Goal: Information Seeking & Learning: Learn about a topic

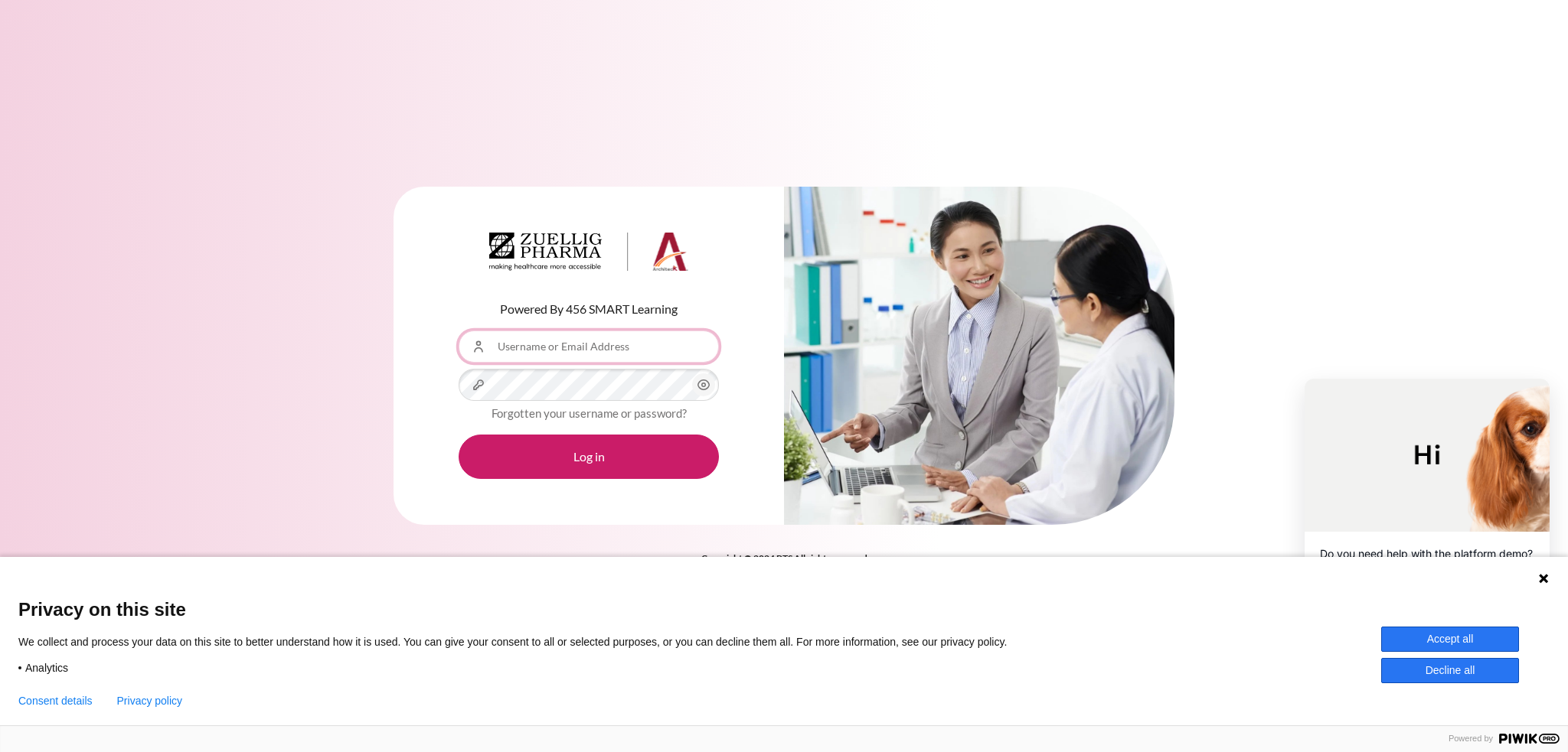
type input "[EMAIL_ADDRESS][DOMAIN_NAME]"
click at [697, 382] on icon "Content" at bounding box center [703, 385] width 18 height 18
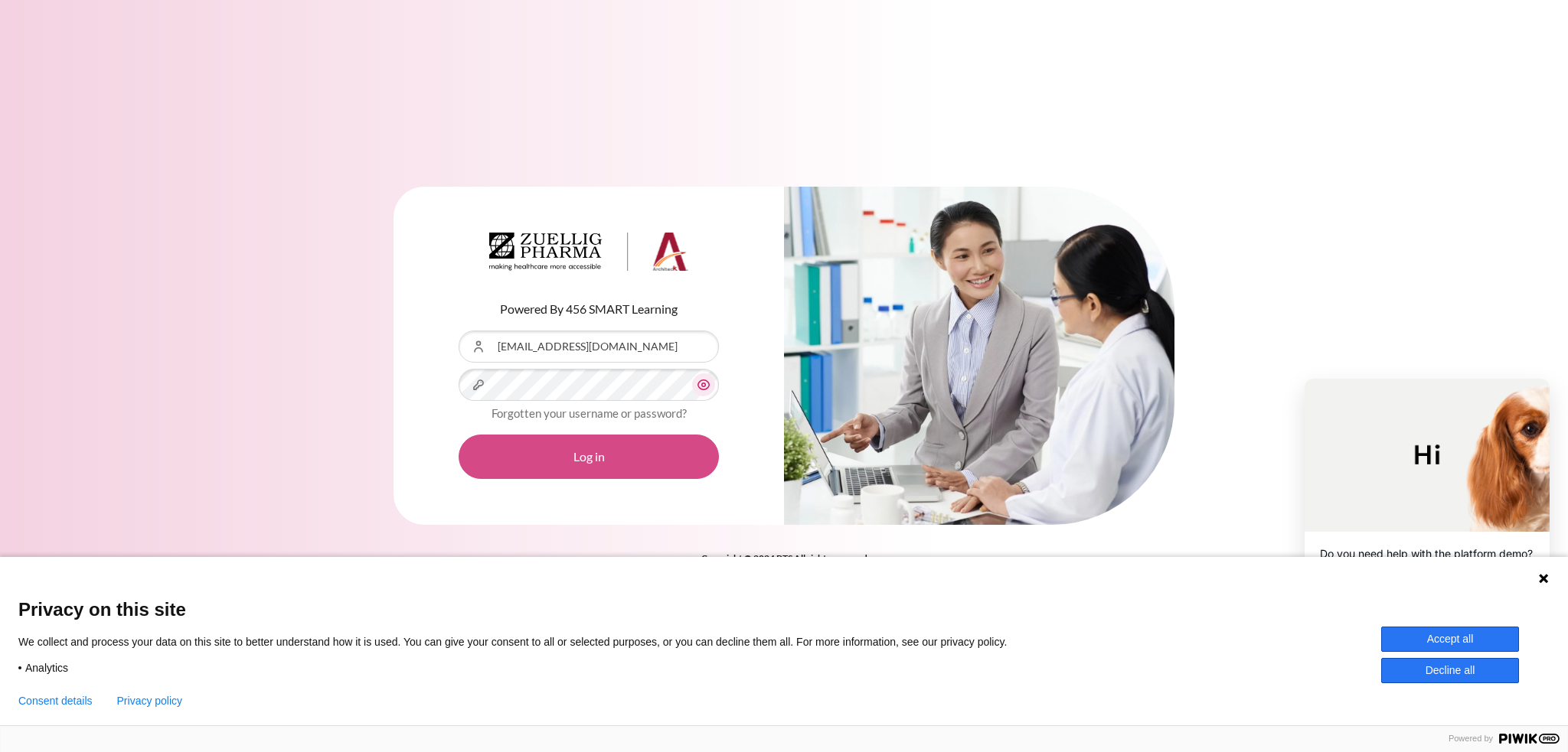
click at [619, 458] on button "Log in" at bounding box center [588, 456] width 260 height 45
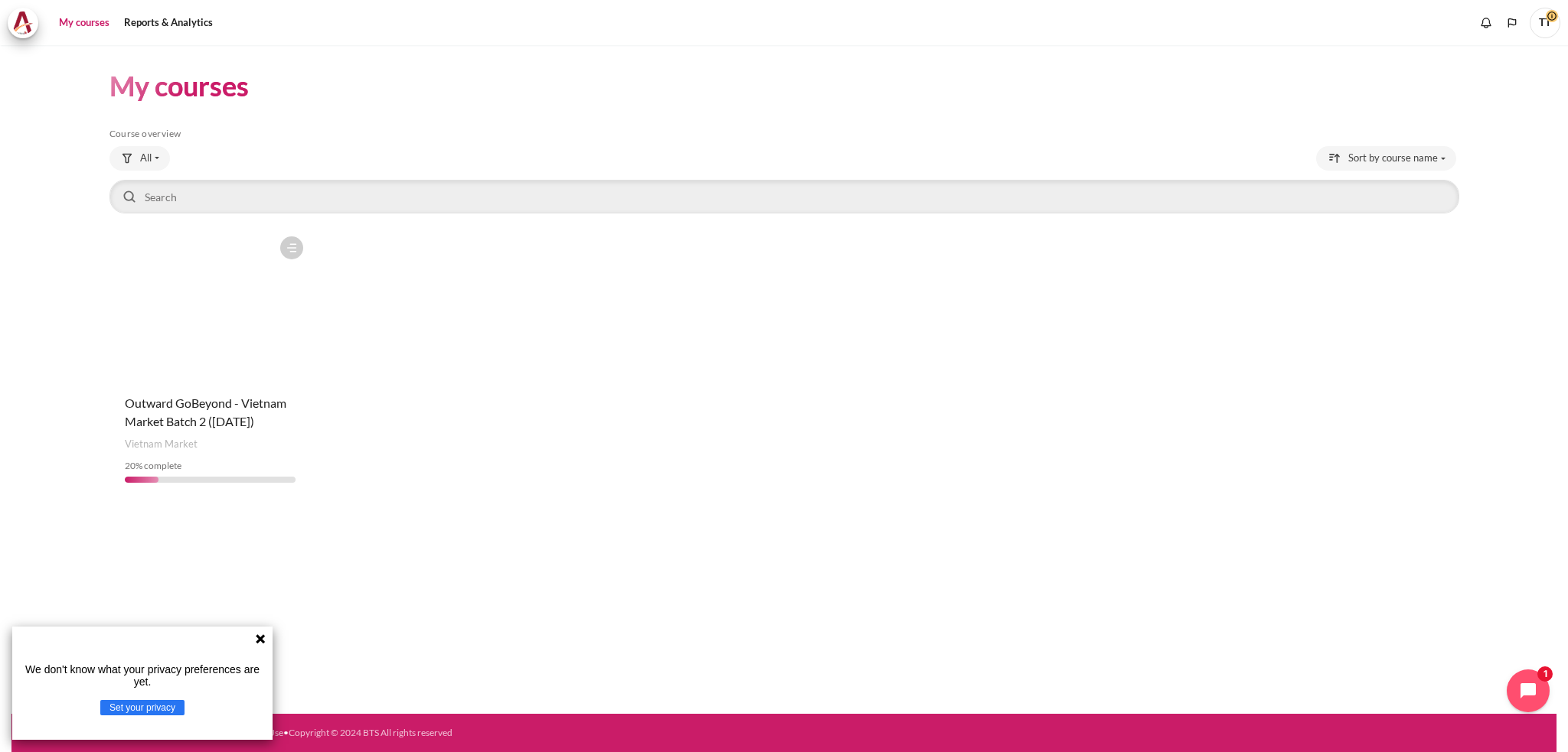
click at [552, 445] on div "Course is starred Actions for course Outward GoBeyond - Vietnam Market Batch 2 …" at bounding box center [784, 362] width 1350 height 266
click at [224, 337] on figure "Content" at bounding box center [210, 306] width 202 height 153
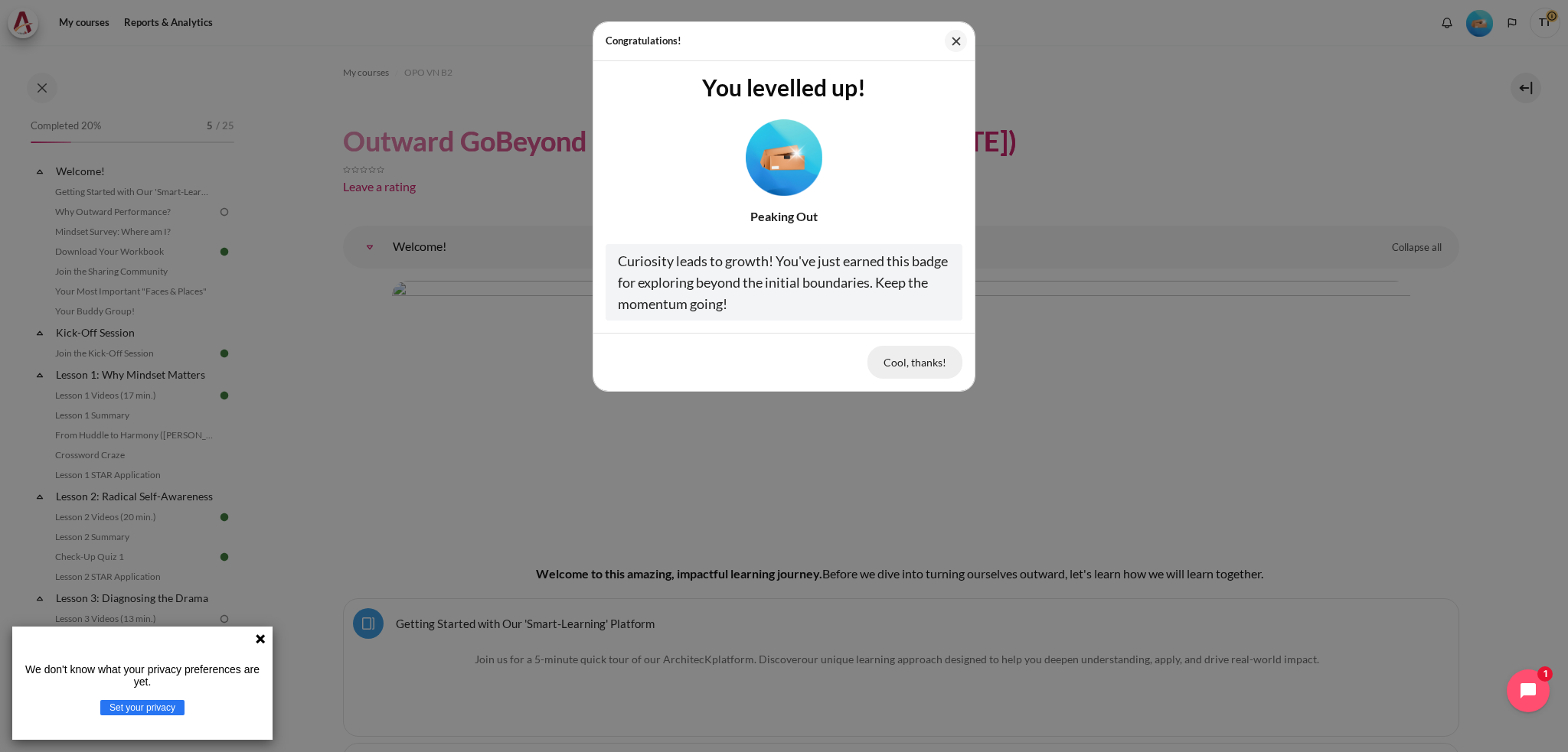
click at [921, 360] on button "Cool, thanks!" at bounding box center [915, 361] width 95 height 32
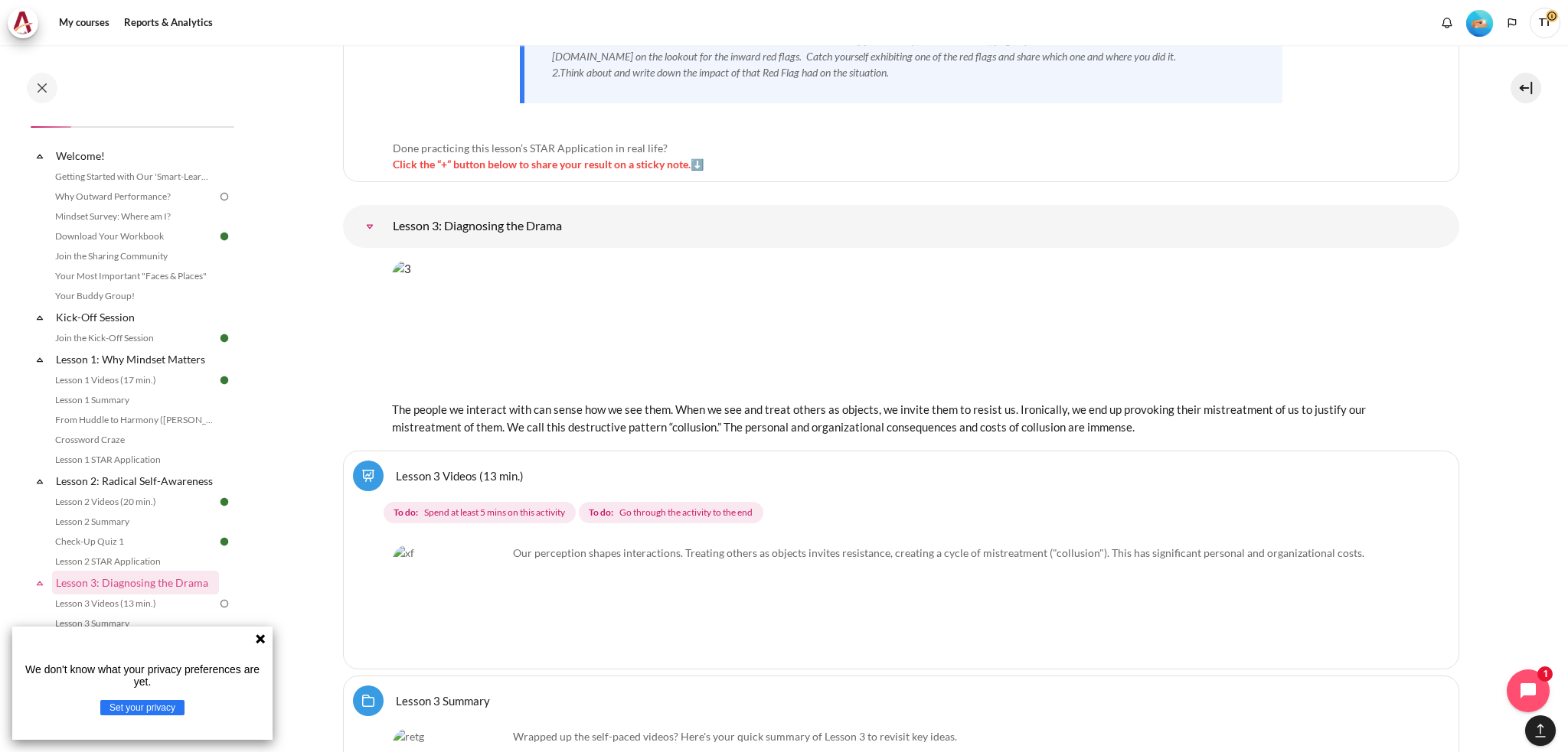
scroll to position [5355, 0]
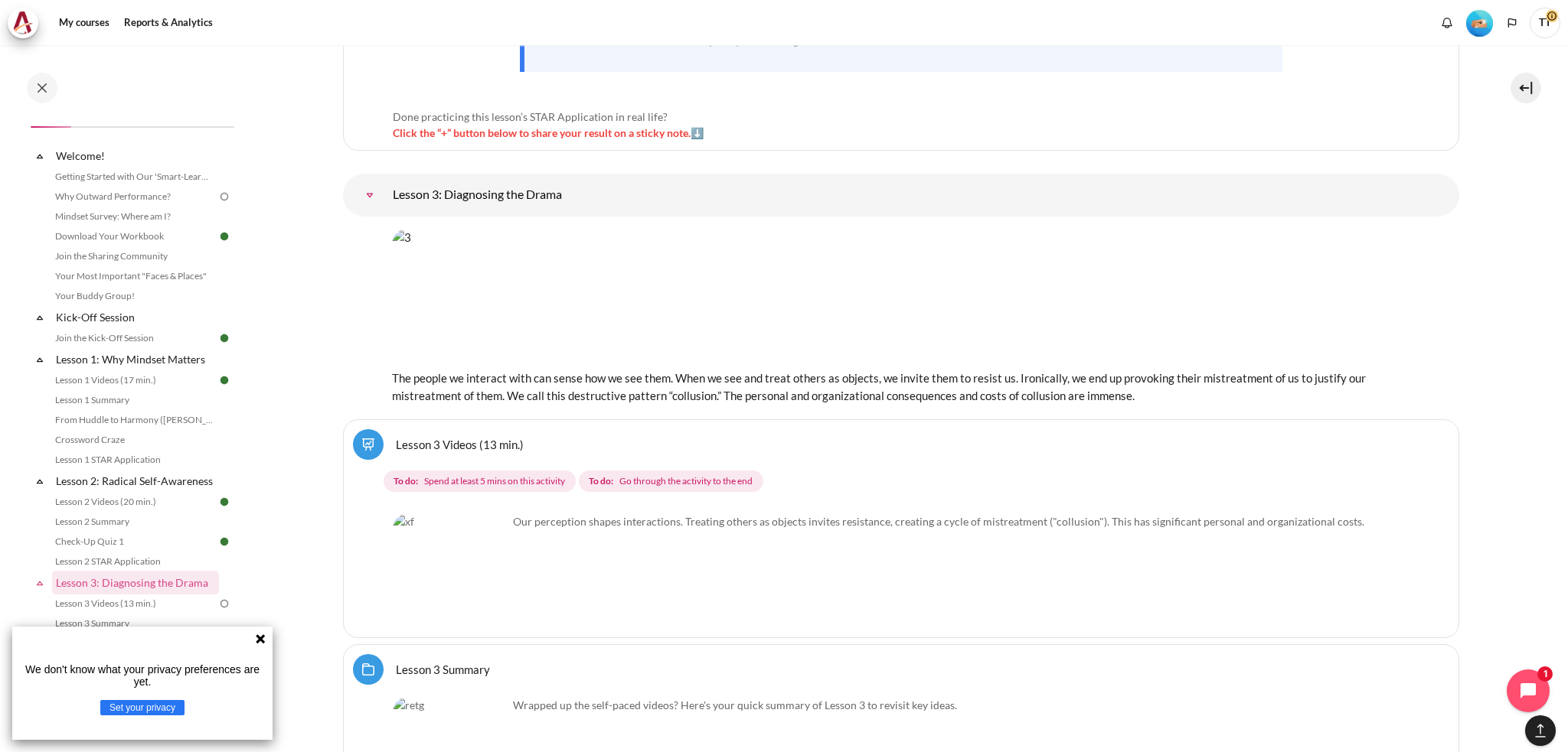
click at [532, 318] on img "Content" at bounding box center [837, 298] width 891 height 140
click at [482, 599] on img "Content" at bounding box center [450, 571] width 115 height 115
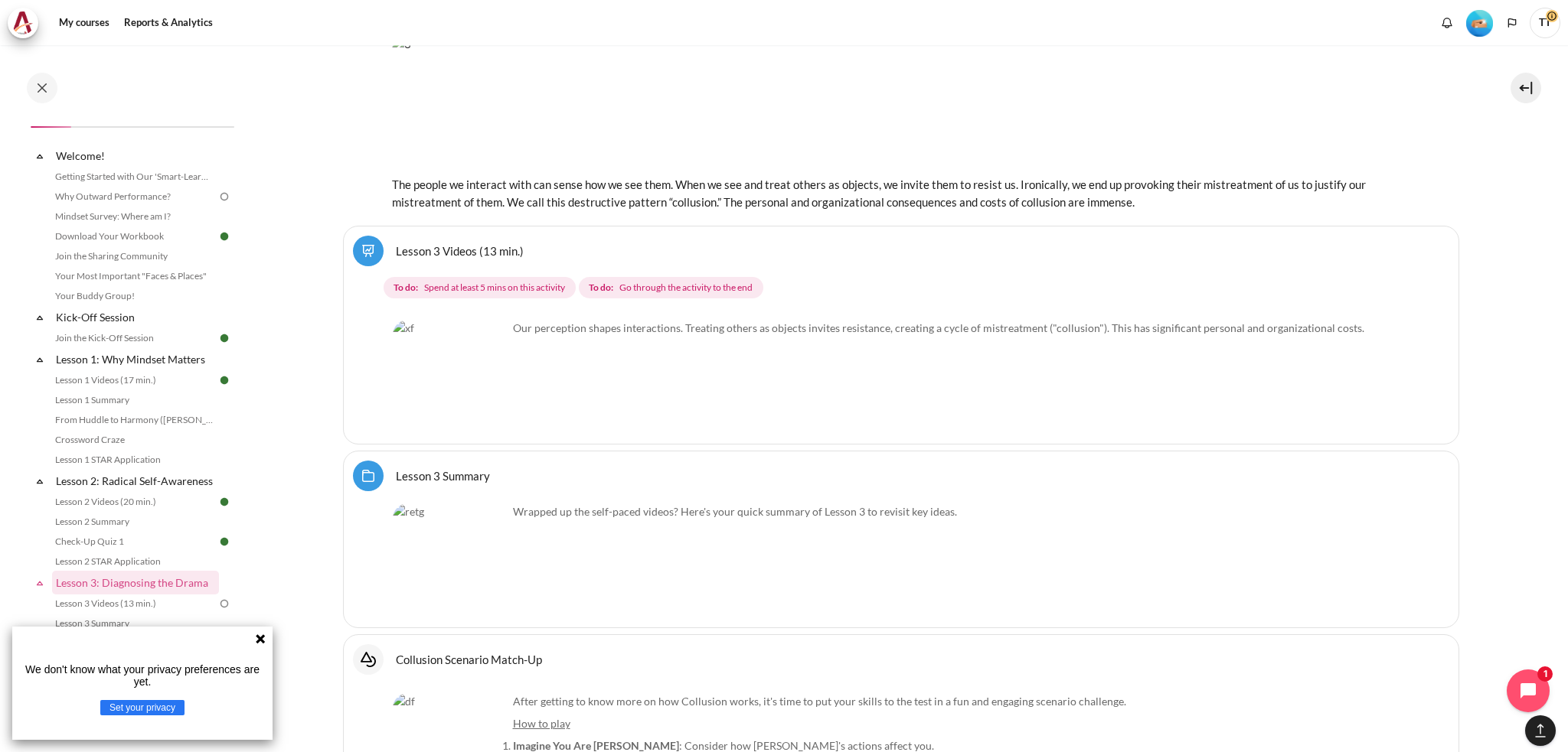
scroll to position [5585, 0]
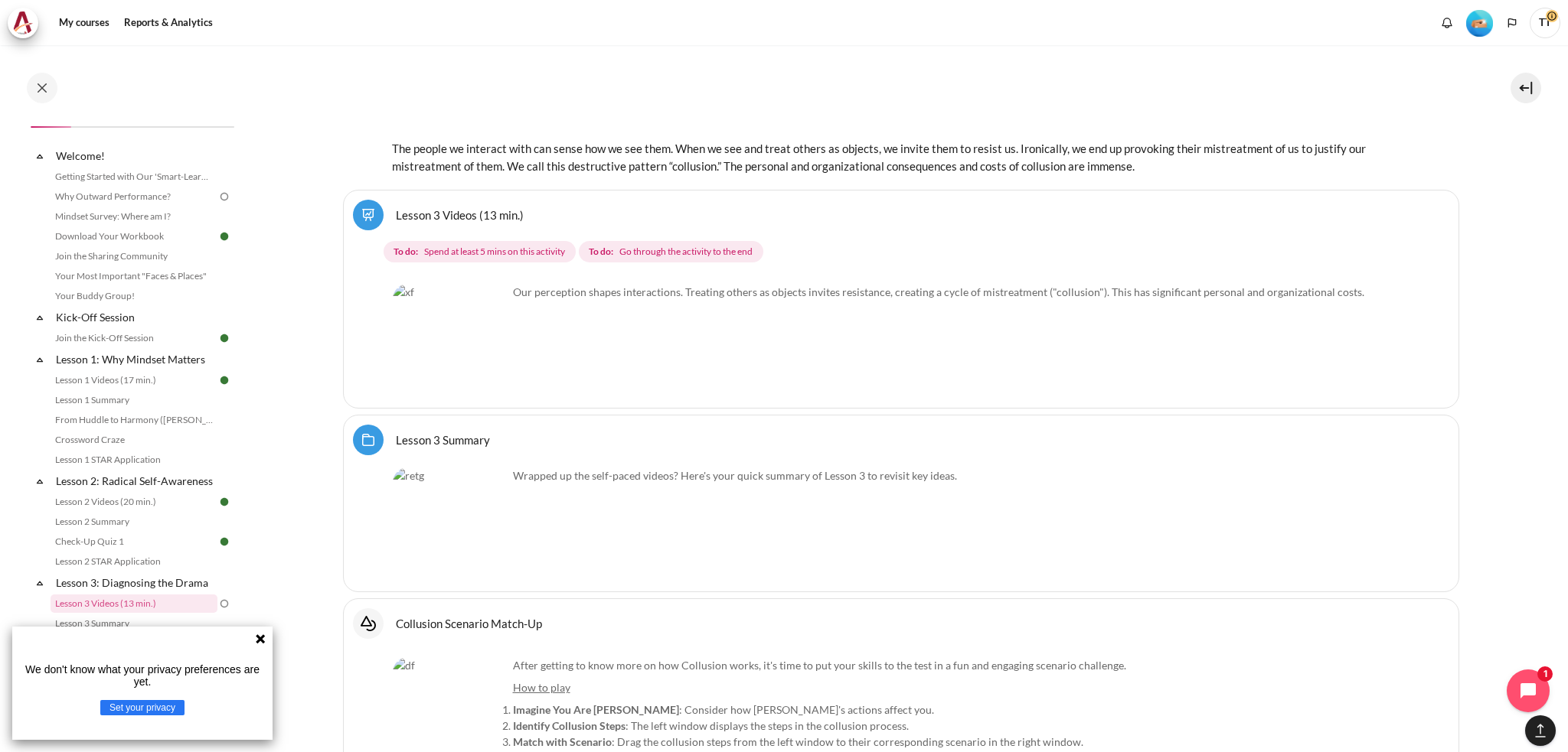
click at [447, 320] on img "Content" at bounding box center [450, 341] width 115 height 115
click at [573, 285] on p "Our perception shapes interactions. Treating others as objects invites resistan…" at bounding box center [900, 292] width 1016 height 16
click at [395, 207] on link "Lesson 3 Videos (13 min.)" at bounding box center [459, 214] width 128 height 15
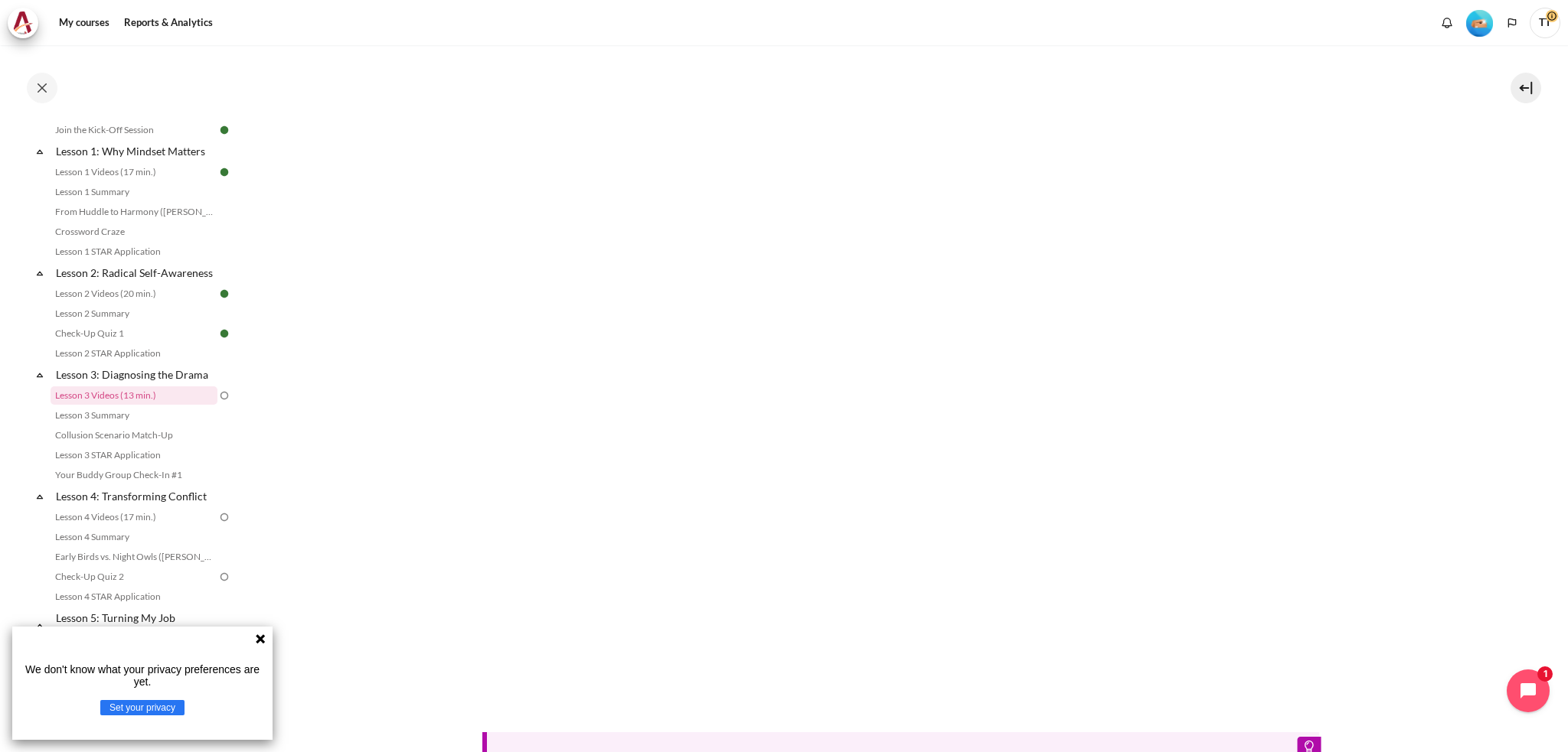
scroll to position [459, 0]
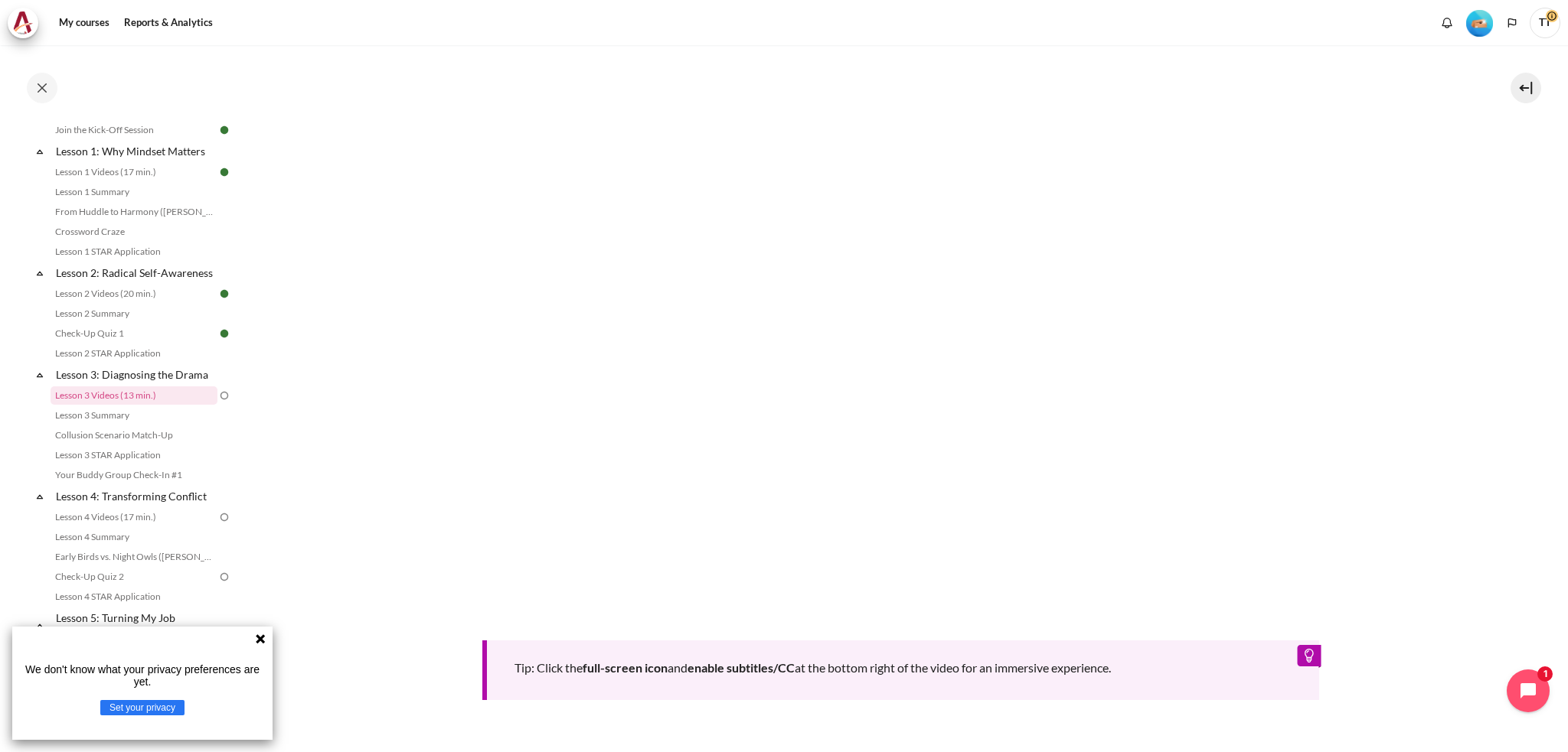
click at [256, 642] on icon at bounding box center [259, 638] width 12 height 12
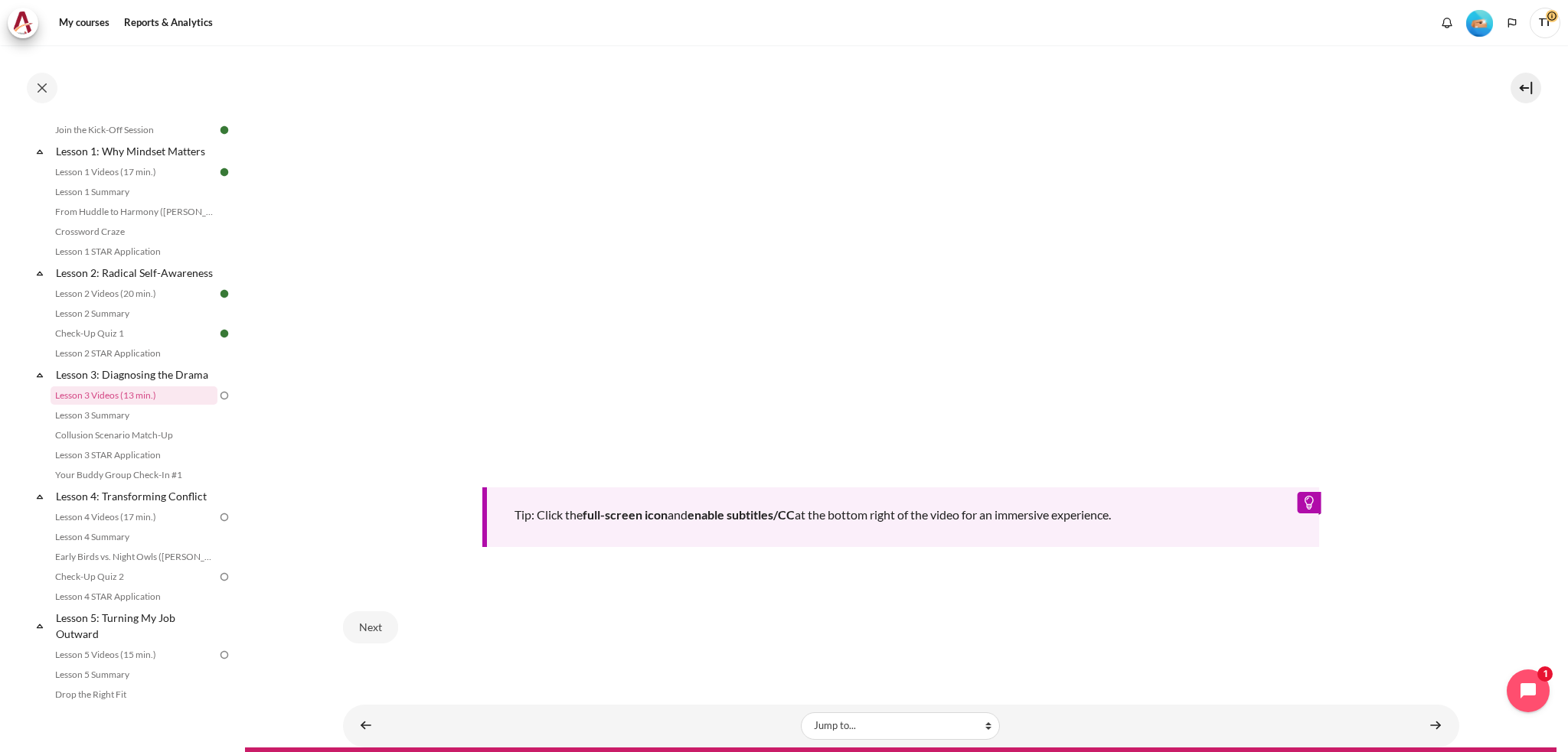
scroll to position [641, 0]
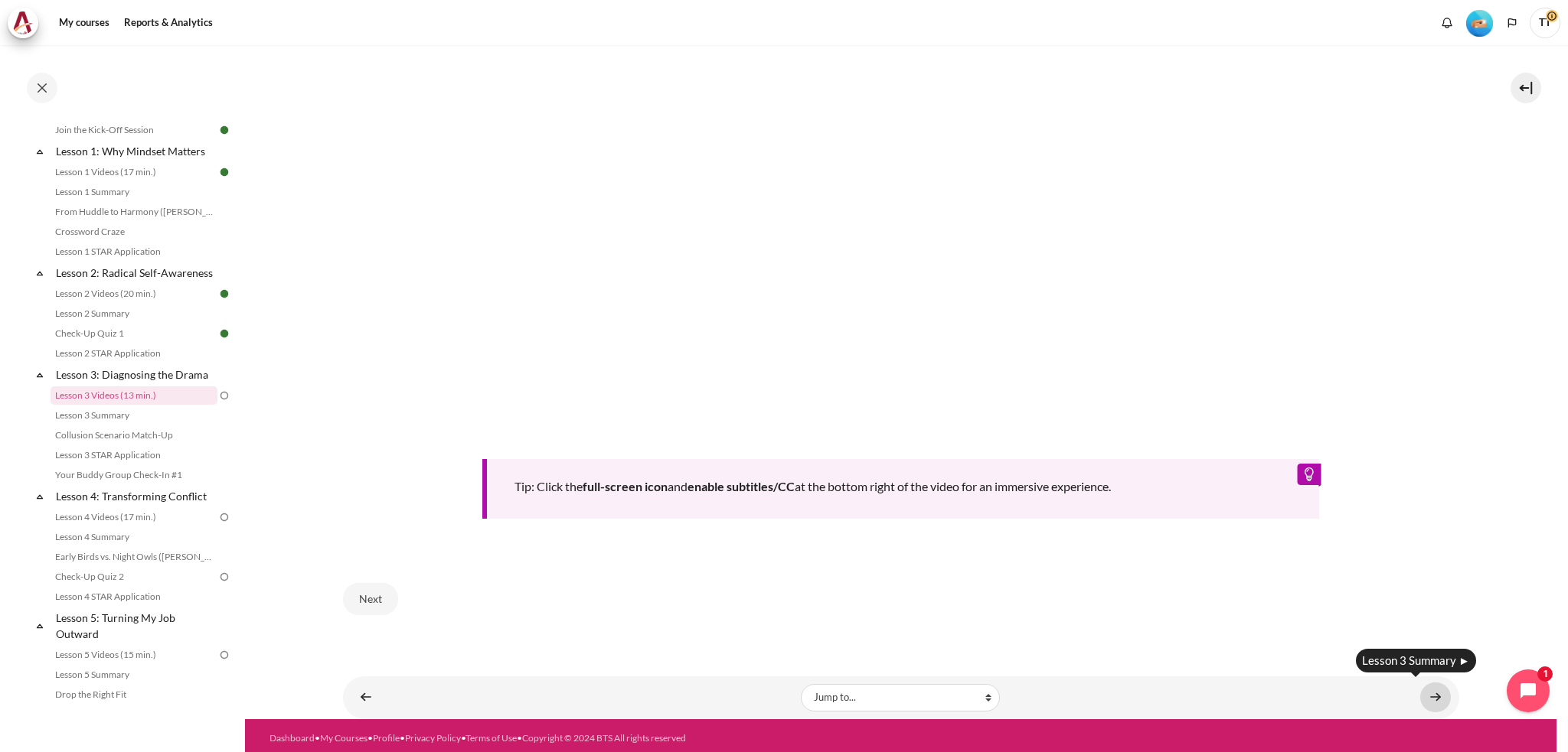
click at [1421, 695] on link "Content" at bounding box center [1436, 697] width 31 height 30
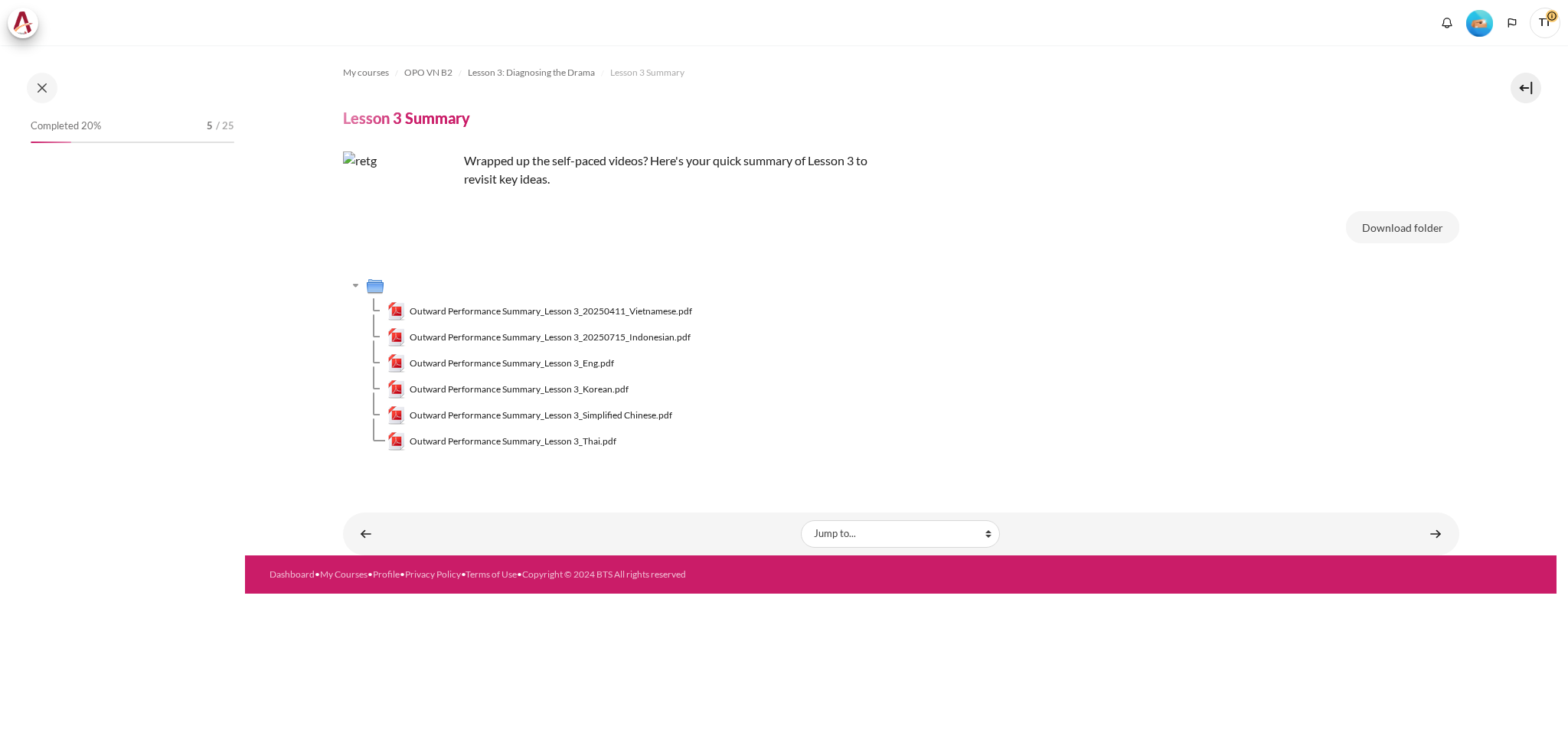
scroll to position [243, 0]
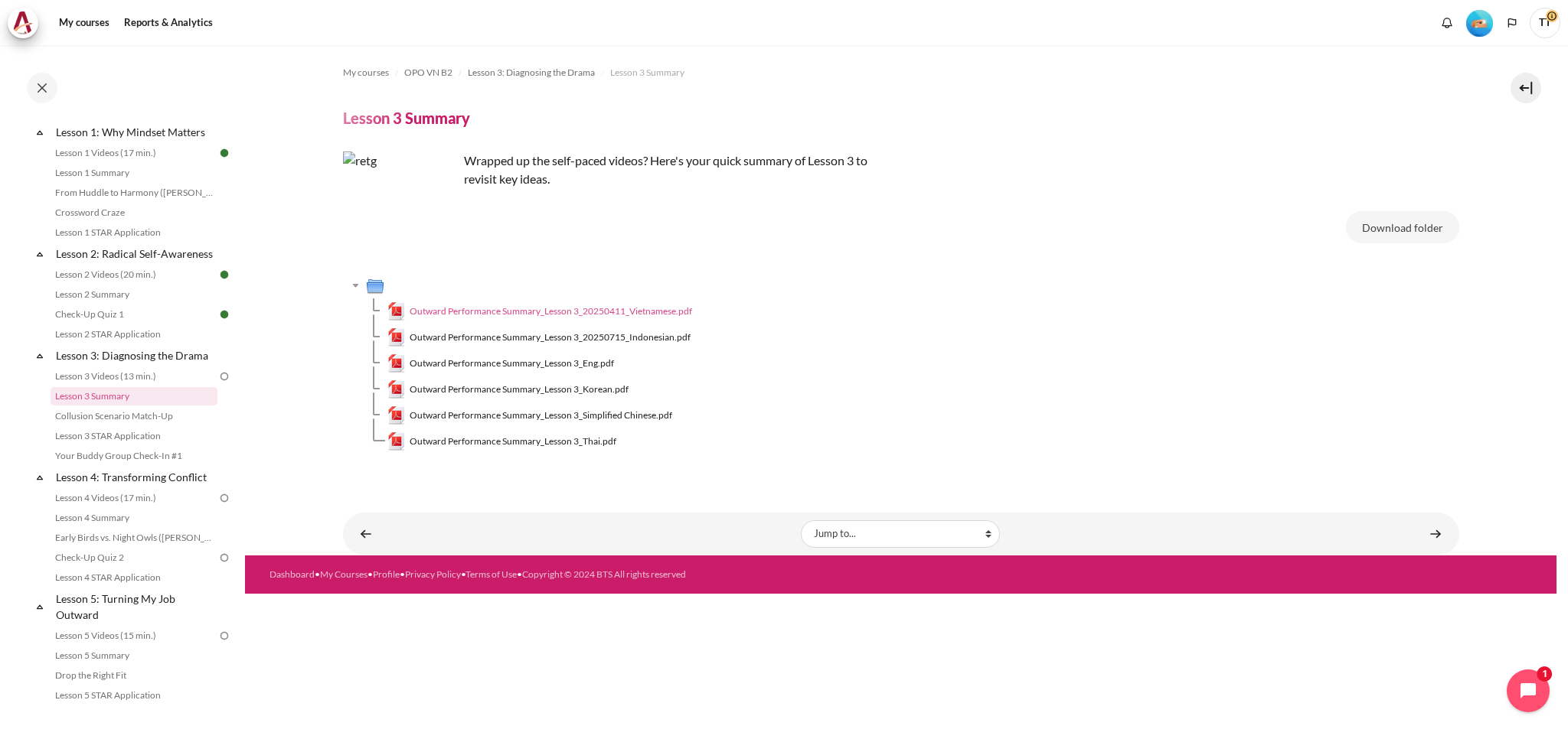
click at [635, 310] on span "Outward Performance Summary_Lesson 3_20250411_Vietnamese.pdf" at bounding box center [551, 311] width 282 height 14
click at [606, 364] on span "Outward Performance Summary_Lesson 3_Eng.pdf" at bounding box center [512, 363] width 205 height 14
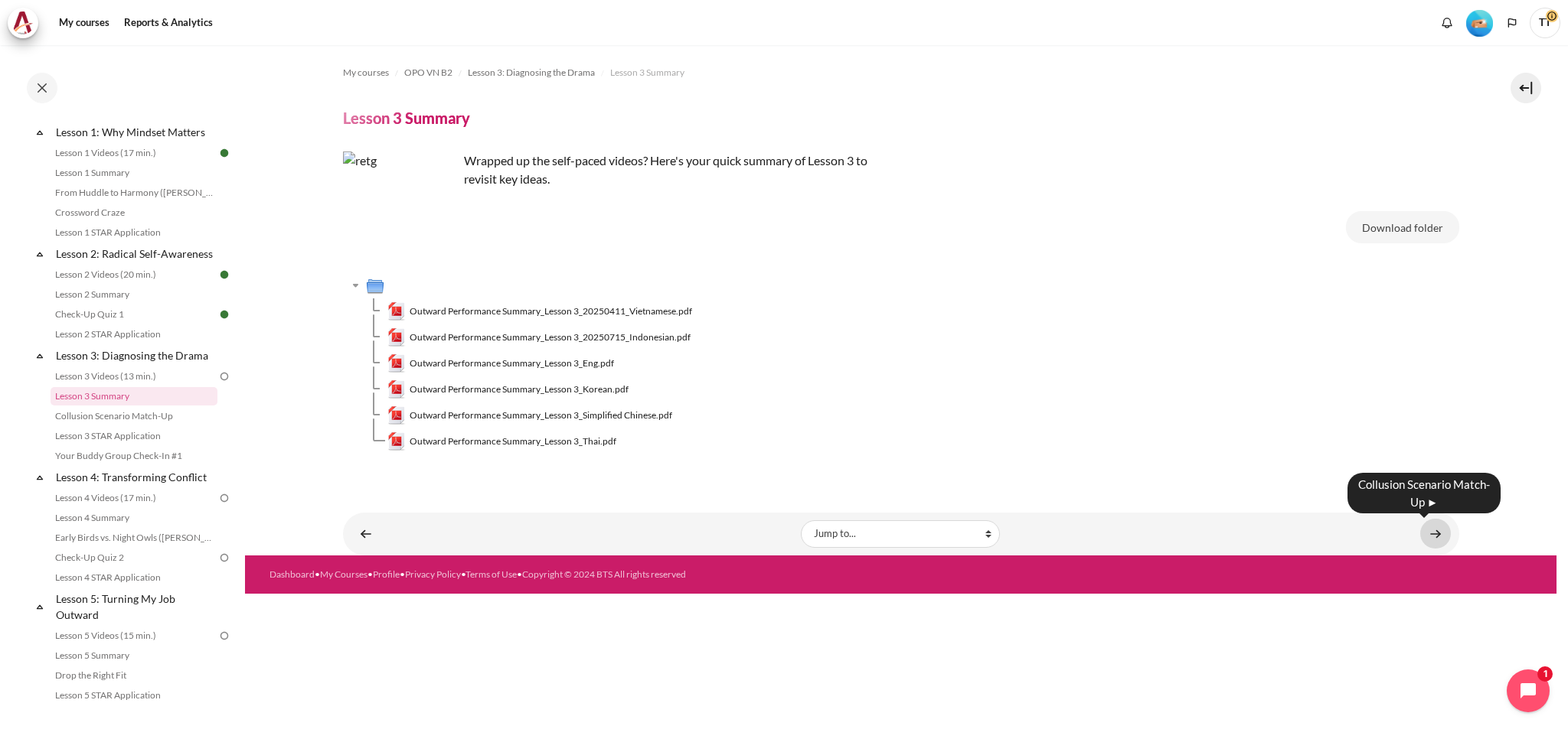
click at [1448, 535] on link "Content" at bounding box center [1436, 533] width 31 height 30
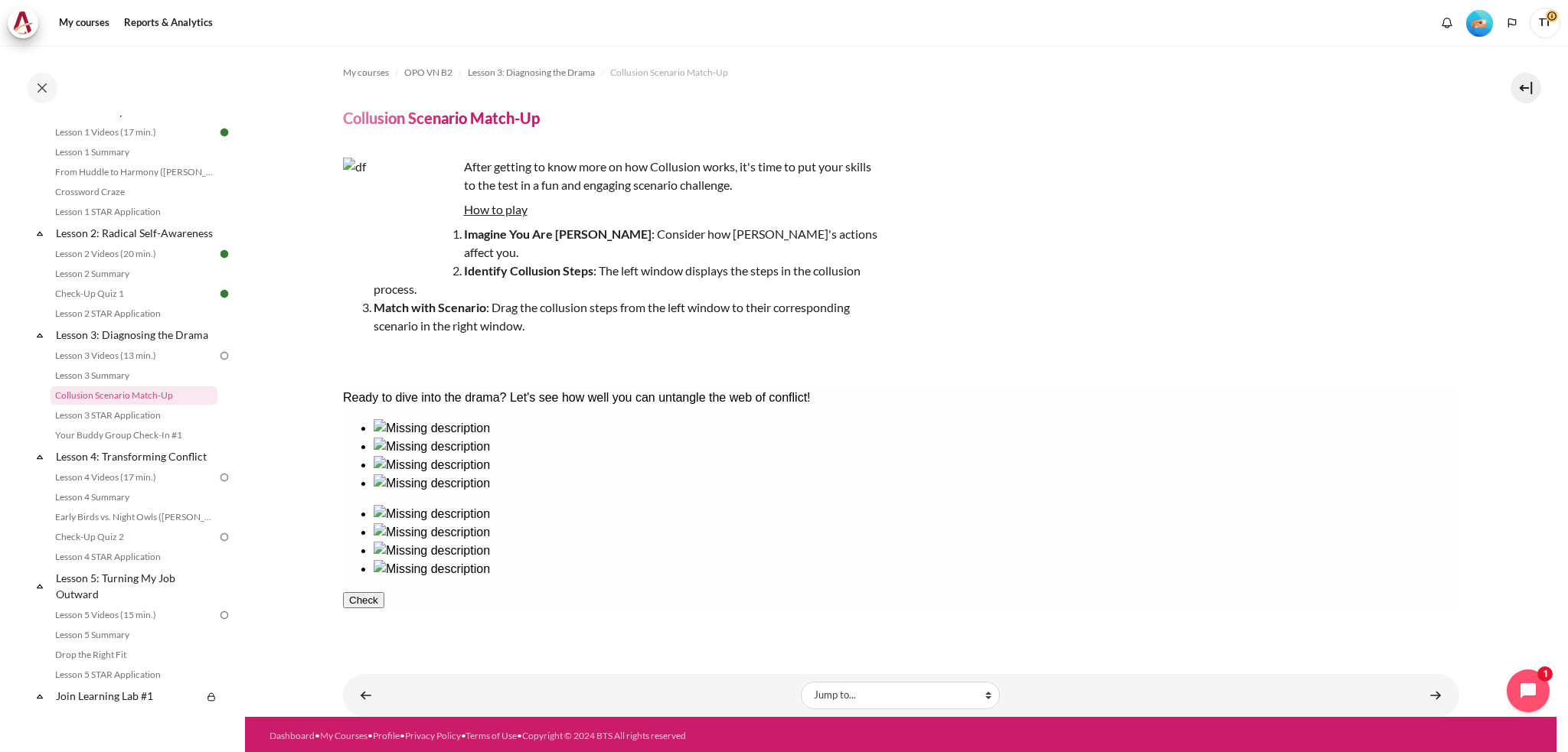
click at [500, 456] on div at bounding box center [915, 456] width 1086 height 0
drag, startPoint x: 513, startPoint y: 504, endPoint x: 506, endPoint y: 498, distance: 9.2
click at [506, 493] on ul at bounding box center [900, 455] width 1116 height 73
drag, startPoint x: 625, startPoint y: 621, endPoint x: 616, endPoint y: 616, distance: 10.3
click at [622, 609] on div "Check" at bounding box center [900, 600] width 1116 height 18
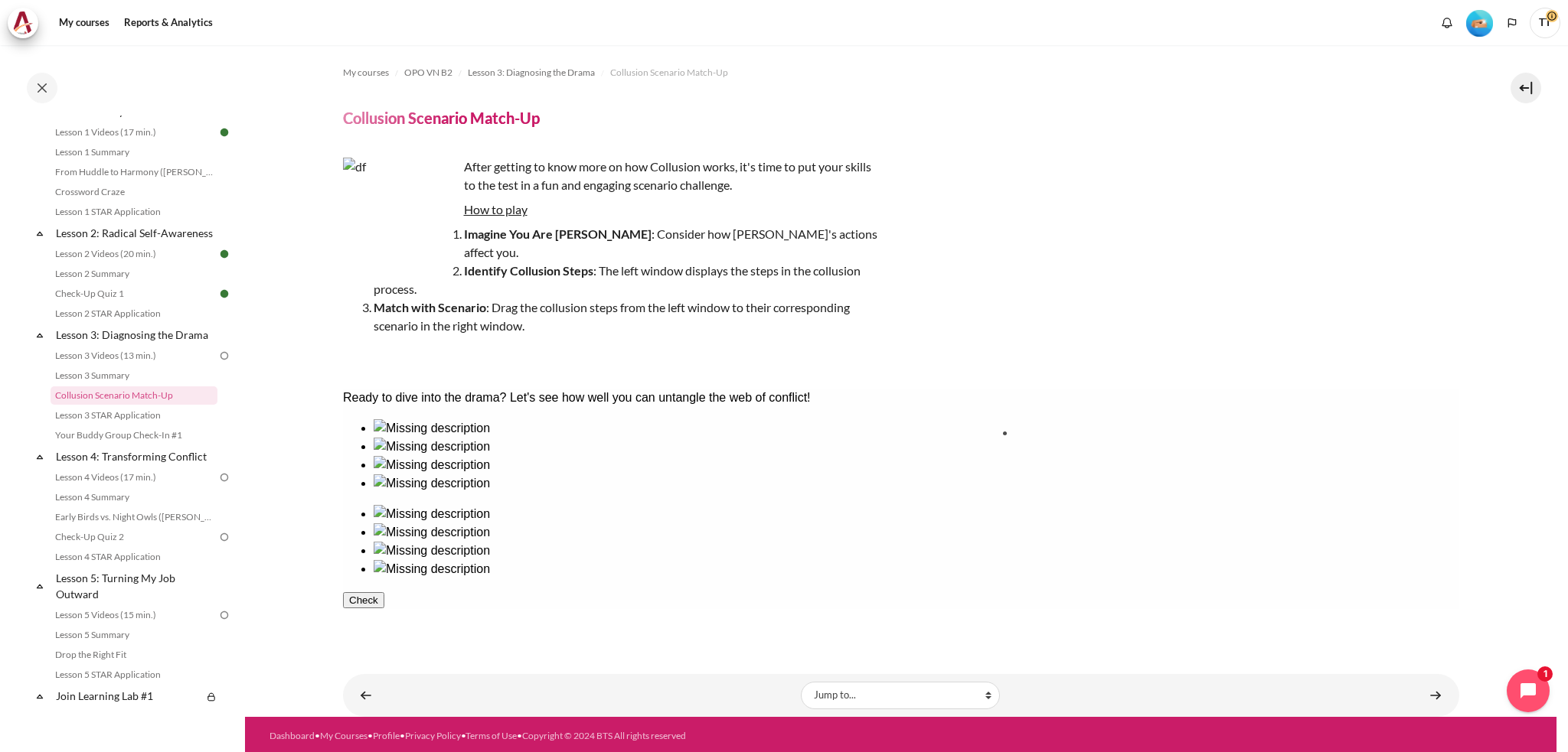
drag, startPoint x: 602, startPoint y: 498, endPoint x: 1049, endPoint y: 477, distance: 447.5
drag, startPoint x: 708, startPoint y: 499, endPoint x: 1147, endPoint y: 491, distance: 439.1
drag, startPoint x: 499, startPoint y: 483, endPoint x: 1247, endPoint y: 480, distance: 748.0
drag, startPoint x: 399, startPoint y: 489, endPoint x: 965, endPoint y: 482, distance: 566.0
click at [384, 665] on button "Check" at bounding box center [363, 674] width 41 height 16
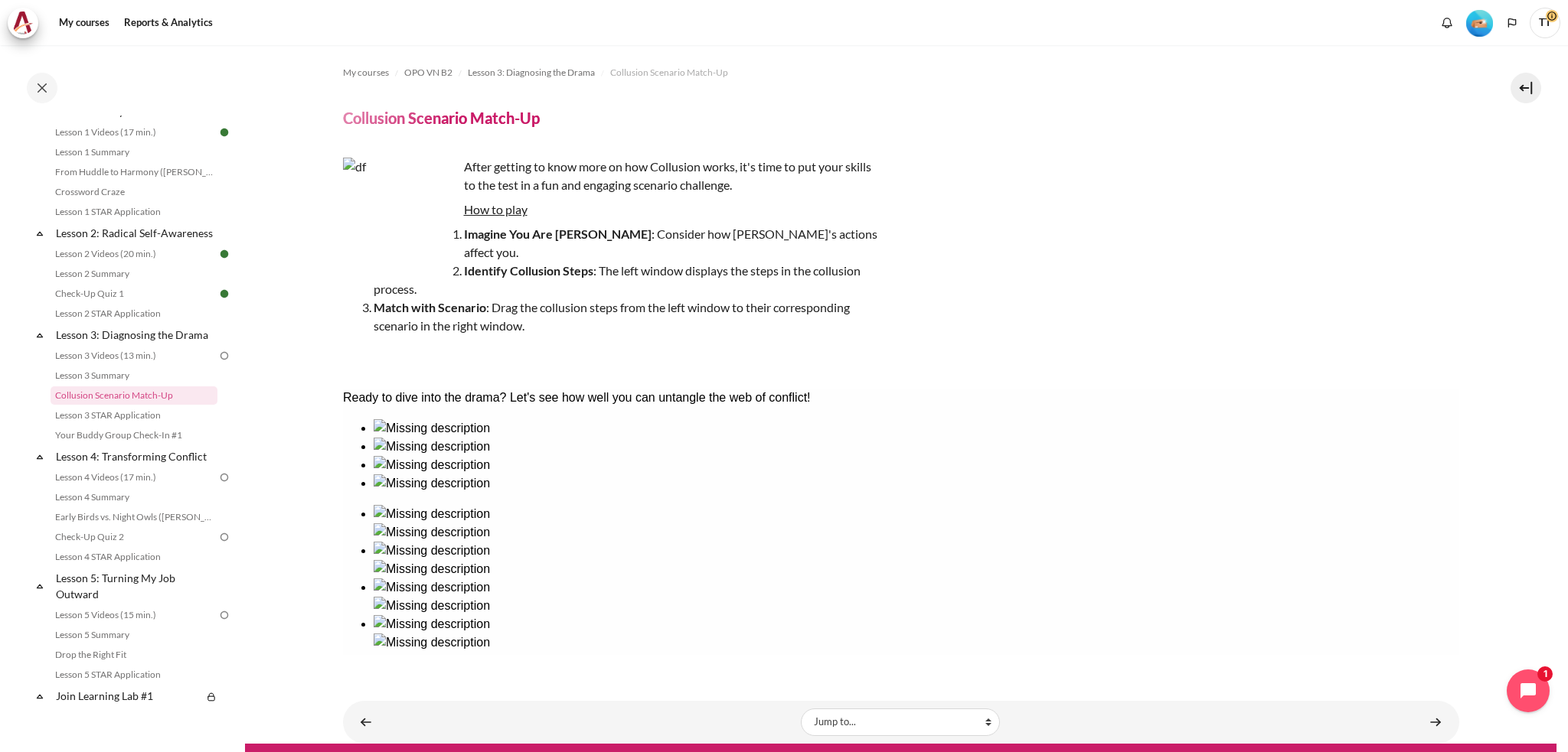
scroll to position [12, 0]
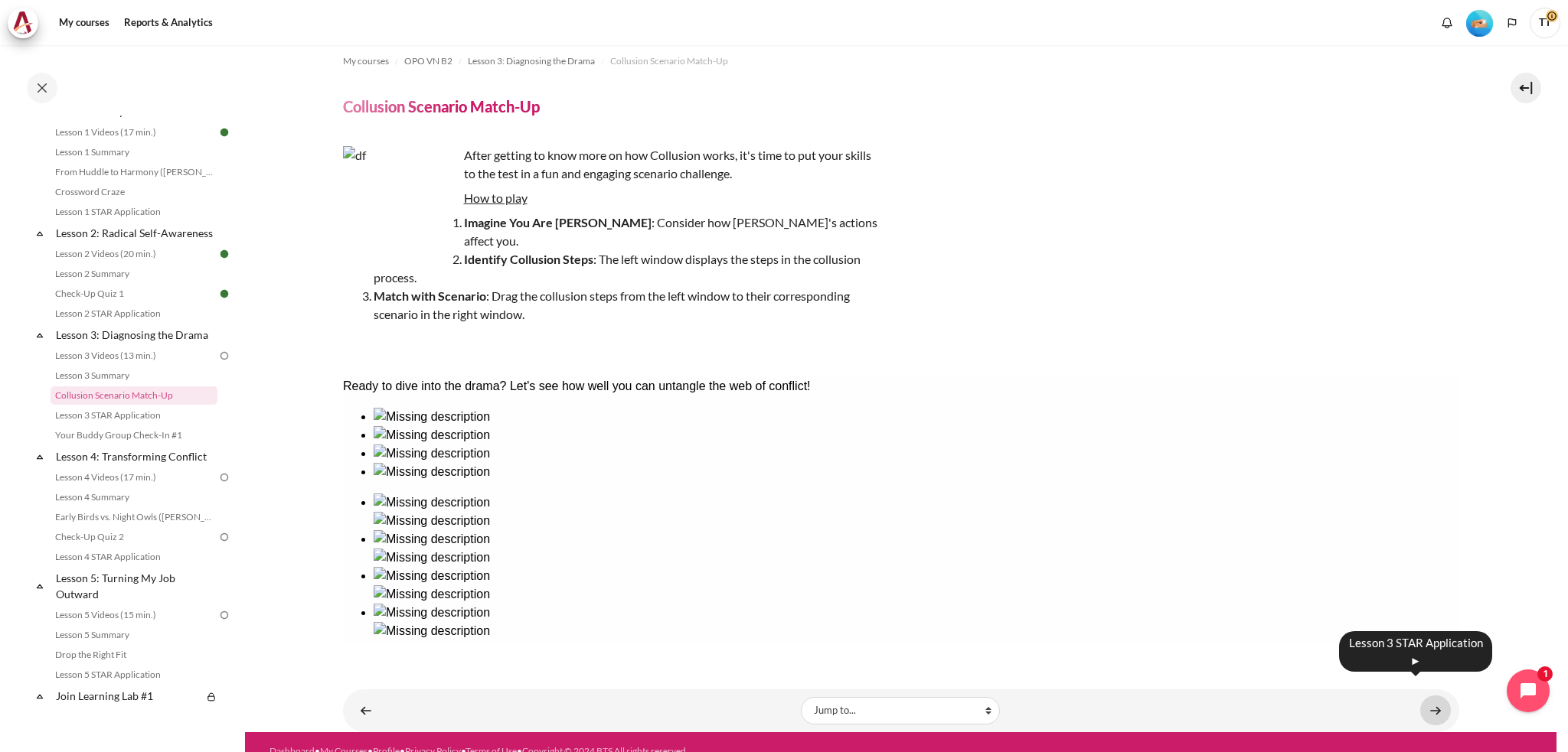
click at [1436, 695] on link "Content" at bounding box center [1436, 710] width 31 height 30
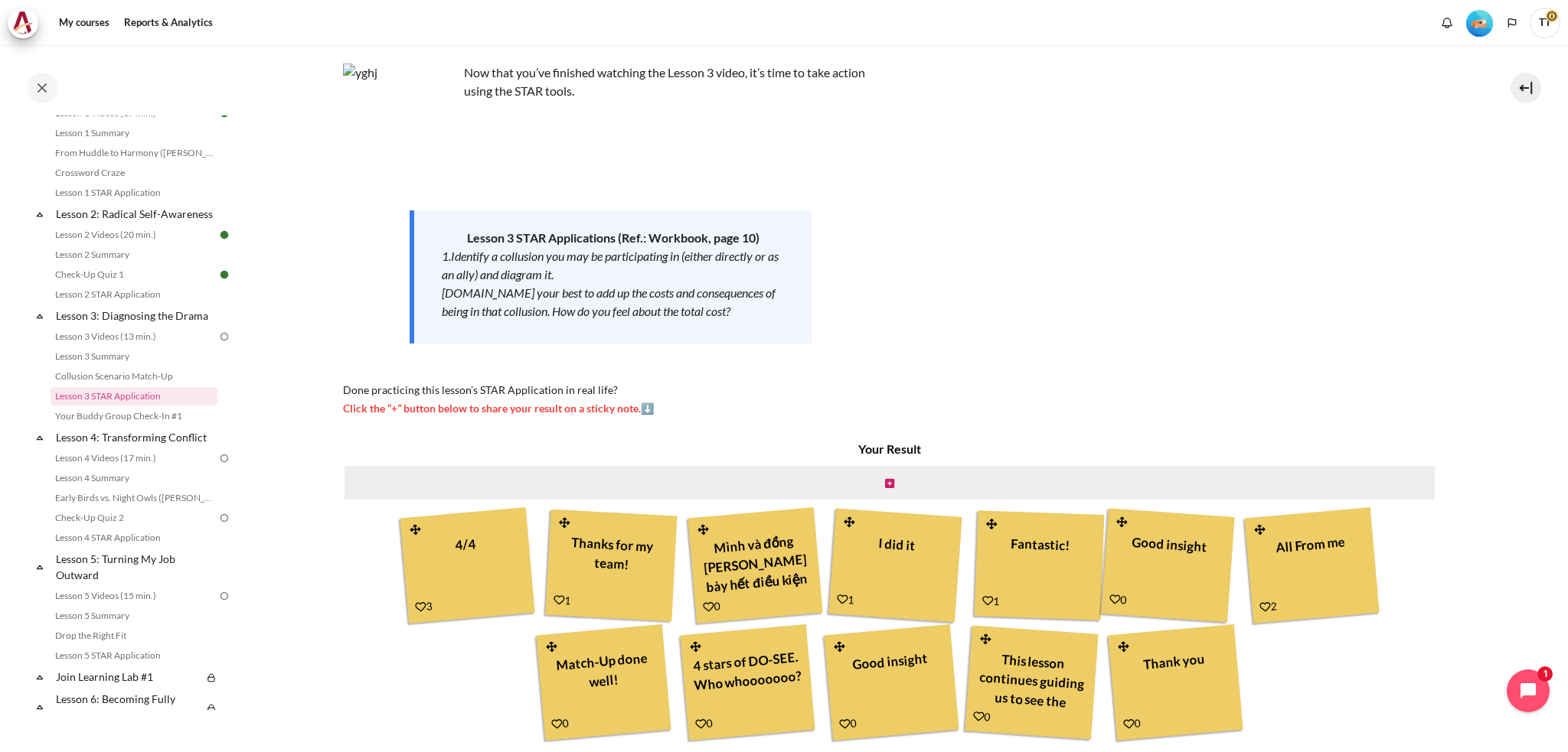
scroll to position [196, 0]
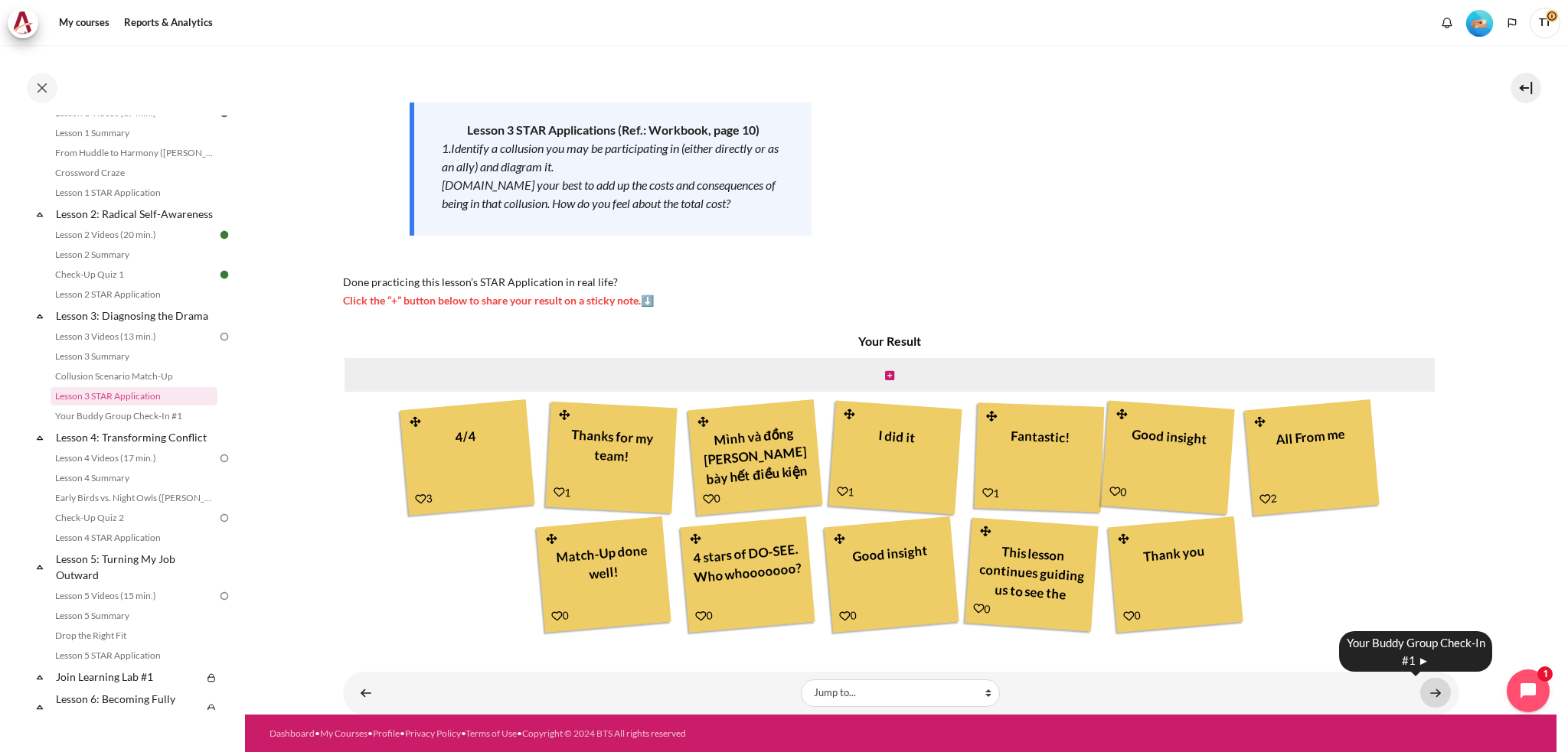
click at [1433, 691] on link "Content" at bounding box center [1436, 693] width 31 height 30
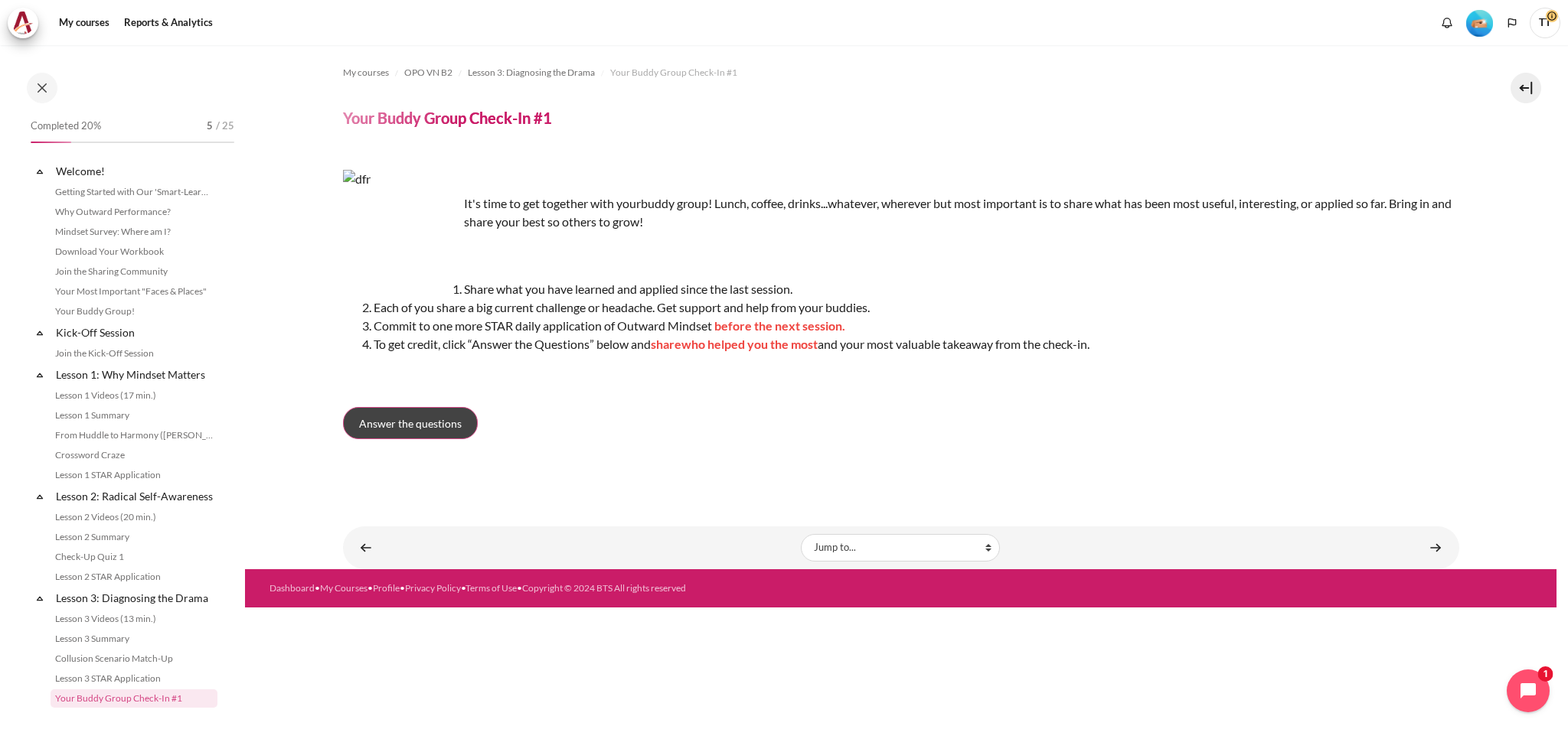
scroll to position [303, 0]
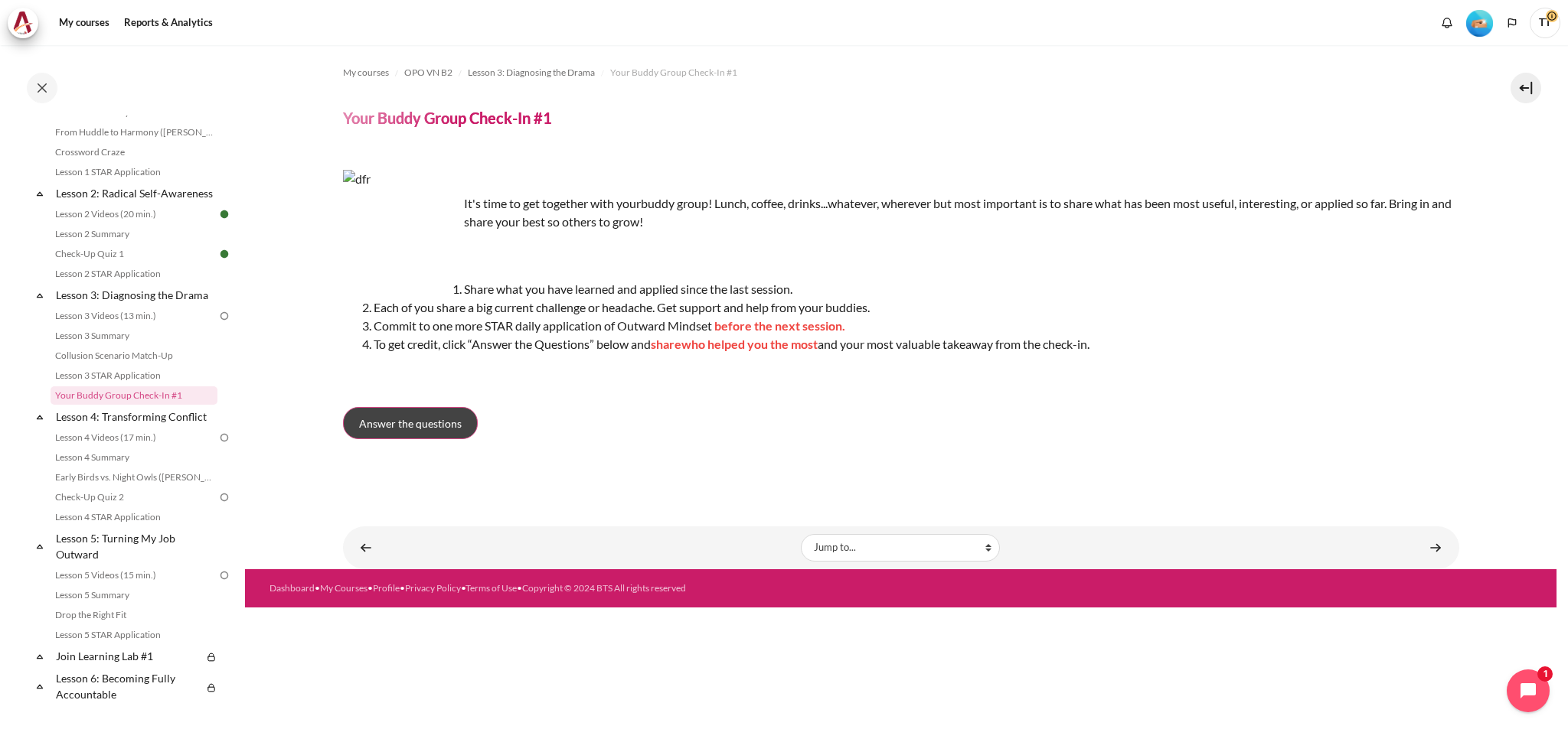
click at [460, 432] on link "Answer the questions" at bounding box center [411, 423] width 135 height 32
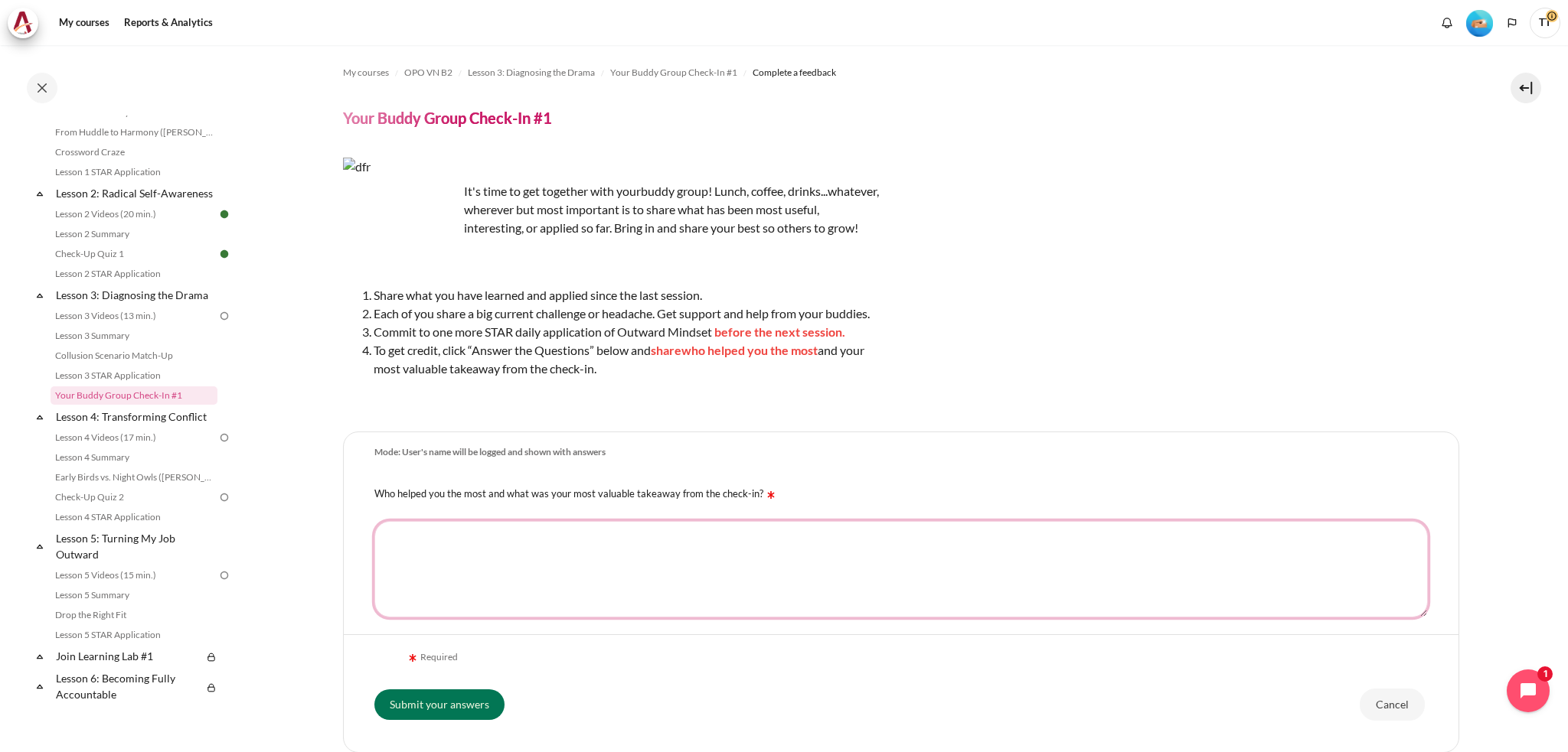
click at [547, 547] on textarea "Who helped you the most and what was your most valuable takeaway from the check…" at bounding box center [901, 569] width 1054 height 97
click at [551, 570] on textarea "Who helped you the most and what was your most valuable takeaway from the check…" at bounding box center [901, 569] width 1054 height 97
drag, startPoint x: 447, startPoint y: 561, endPoint x: 426, endPoint y: 556, distance: 21.6
click at [426, 556] on textarea "Behind every behavior or action" at bounding box center [901, 569] width 1054 height 97
click at [463, 556] on textarea "Behind behavior or action" at bounding box center [901, 569] width 1054 height 97
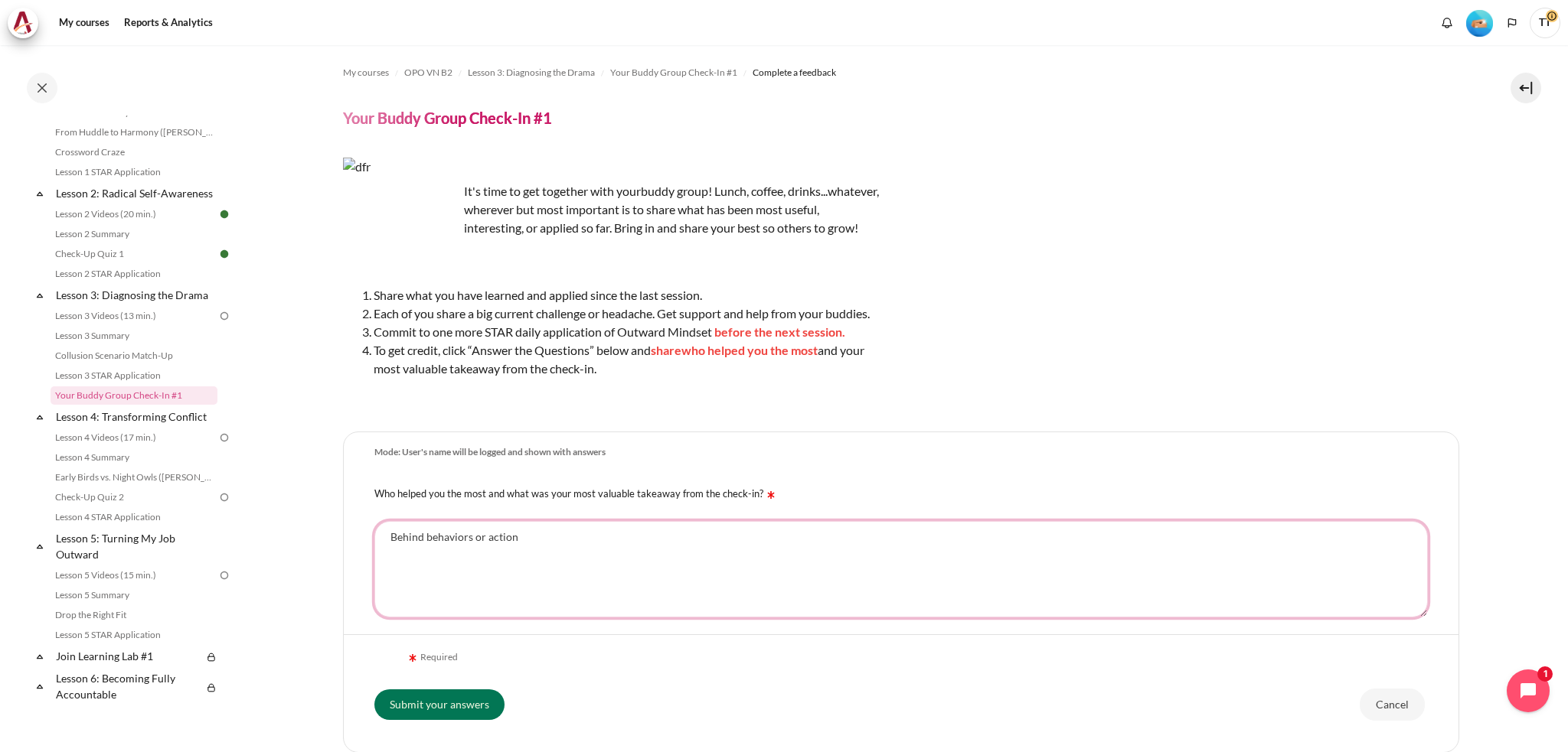
click at [563, 547] on textarea "Behind behaviors or action" at bounding box center [901, 569] width 1054 height 97
drag, startPoint x: 485, startPoint y: 553, endPoint x: 471, endPoint y: 560, distance: 15.7
click at [471, 560] on textarea "Behind behaviors or actions, there are mindset/" at bounding box center [901, 569] width 1054 height 97
click at [627, 553] on textarea "Behind behaviors/actions, there are mindset/" at bounding box center [901, 569] width 1054 height 97
type textarea "Behind behaviors/actions, there are mindset/feeling/belief. Mindset is the roof…"
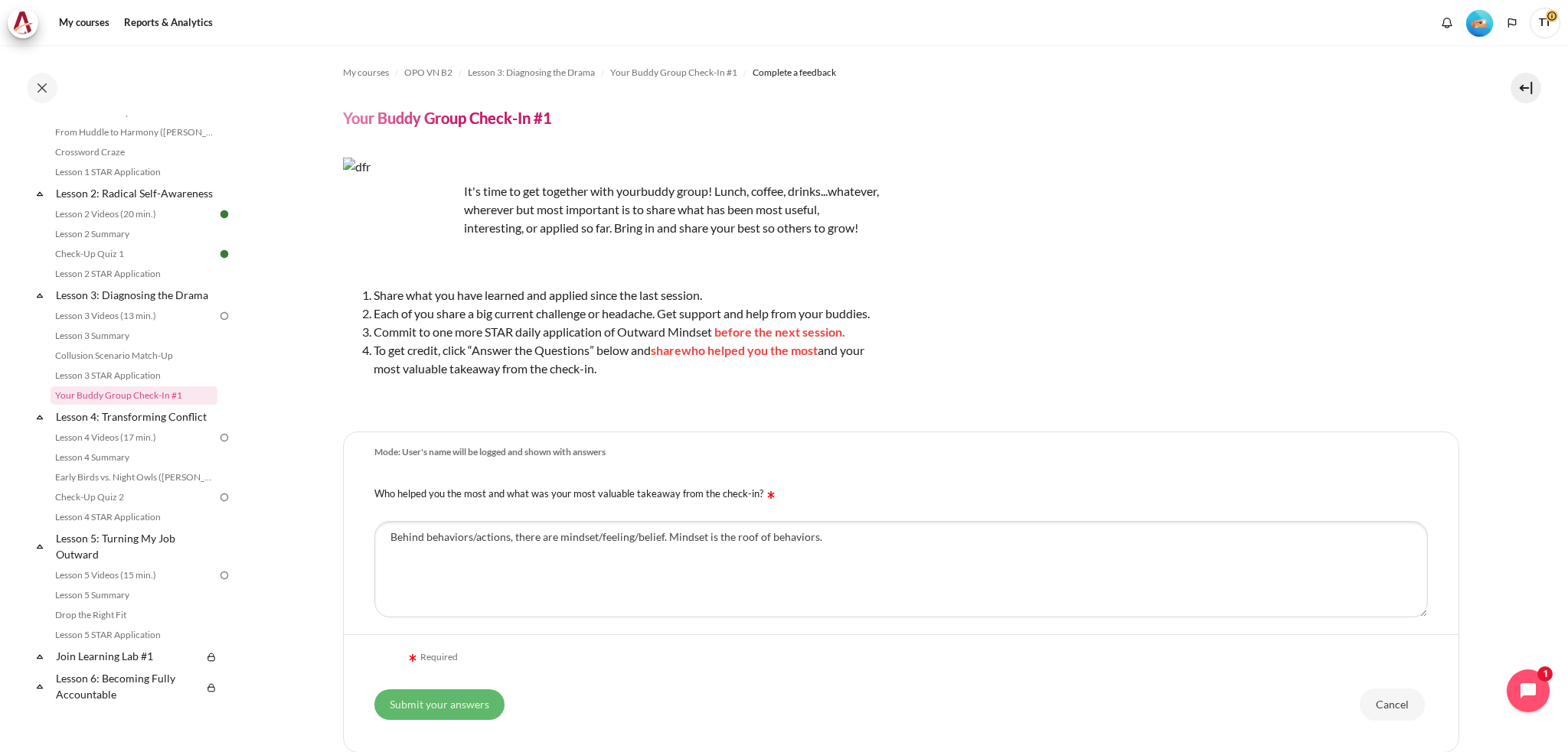
click at [442, 711] on input "Submit your answers" at bounding box center [439, 705] width 131 height 31
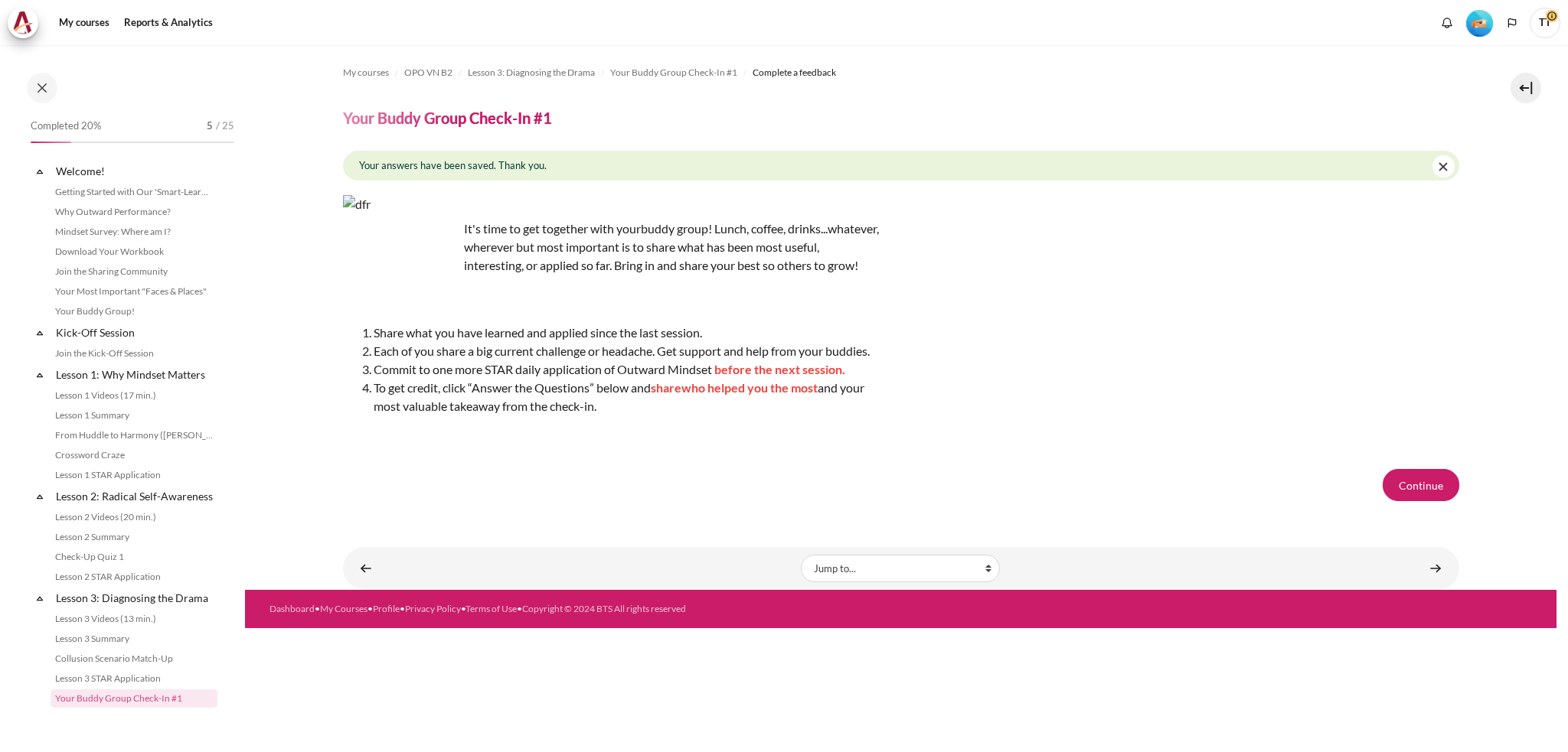
scroll to position [303, 0]
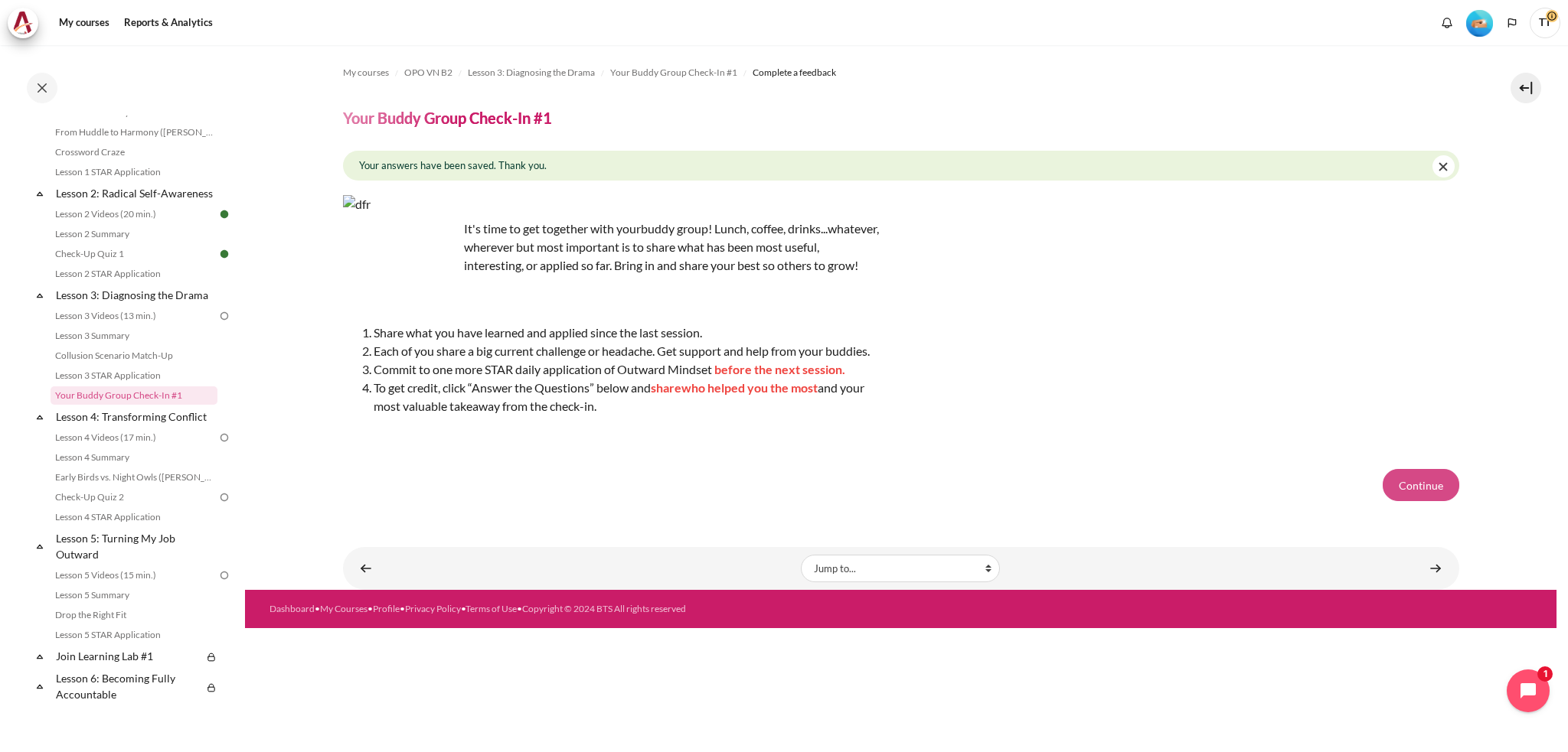
click at [1421, 498] on button "Continue" at bounding box center [1421, 485] width 77 height 32
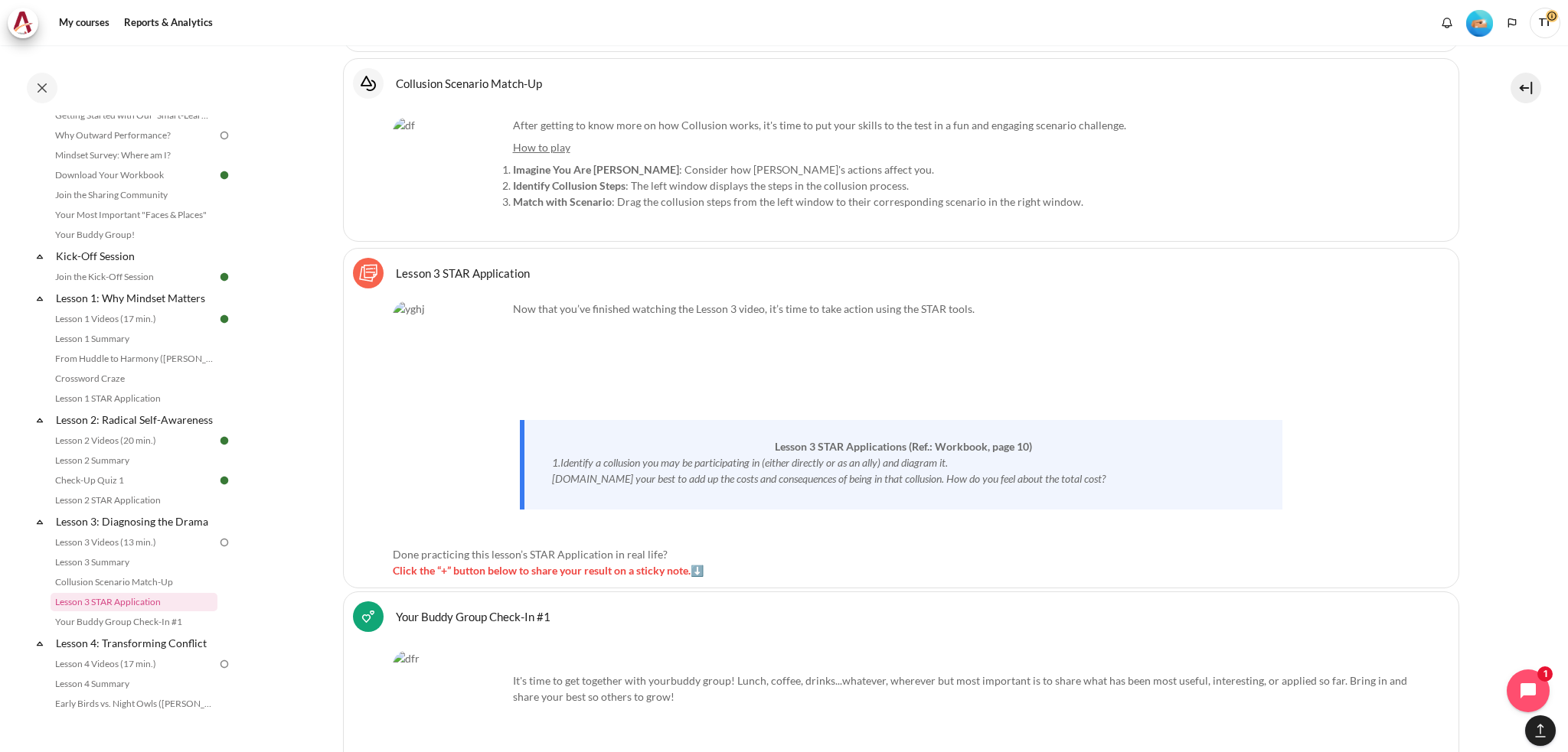
scroll to position [6316, 0]
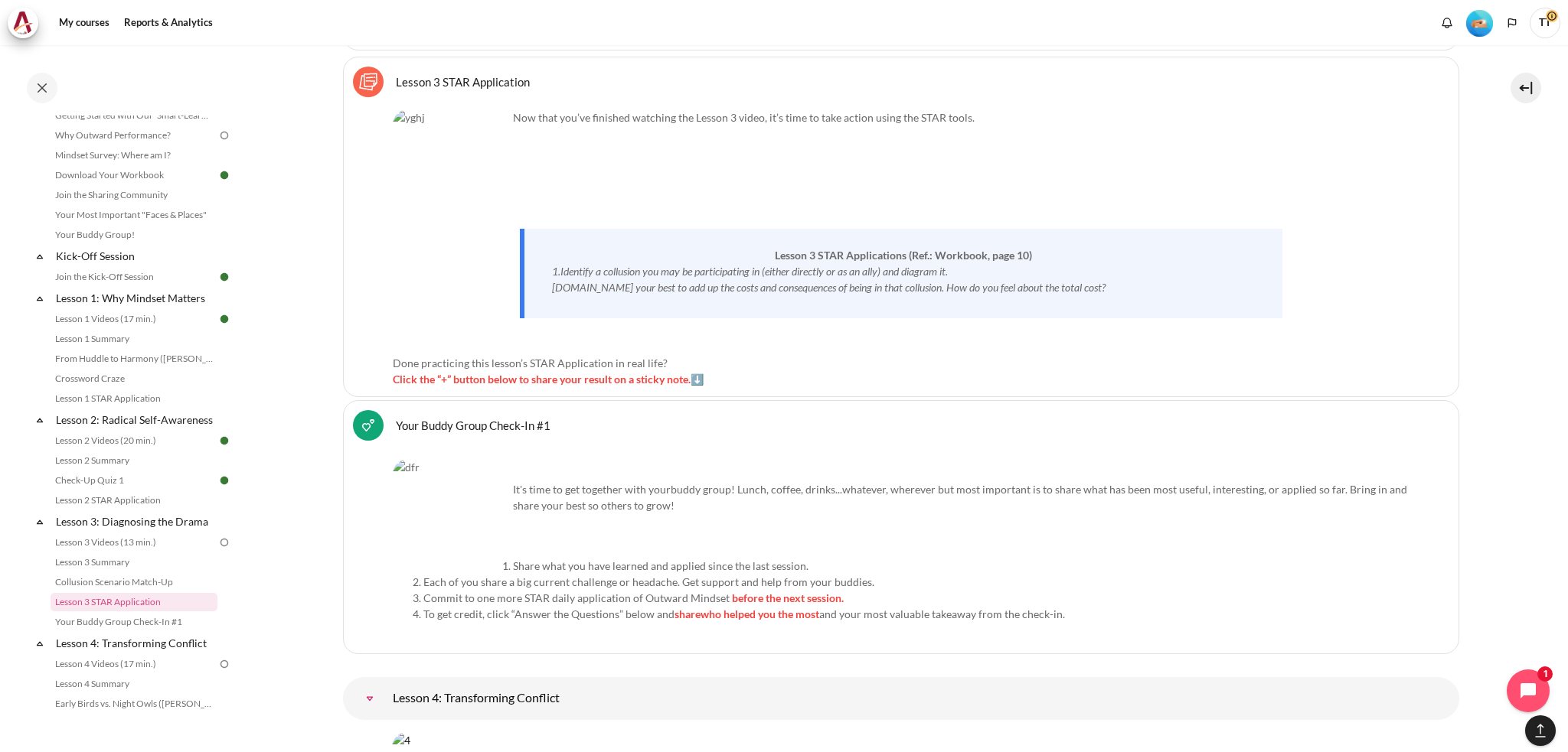
click at [701, 372] on span "Click the “+” button below to share your result on a sticky note.⬇️" at bounding box center [548, 379] width 310 height 13
click at [634, 381] on div "Select activity Lesson 3 STAR Application Lesson 3 STAR Application Sticky Notes" at bounding box center [901, 226] width 1116 height 340
click at [753, 268] on em "1.Identify a collusion you may be participating in (either directly or as an al…" at bounding box center [749, 271] width 395 height 13
click at [468, 372] on span "Click the “+” button below to share your result on a sticky note.⬇️" at bounding box center [548, 379] width 310 height 13
click at [367, 120] on div "Select activity Lesson 3 STAR Application Lesson 3 STAR Application Sticky Notes" at bounding box center [901, 226] width 1116 height 340
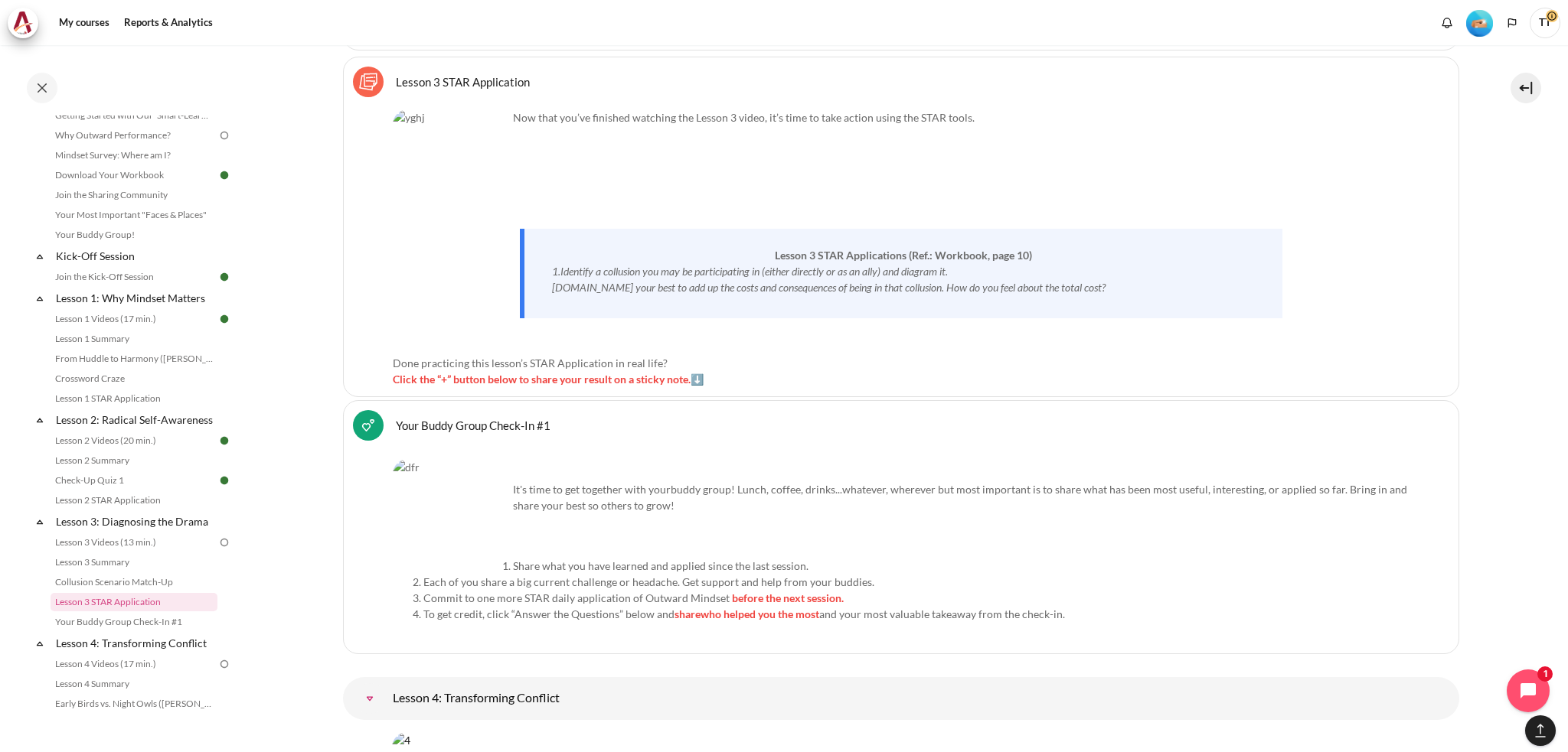
click at [437, 131] on img "Content" at bounding box center [450, 167] width 115 height 115
click at [395, 74] on link "Lesson 3 STAR Application Sticky Notes" at bounding box center [462, 81] width 134 height 15
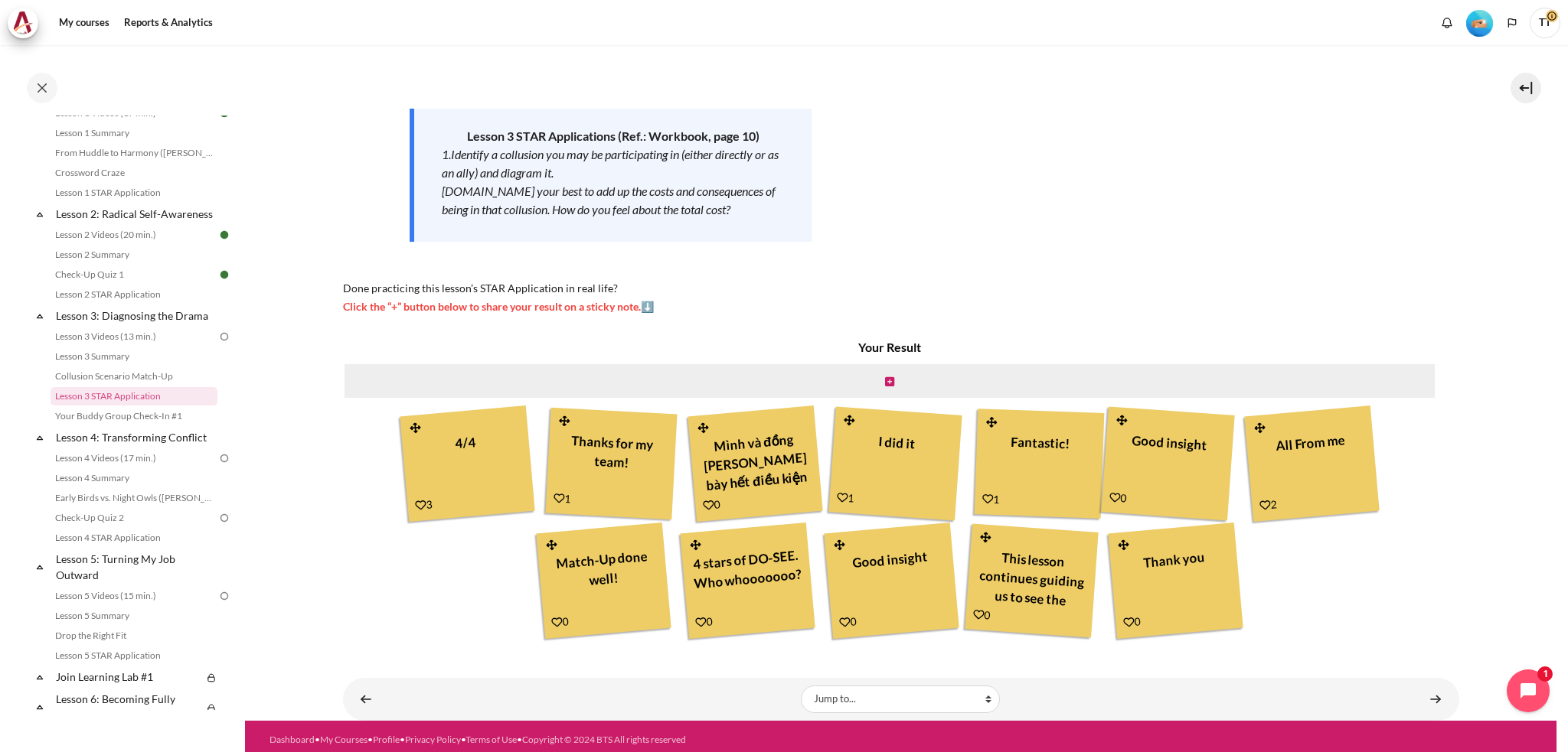
scroll to position [196, 0]
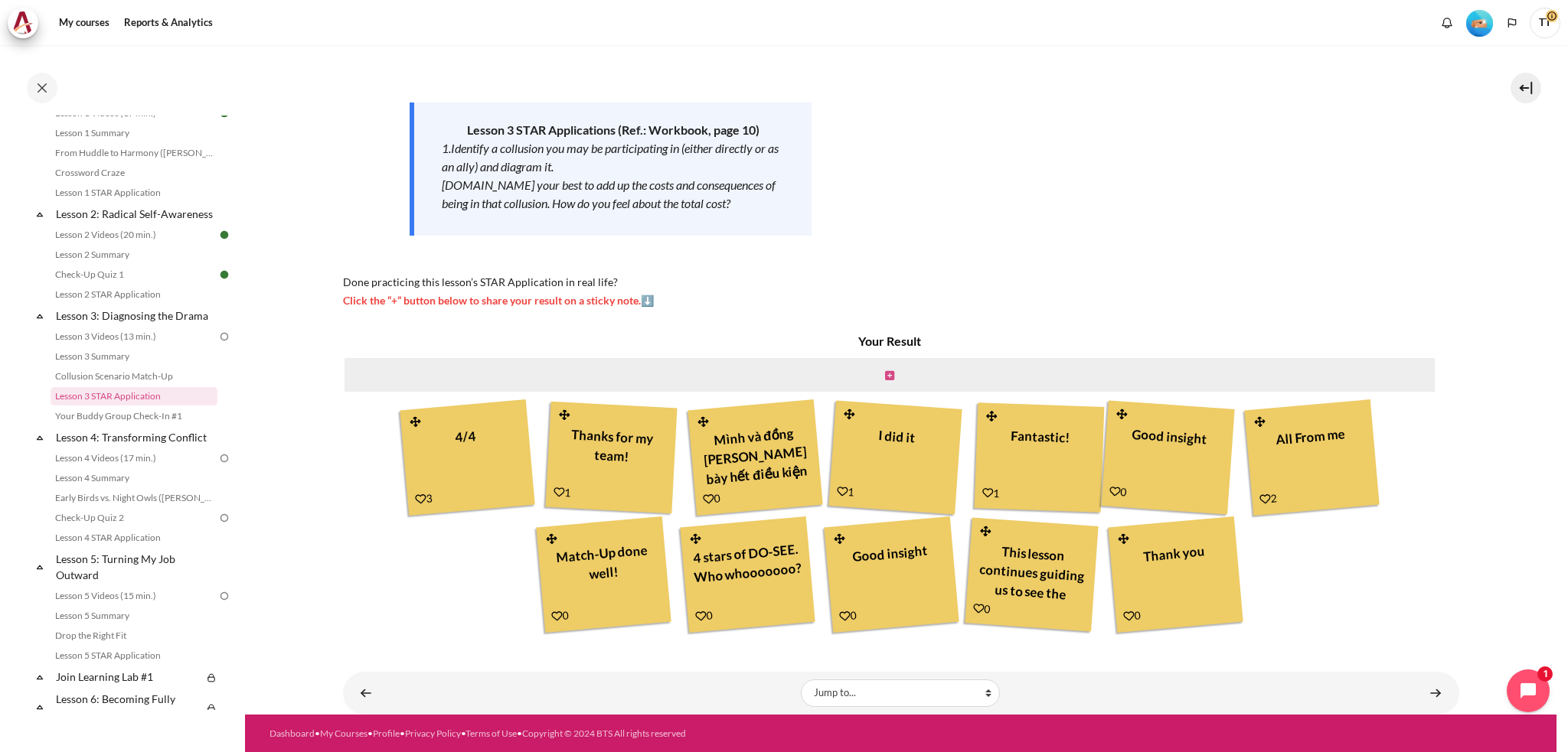
click at [885, 373] on icon "Content" at bounding box center [889, 376] width 9 height 11
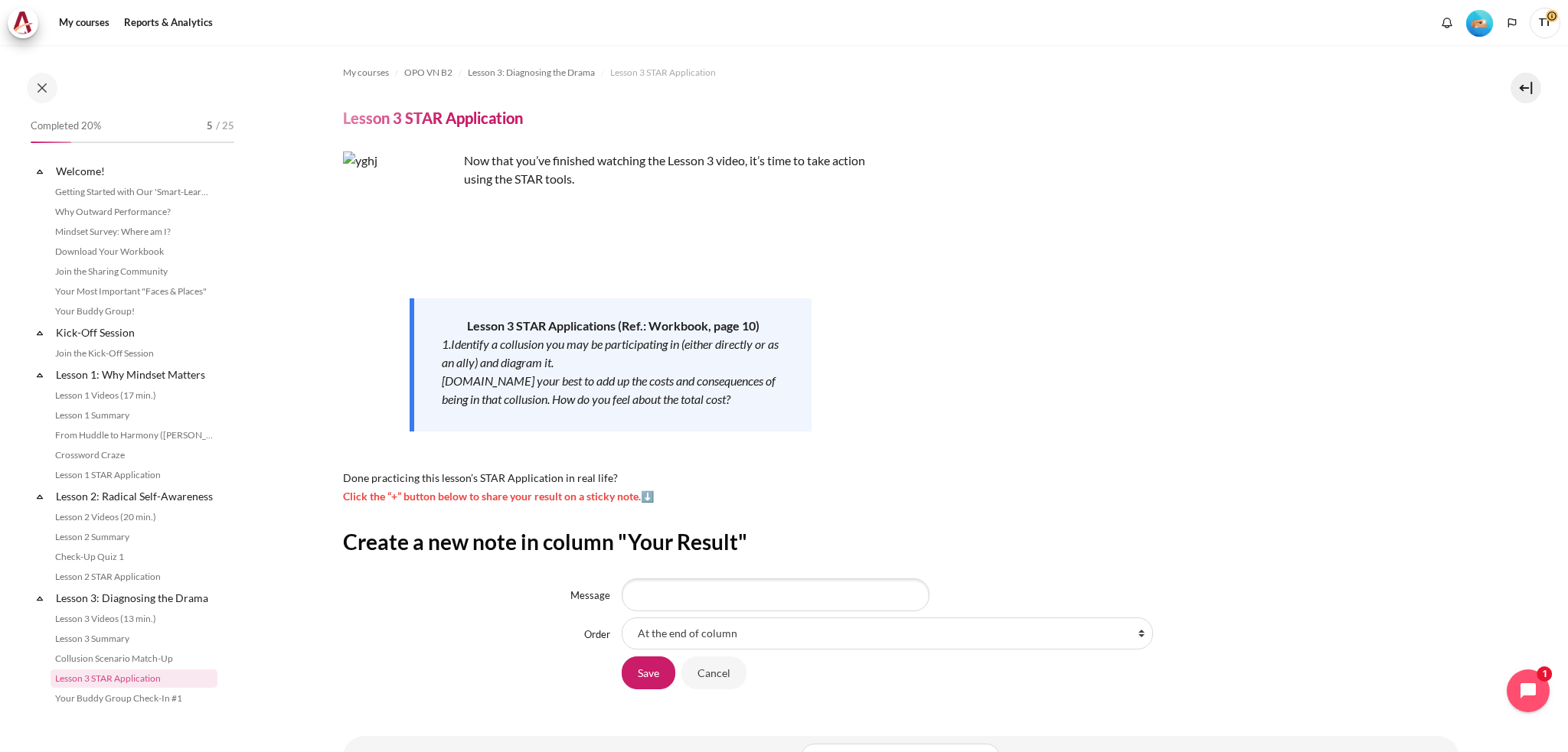
scroll to position [282, 0]
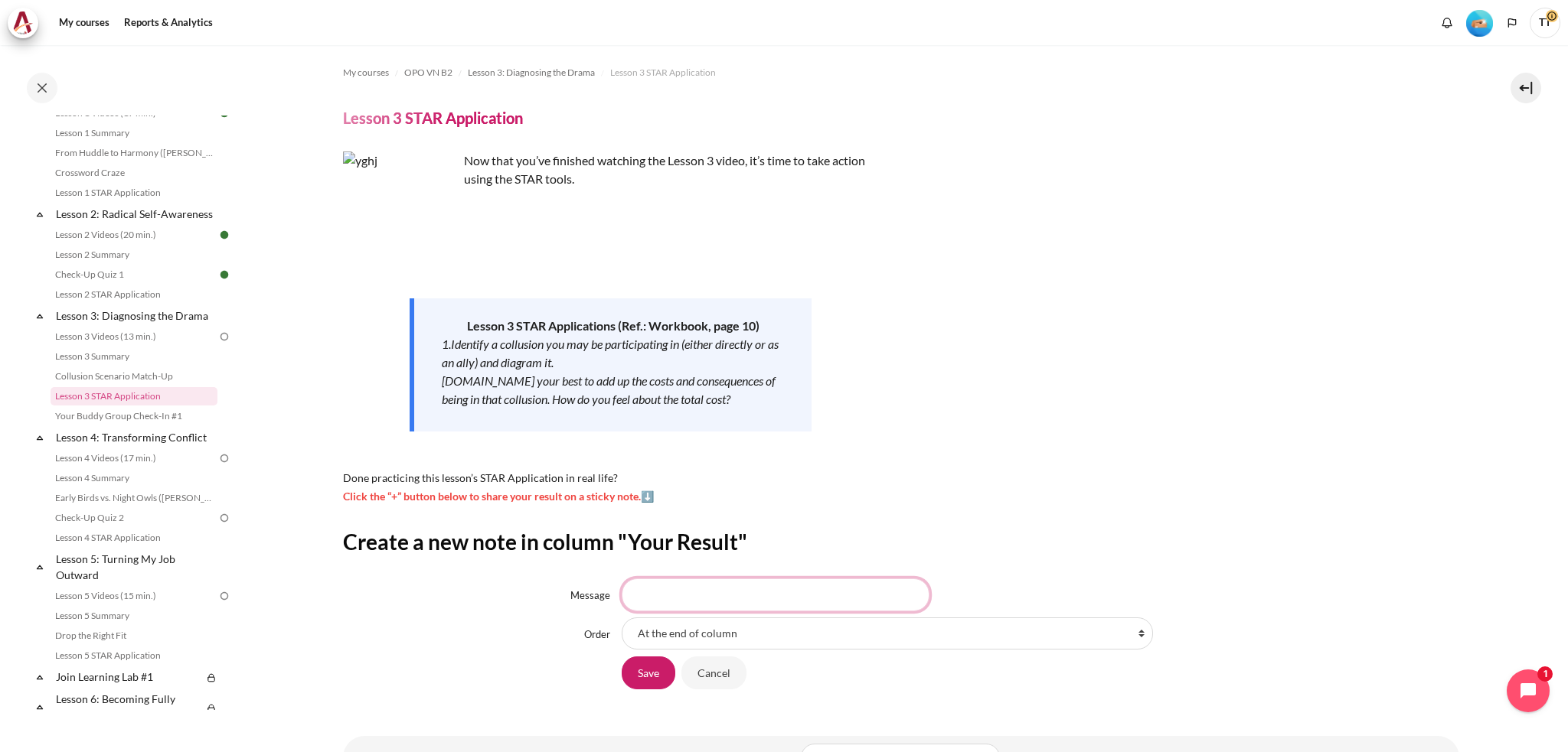
click at [759, 608] on input "Message" at bounding box center [775, 594] width 308 height 32
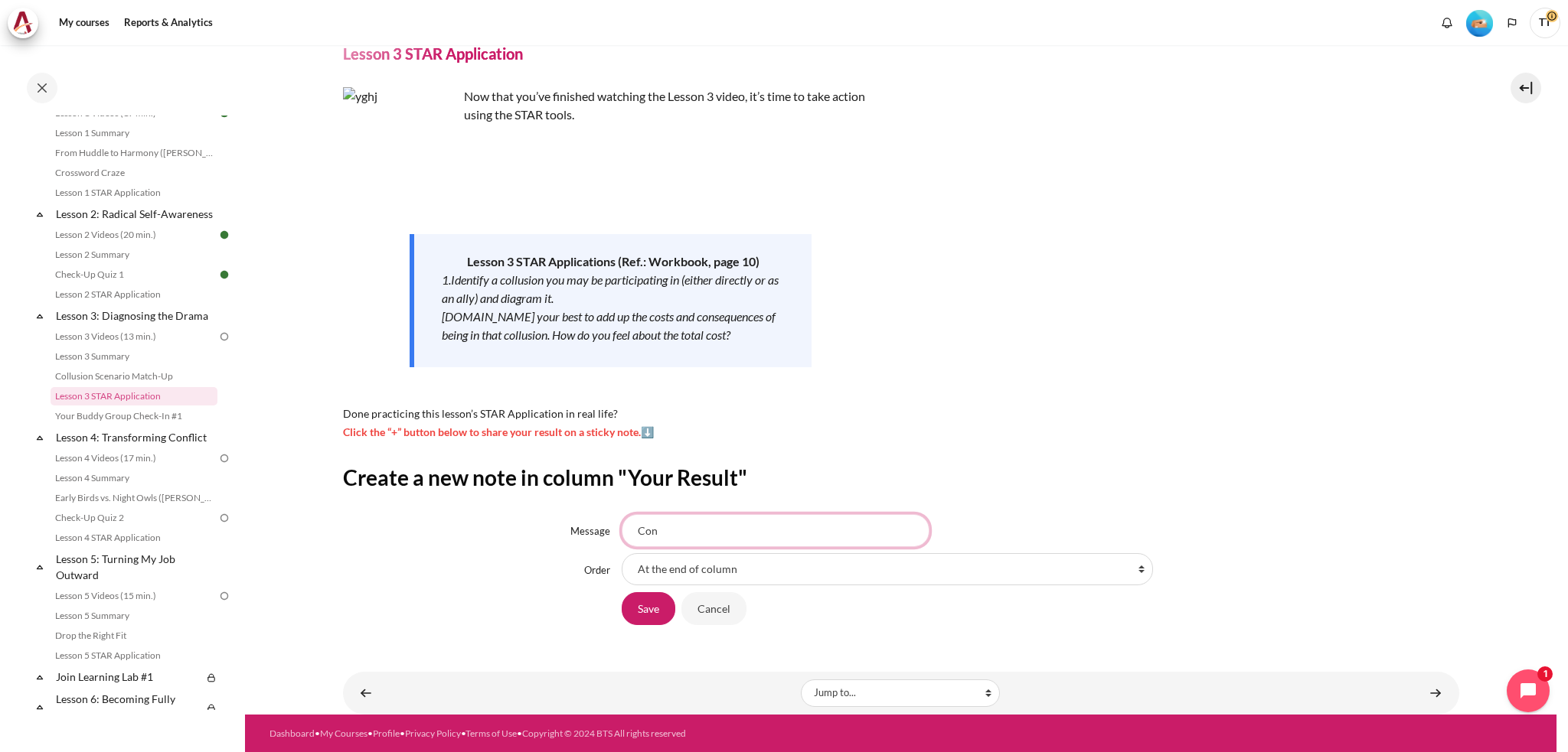
drag, startPoint x: 679, startPoint y: 532, endPoint x: 626, endPoint y: 532, distance: 53.0
click at [626, 532] on input "Con" at bounding box center [775, 529] width 308 height 32
paste input "- They Do: Điều người kia làm khiến bạn khó chịu - I See: Cách bạn nhìn nhận họ…"
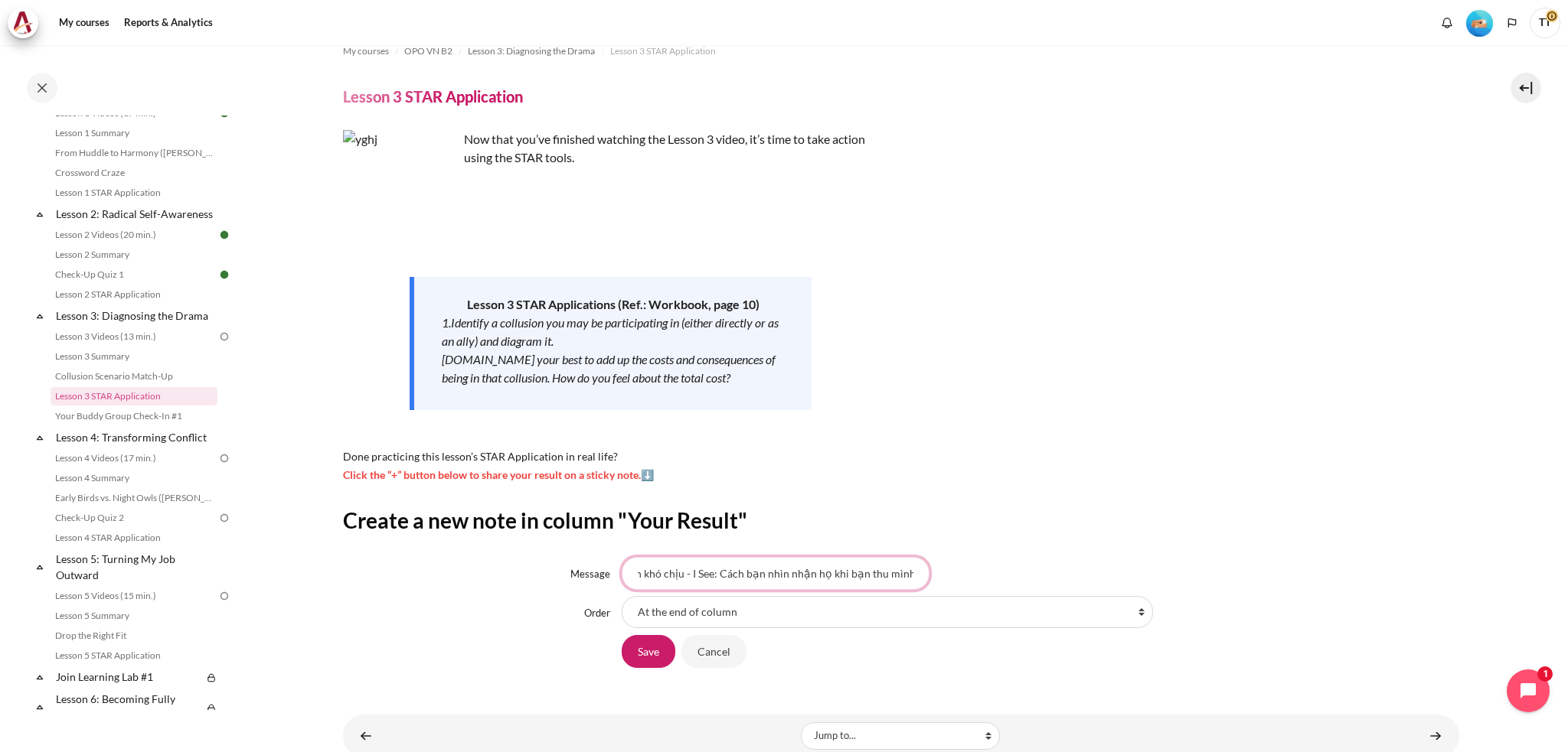
scroll to position [0, 0]
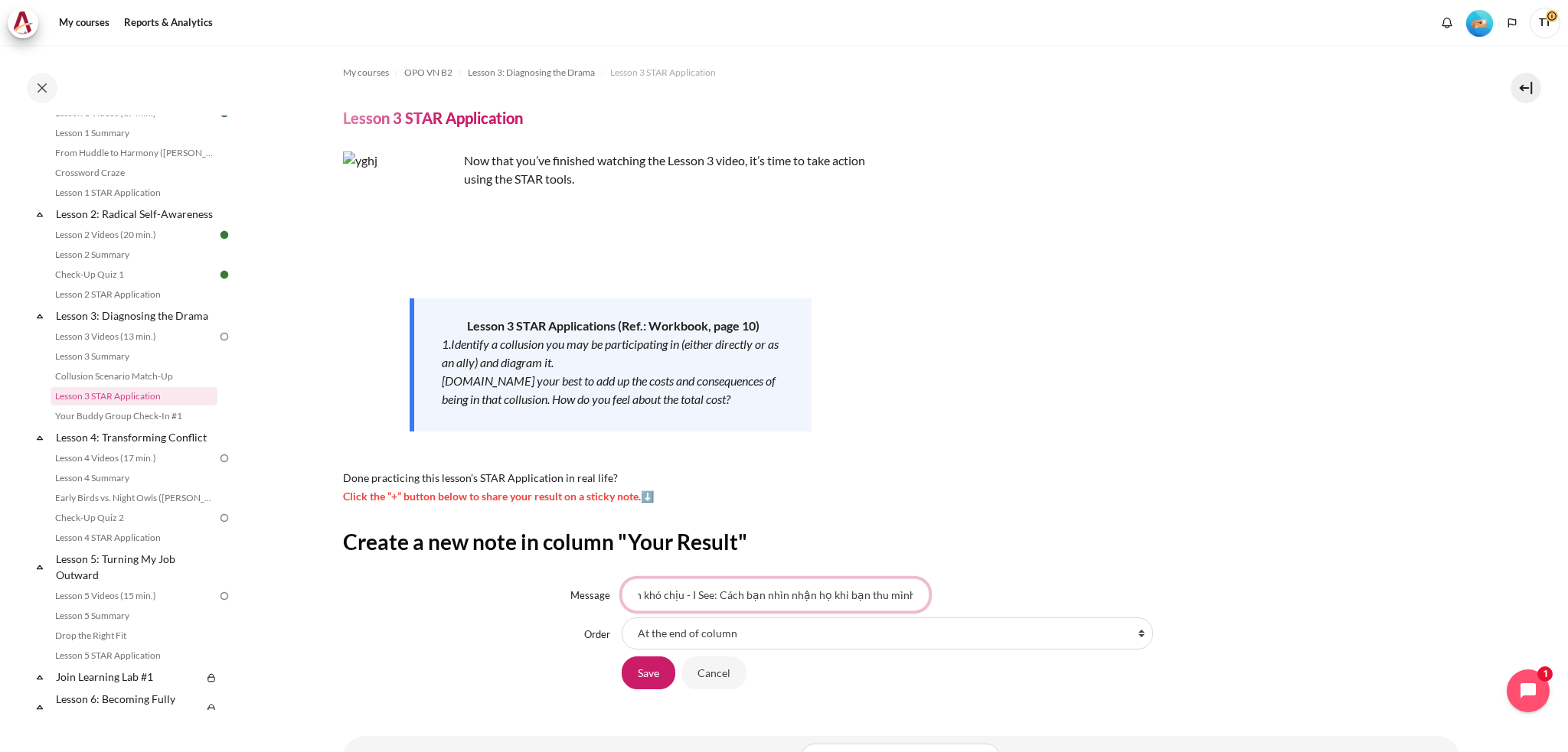
click at [675, 593] on input "- They Do: Điều người kia làm khiến bạn khó chịu - I See: Cách bạn nhìn nhận họ…" at bounding box center [775, 594] width 308 height 32
click at [642, 597] on input "- They Do: Điều người kia làm khiến bạn khó chịu - I See: Cách bạn nhìn nhận họ…" at bounding box center [775, 594] width 308 height 32
click at [668, 596] on input "- They Do: Điều người kia làm khiến bạn khó chịu - I See: Cách bạn nhìn nhận họ…" at bounding box center [775, 594] width 308 height 32
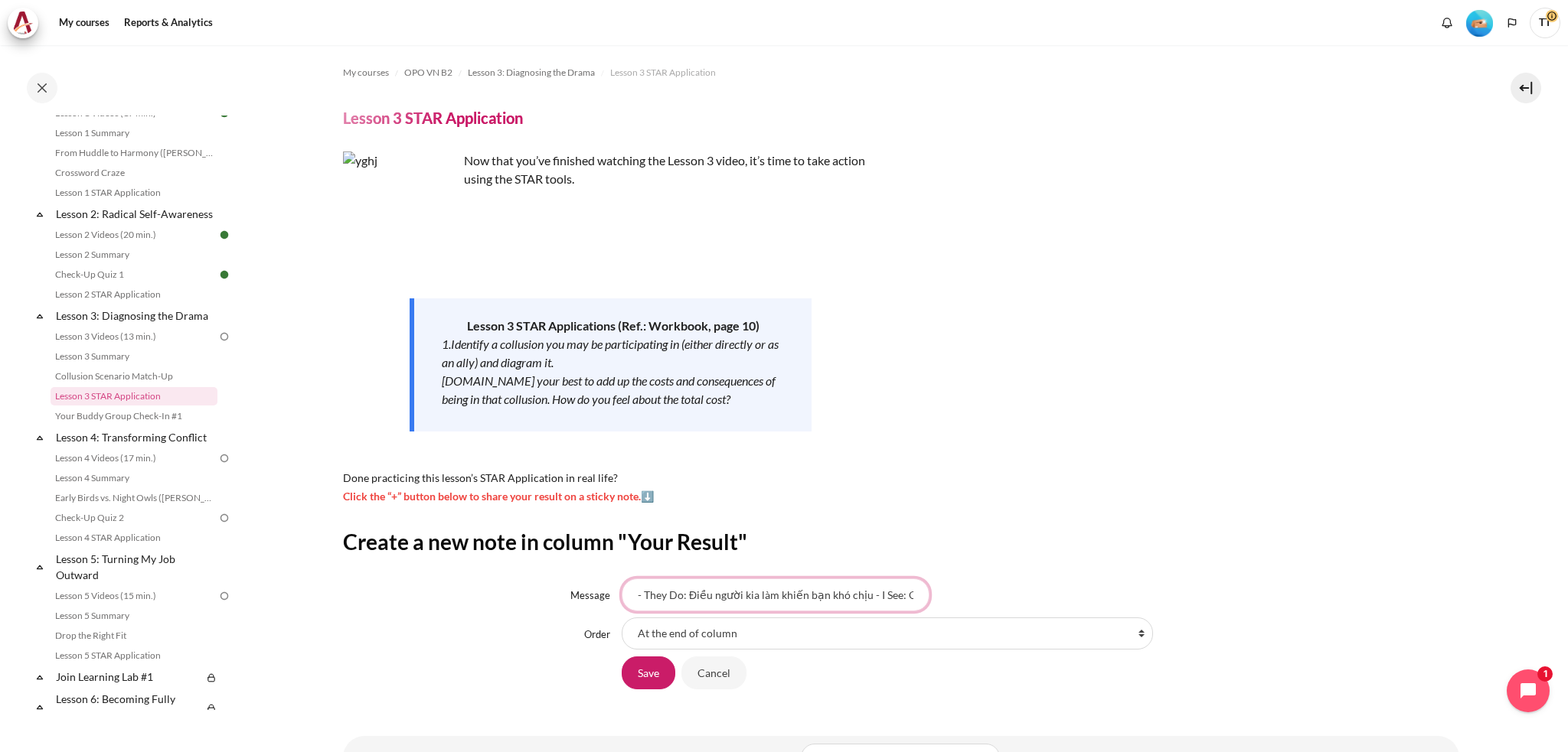
drag, startPoint x: 675, startPoint y: 595, endPoint x: 452, endPoint y: 580, distance: 223.5
click at [452, 580] on div "Message - They Do: Điều người kia làm khiến bạn khó chịu - I See: Cách bạn nhìn…" at bounding box center [901, 594] width 1116 height 32
click at [740, 588] on input "- They Do: Điều người kia làm khiến bạn khó chịu - I See: Cách bạn nhìn nhận họ…" at bounding box center [775, 594] width 308 height 32
drag, startPoint x: 773, startPoint y: 594, endPoint x: 805, endPoint y: 594, distance: 32.0
click at [805, 594] on input "- They Do: Điều người kia làm khiến bạn khó chịu - I See: Cách bạn nhìn nhận họ…" at bounding box center [775, 594] width 308 height 32
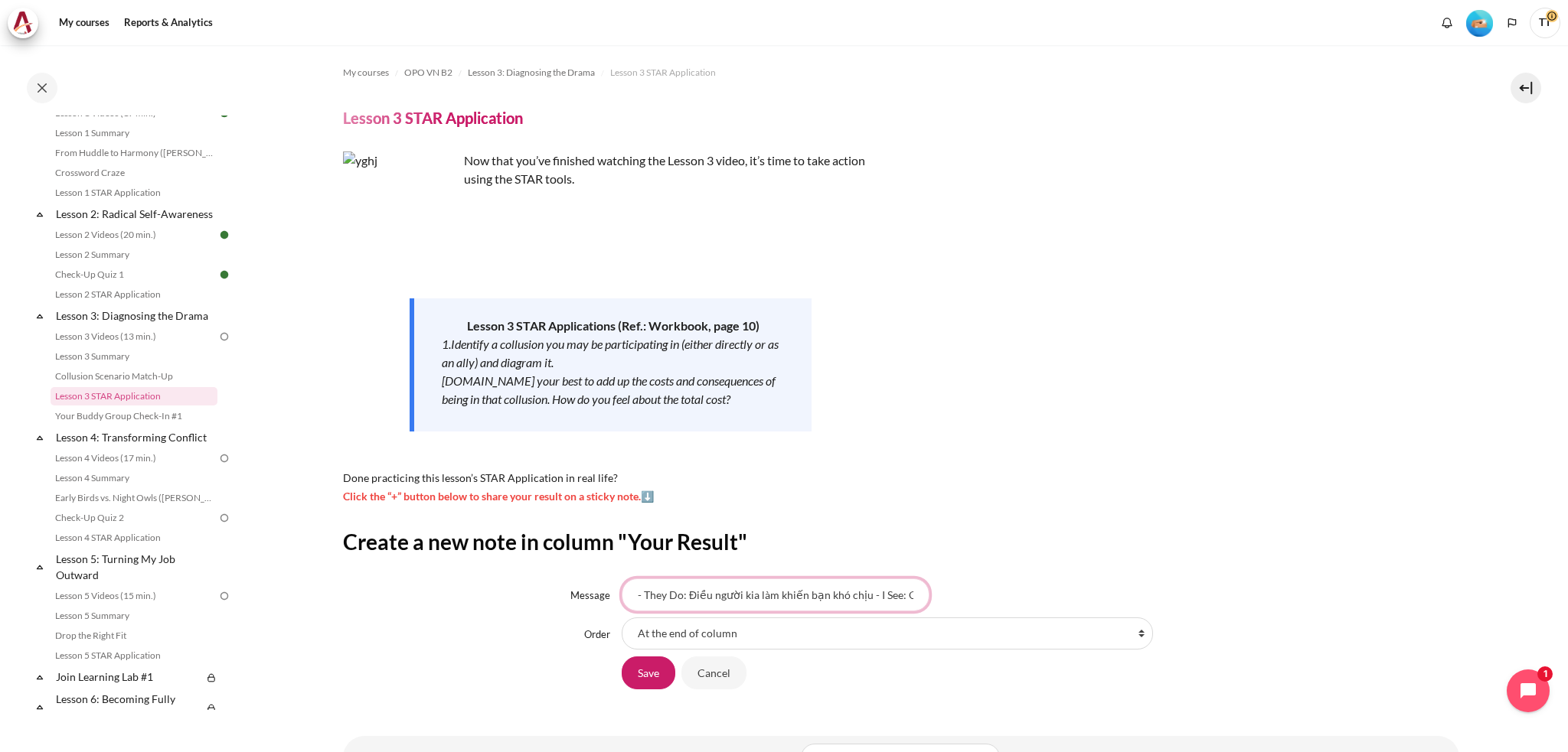
click at [847, 594] on input "- They Do: Điều người kia làm khiến bạn khó chịu - I See: Cách bạn nhìn nhận họ…" at bounding box center [775, 594] width 308 height 32
click at [871, 596] on input "- They Do: Điều người kia làm khiến bạn khó chịu - I See: Cách bạn nhìn nhận họ…" at bounding box center [775, 594] width 308 height 32
drag, startPoint x: 854, startPoint y: 594, endPoint x: 925, endPoint y: 596, distance: 71.0
click at [925, 596] on div "- They Do: Điều người kia làm khiến bạn khó chịu - I See: Cách bạn nhìn nhận họ…" at bounding box center [1040, 594] width 837 height 32
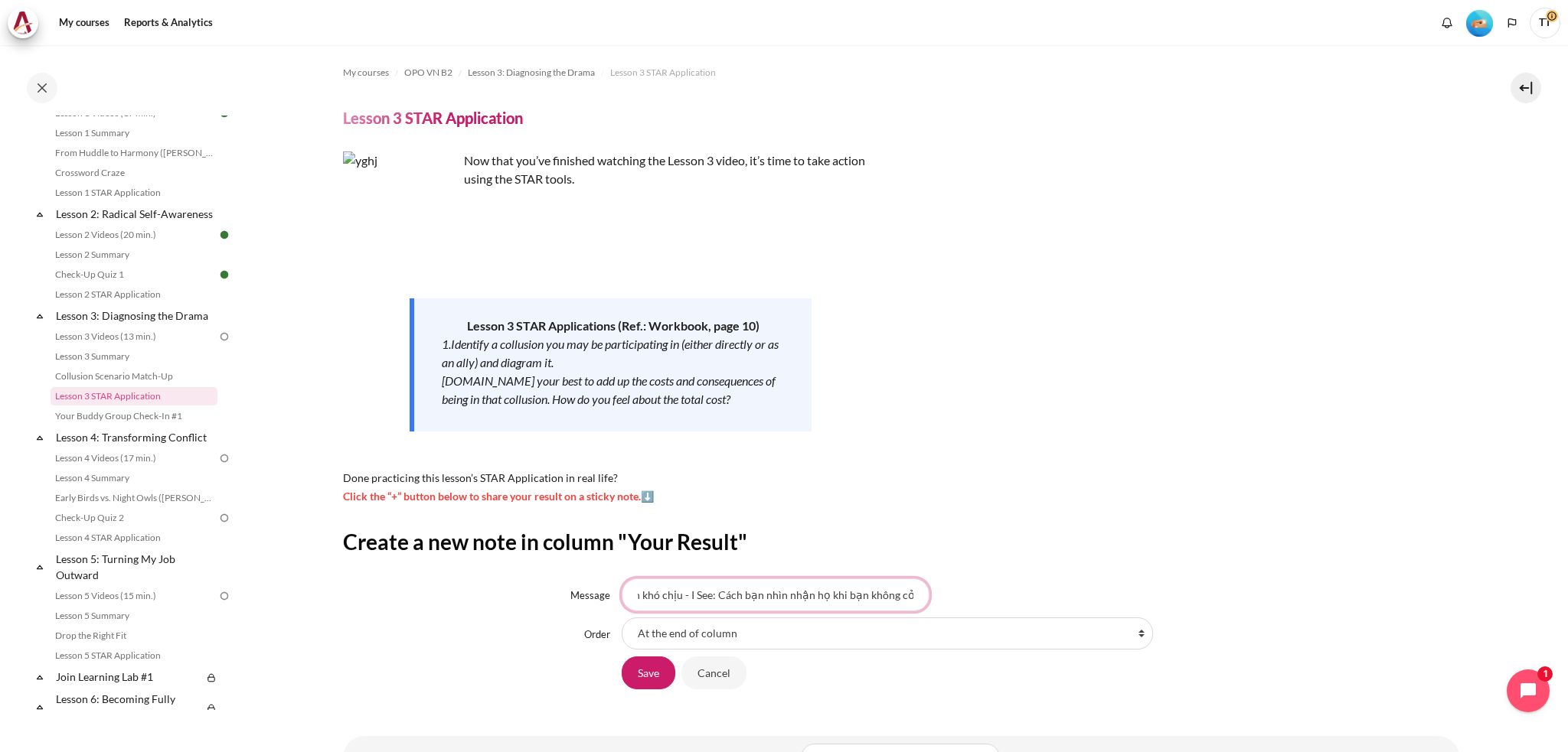
scroll to position [0, 196]
click at [666, 593] on input "- They Do: Điều người kia làm khiến bạn khó chịu - I See: Cách bạn nhìn nhận họ…" at bounding box center [775, 594] width 308 height 32
click at [903, 600] on input "- They Do: Điều người kia làm khiến bạn khó chịu. I See: Cách bạn nhìn nhận họ …" at bounding box center [775, 594] width 308 height 32
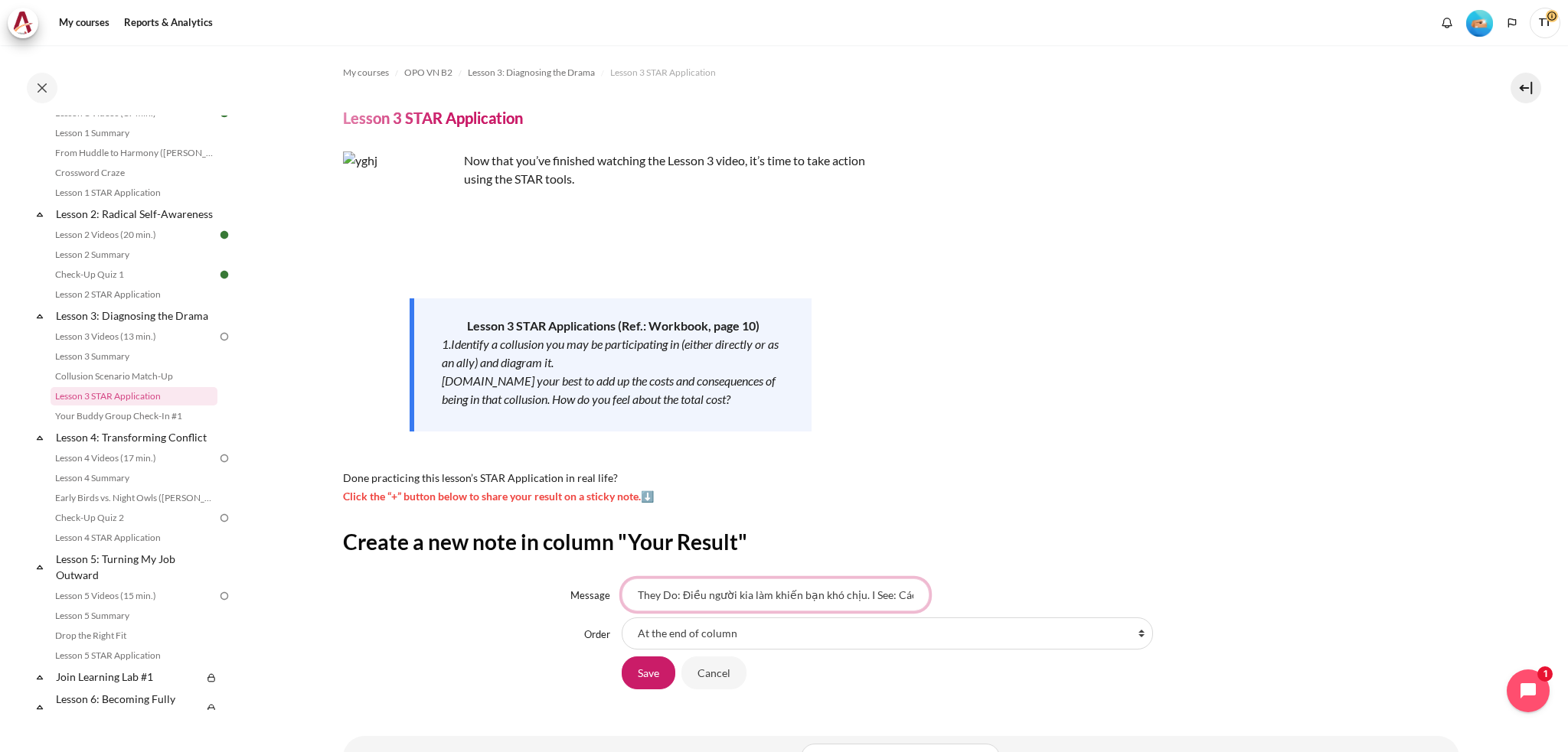
click at [733, 600] on input "They Do: Điều người kia làm khiến bạn khó chịu. I See: Cách bạn nhìn nhận họ kh…" at bounding box center [775, 594] width 308 height 32
paste input ""Collusion" xảy ra khi các bên tránh việc hiểu quan điểm của nhau, dẫn đến xung…"
click at [645, 591] on input ""Collusion" xảy ra khi các bên tránh việc hiểu quan điểm của nhau, dẫn đến xung…" at bounding box center [775, 594] width 308 height 32
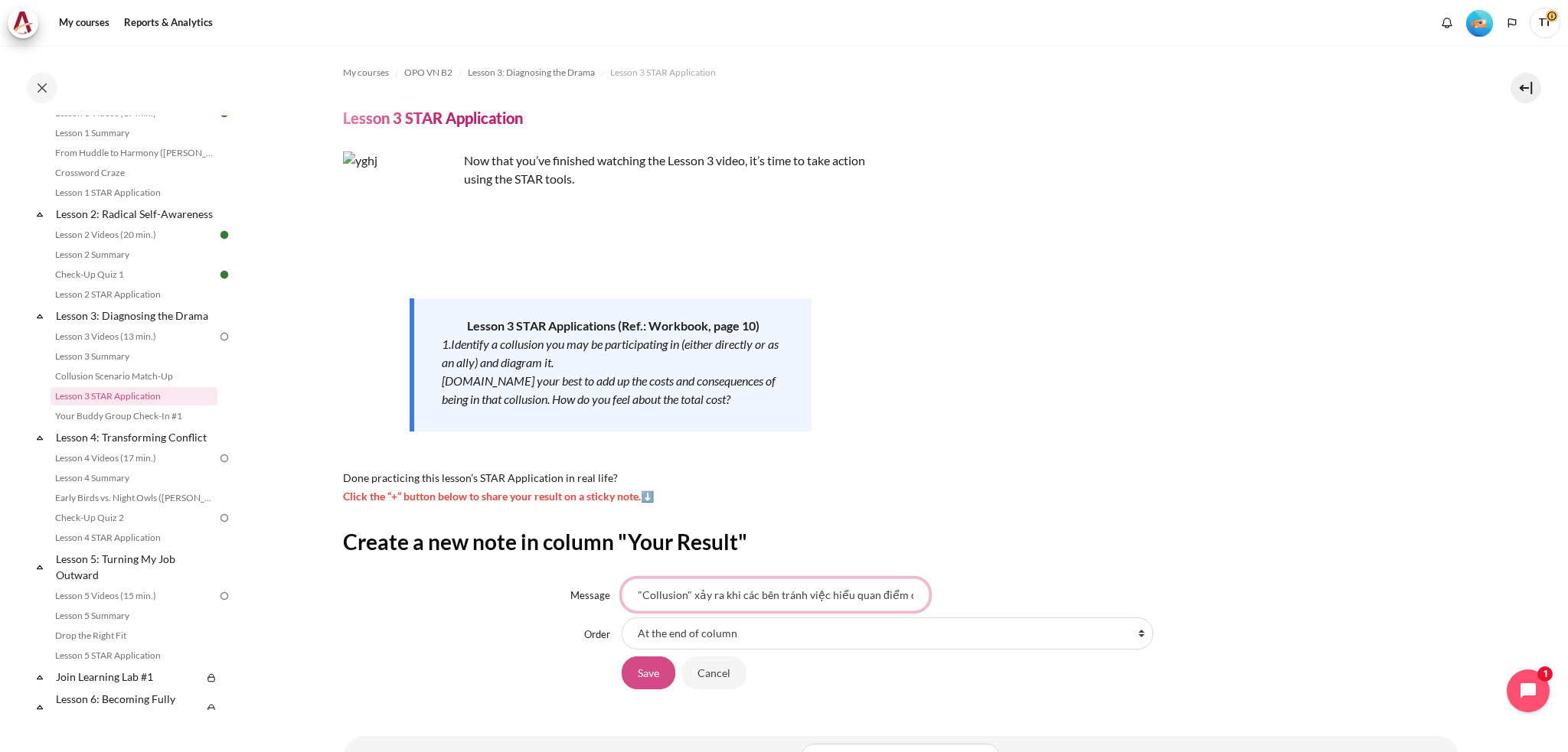
type input ""Collusion" xảy ra khi các bên tránh việc hiểu quan điểm của nhau, dẫn đến xung…"
click at [632, 679] on input "Save" at bounding box center [648, 672] width 54 height 32
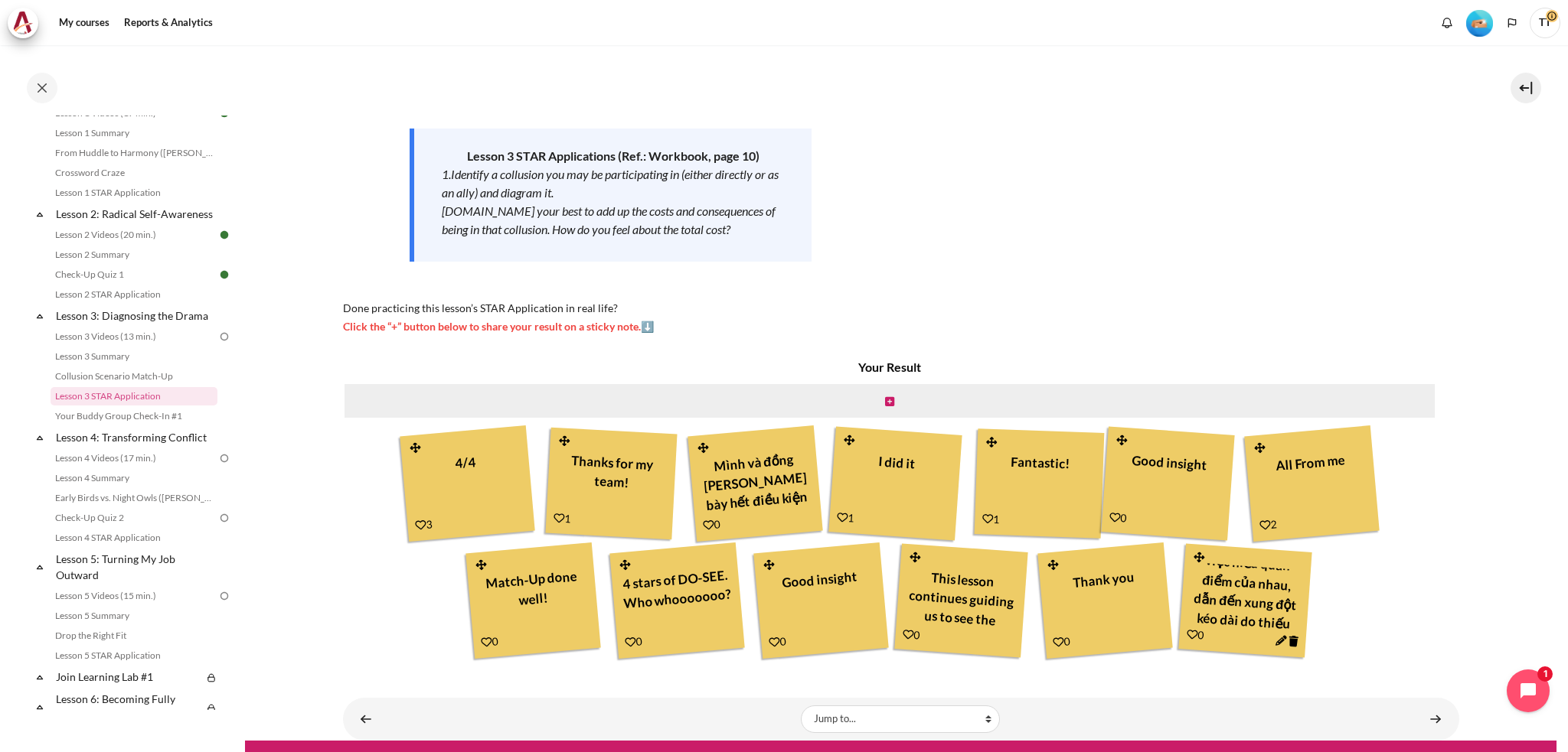
scroll to position [196, 0]
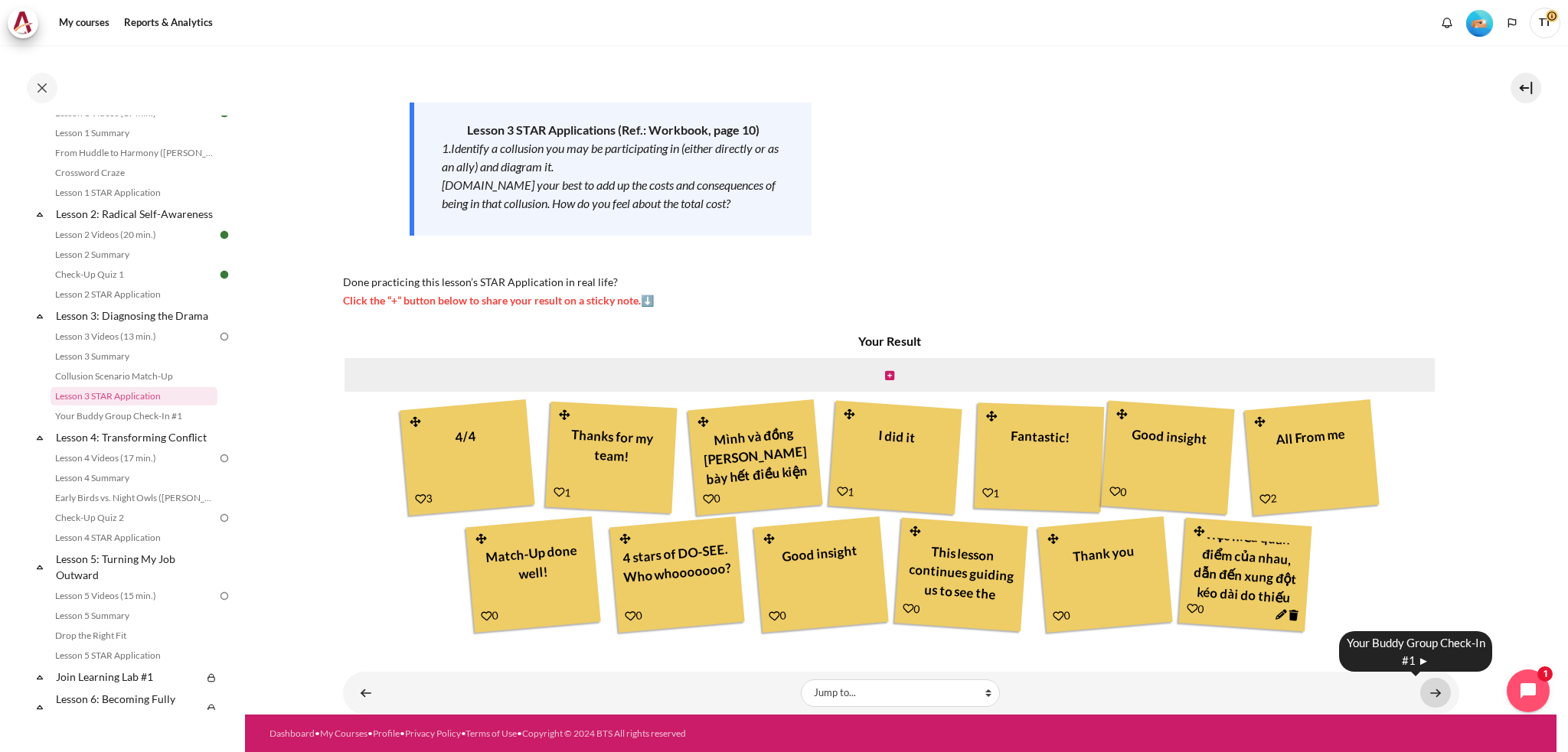
click at [1422, 688] on link "Content" at bounding box center [1436, 693] width 31 height 30
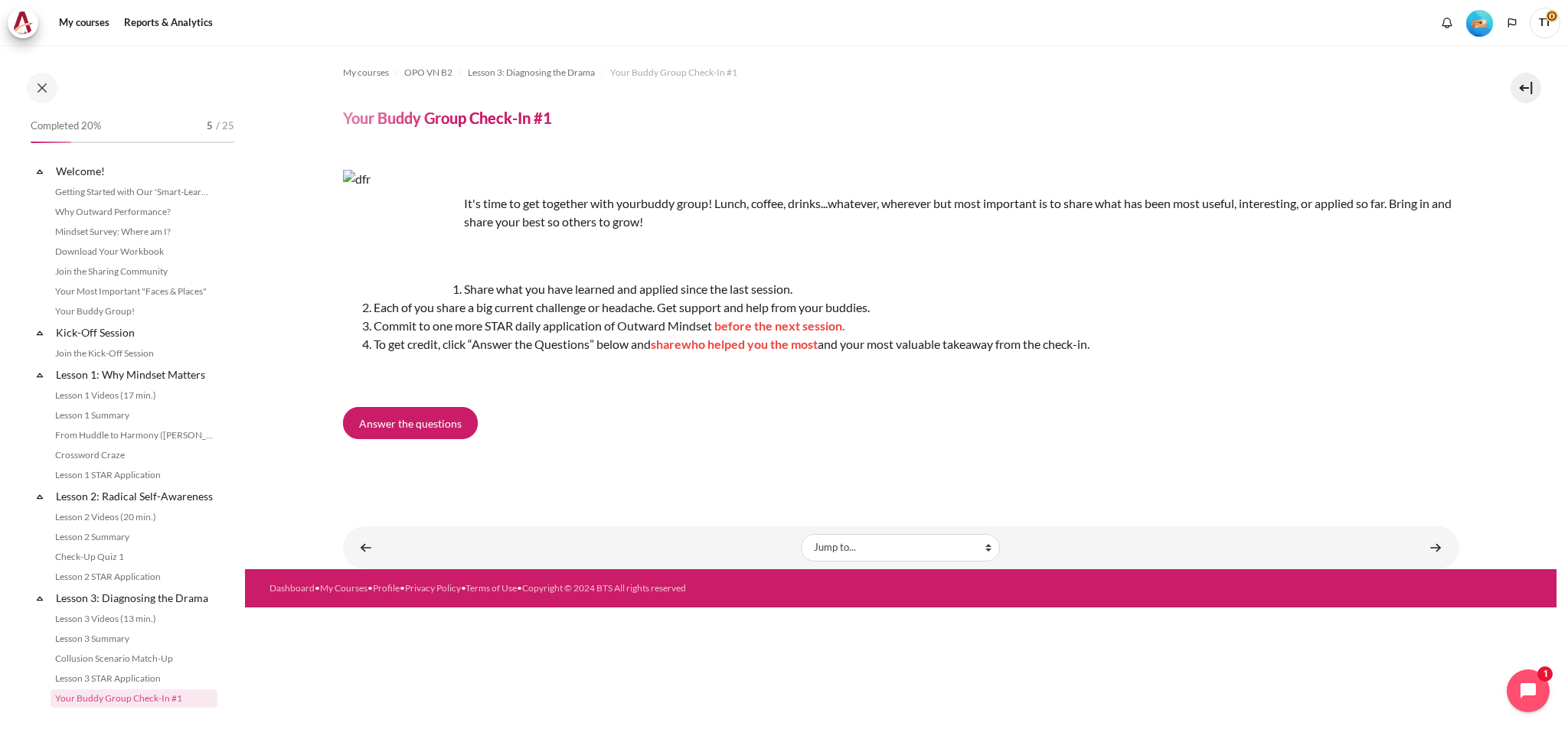
scroll to position [303, 0]
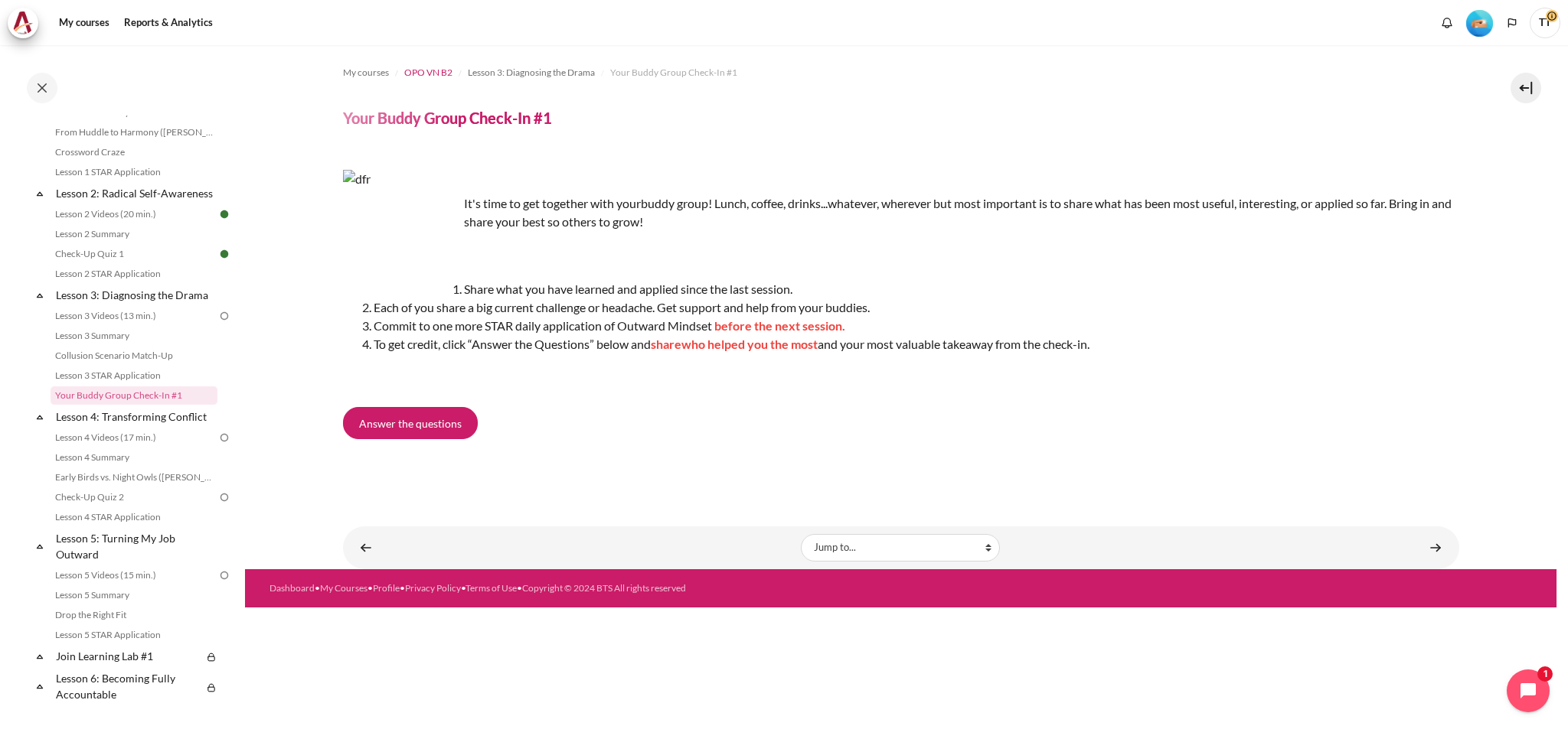
click at [412, 73] on span "OPO VN B2" at bounding box center [428, 72] width 48 height 14
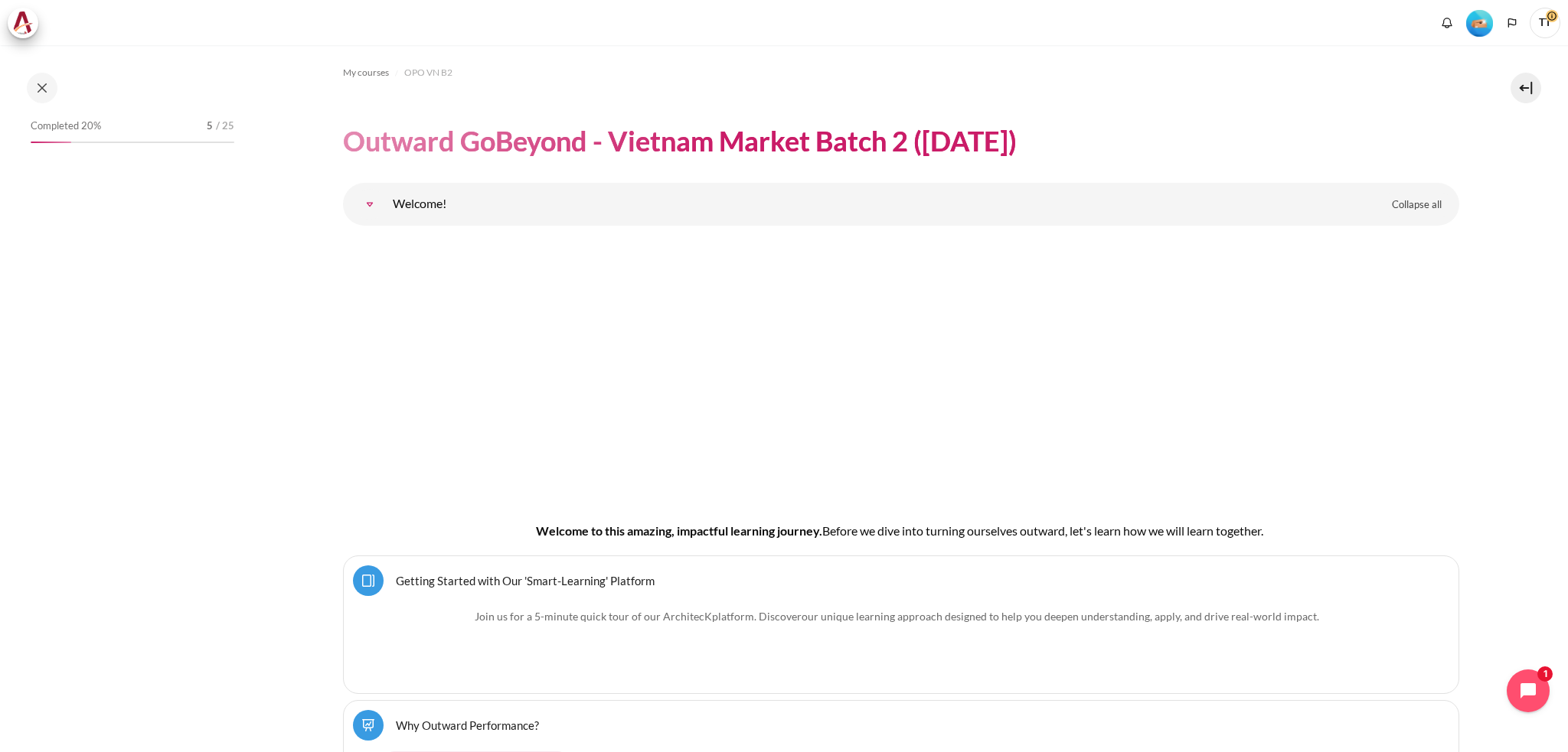
click at [858, 508] on h4 "Content" at bounding box center [900, 377] width 1018 height 277
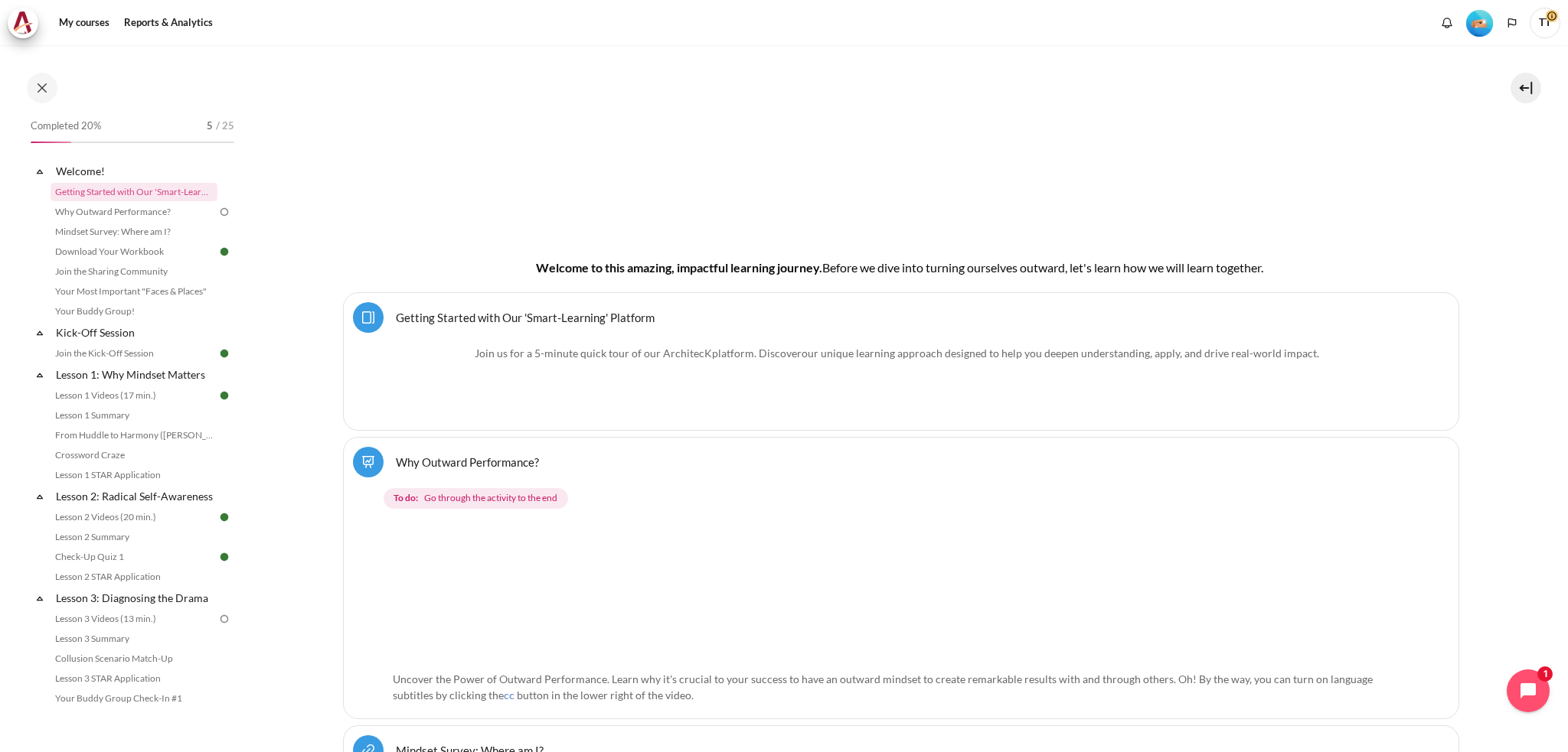
scroll to position [382, 0]
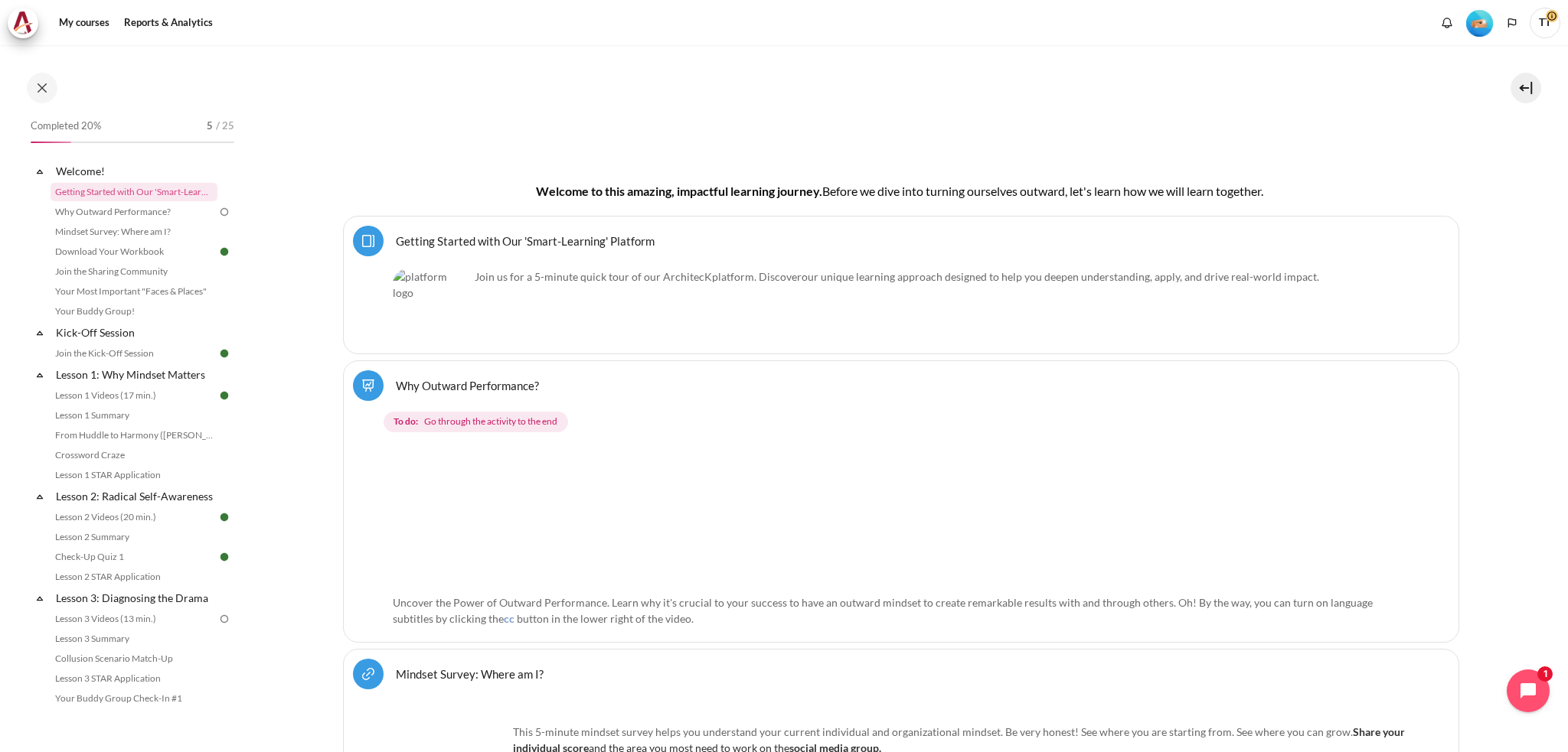
click at [416, 415] on strong "To do:" at bounding box center [405, 421] width 25 height 14
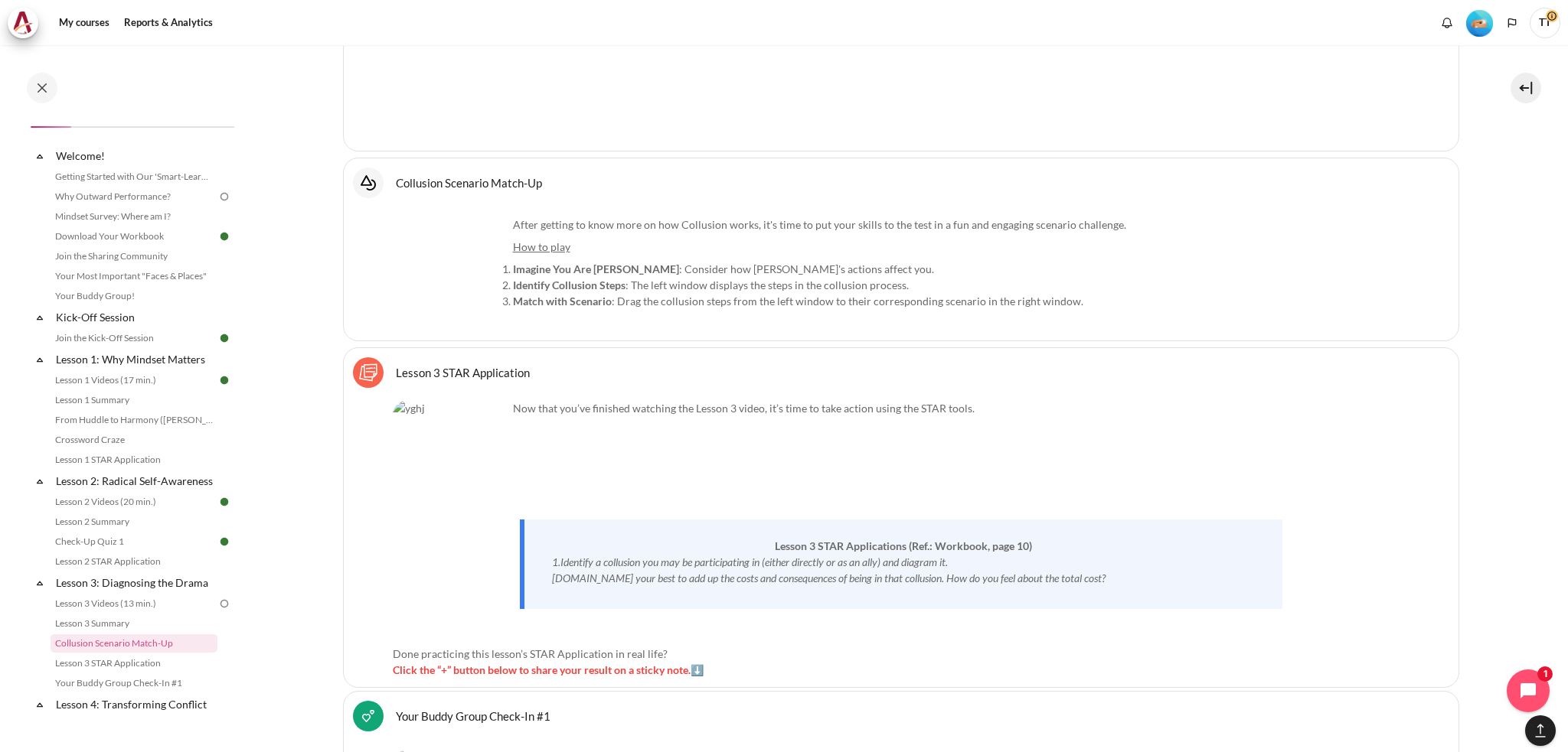
scroll to position [5704, 0]
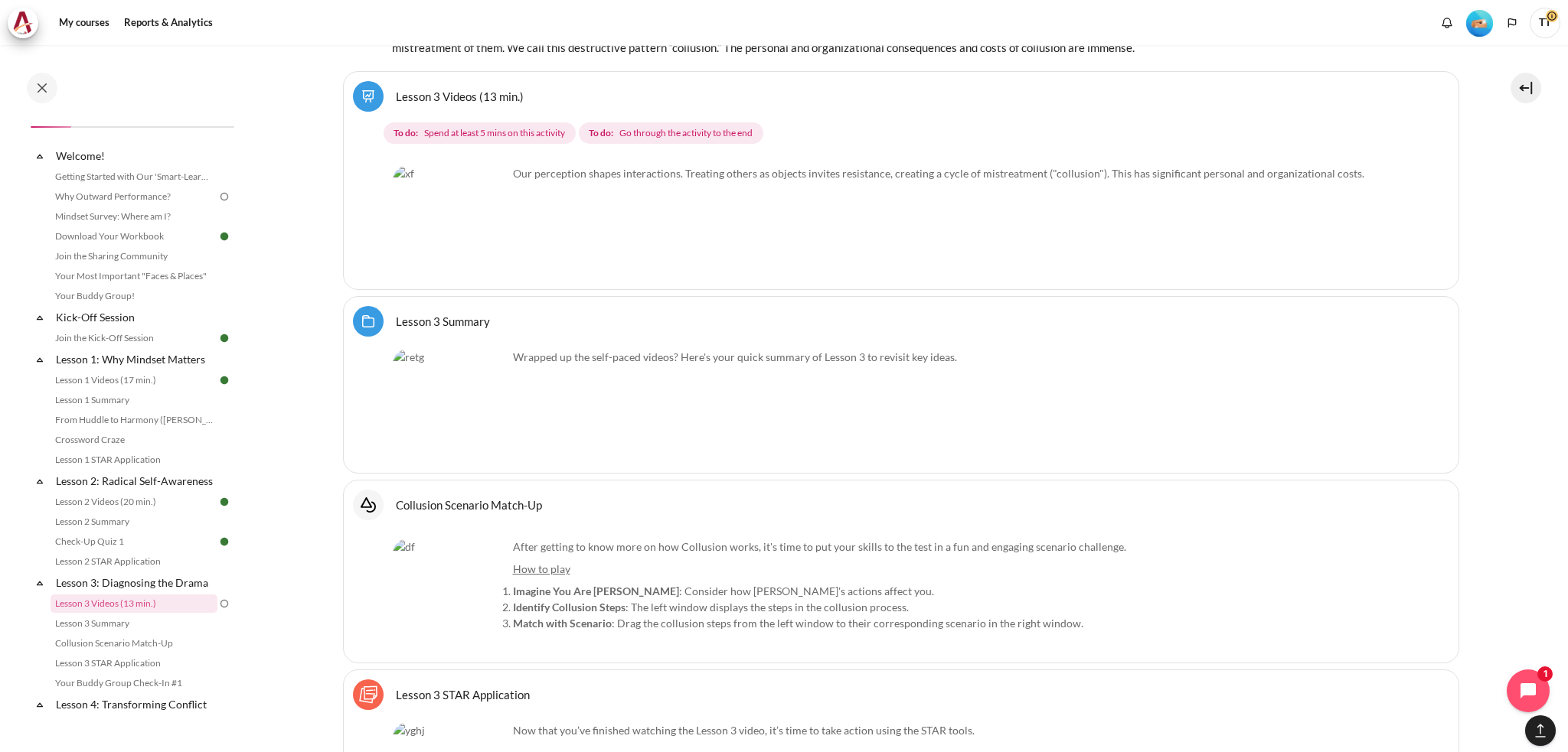
click at [699, 131] on span "Go through the activity to the end" at bounding box center [686, 132] width 133 height 14
click at [689, 130] on span "Go through the activity to the end" at bounding box center [686, 132] width 133 height 14
click at [425, 92] on link "Lesson 3 Videos (13 min.)" at bounding box center [459, 96] width 128 height 15
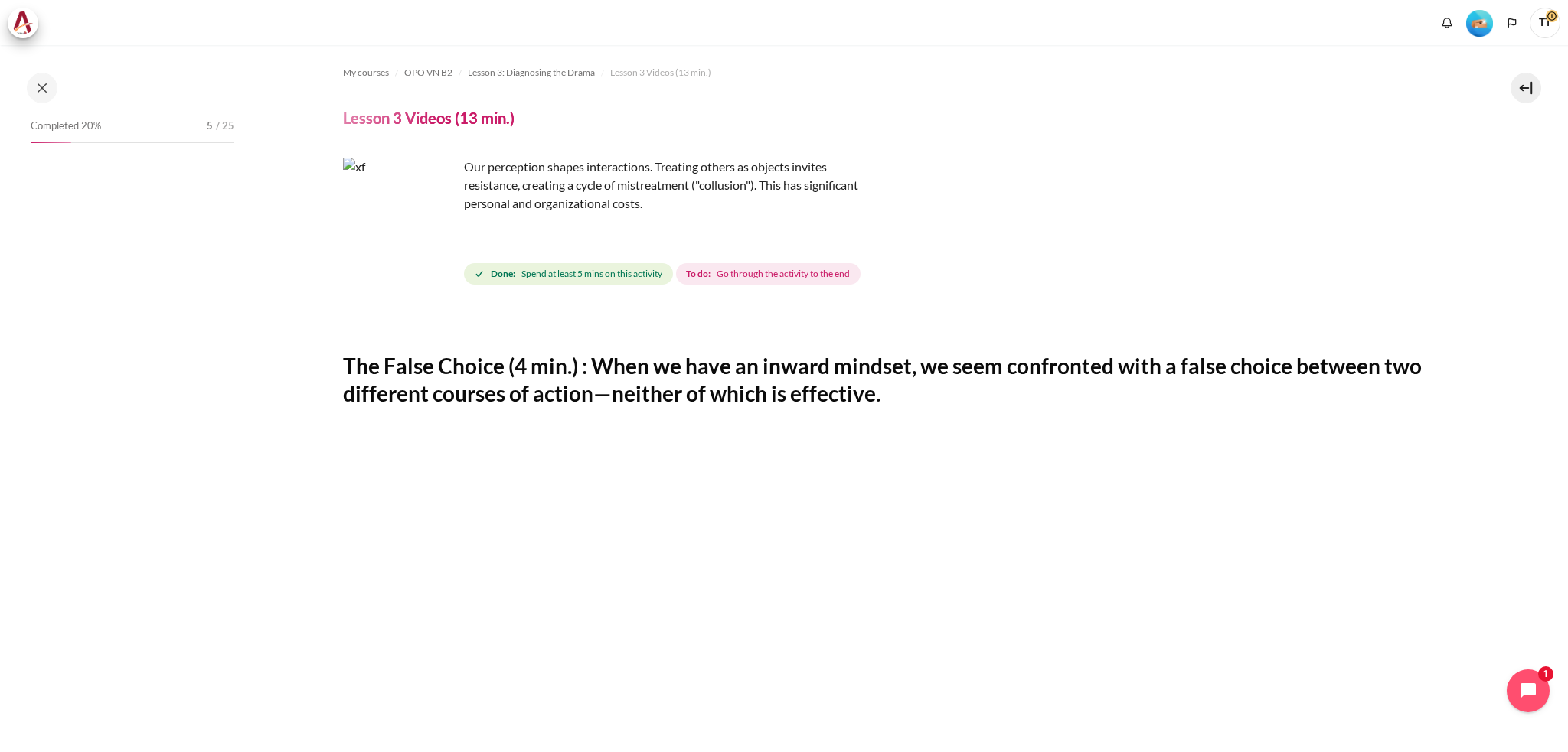
click at [745, 277] on span "Go through the activity to the end" at bounding box center [784, 274] width 133 height 14
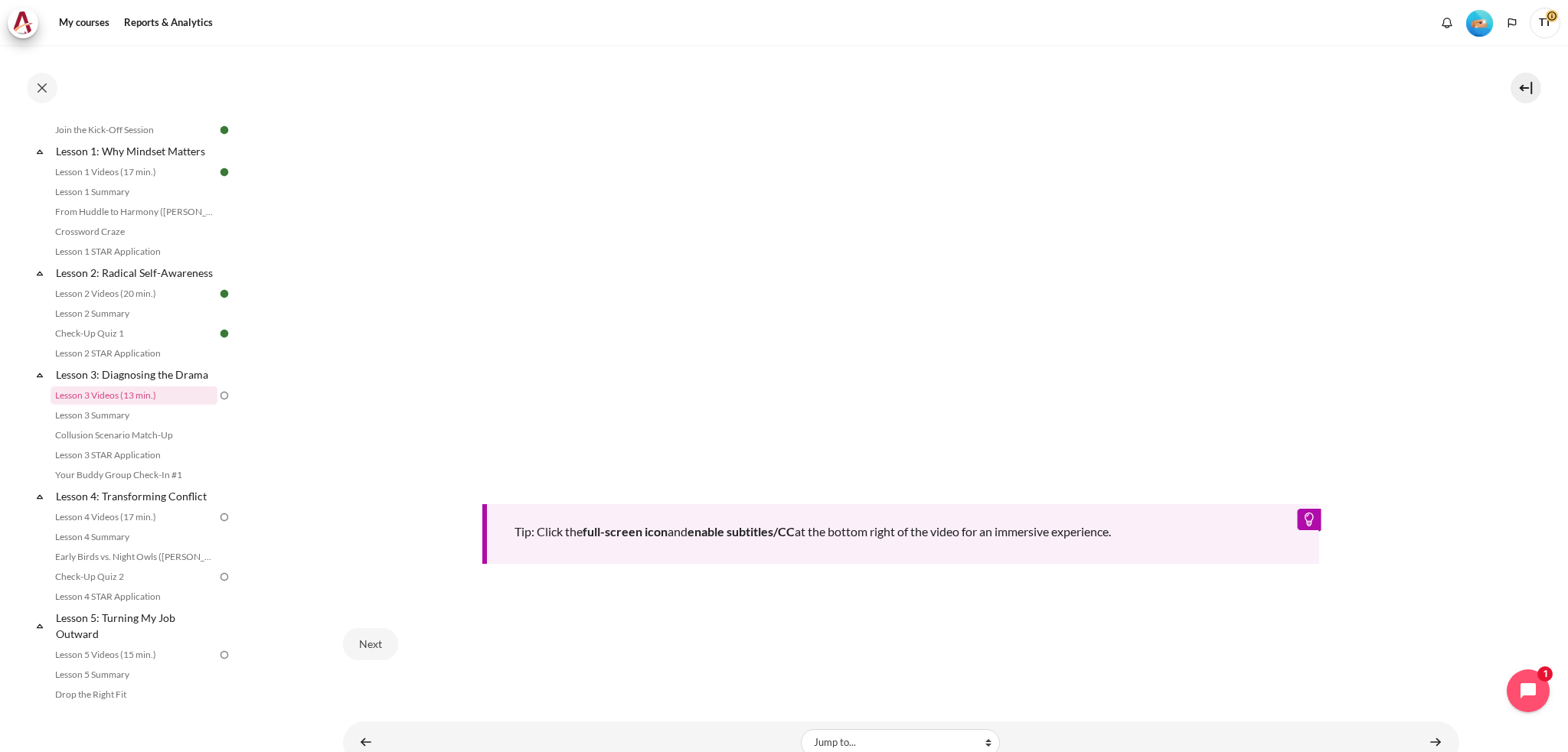
scroll to position [641, 0]
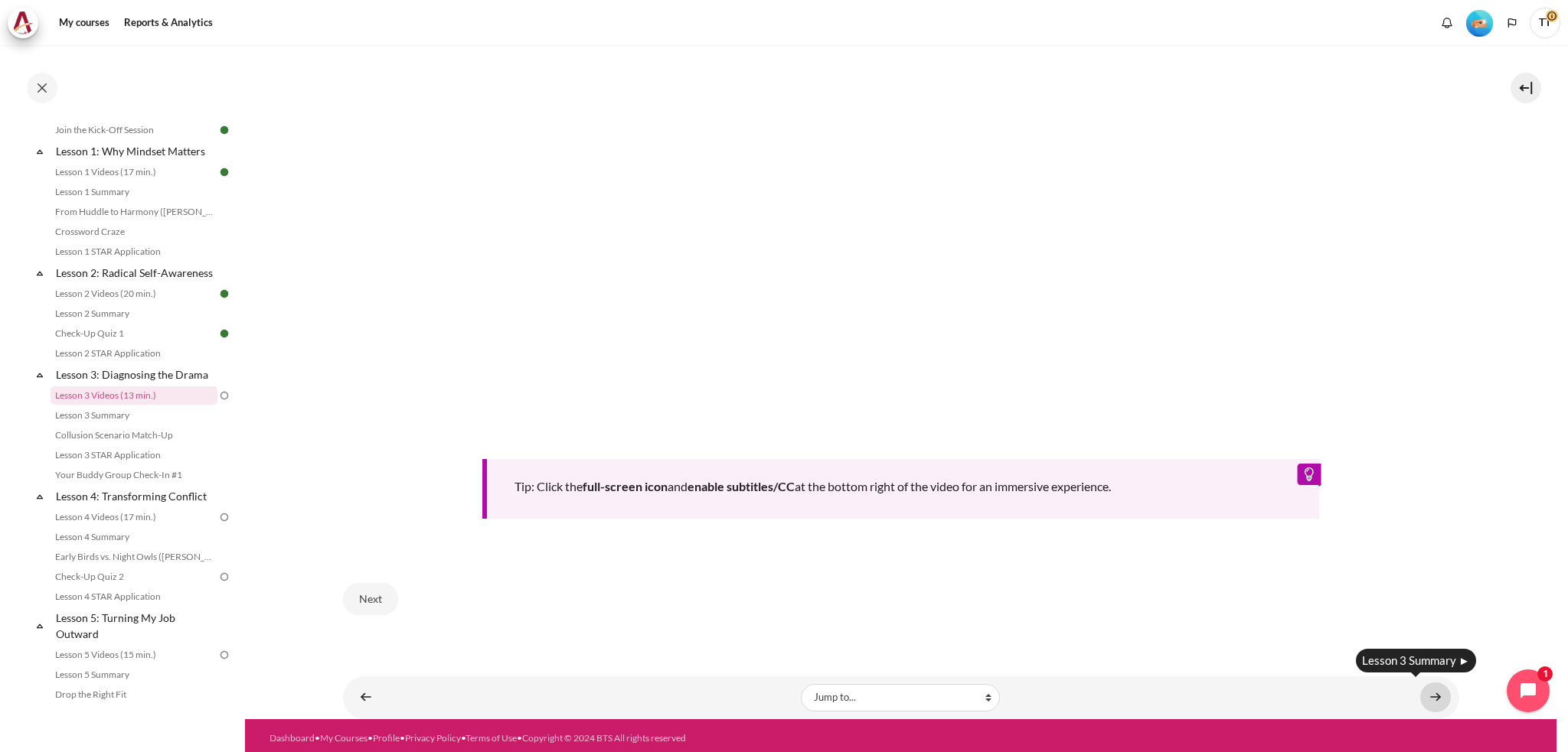
click at [1424, 690] on link "Content" at bounding box center [1436, 697] width 31 height 30
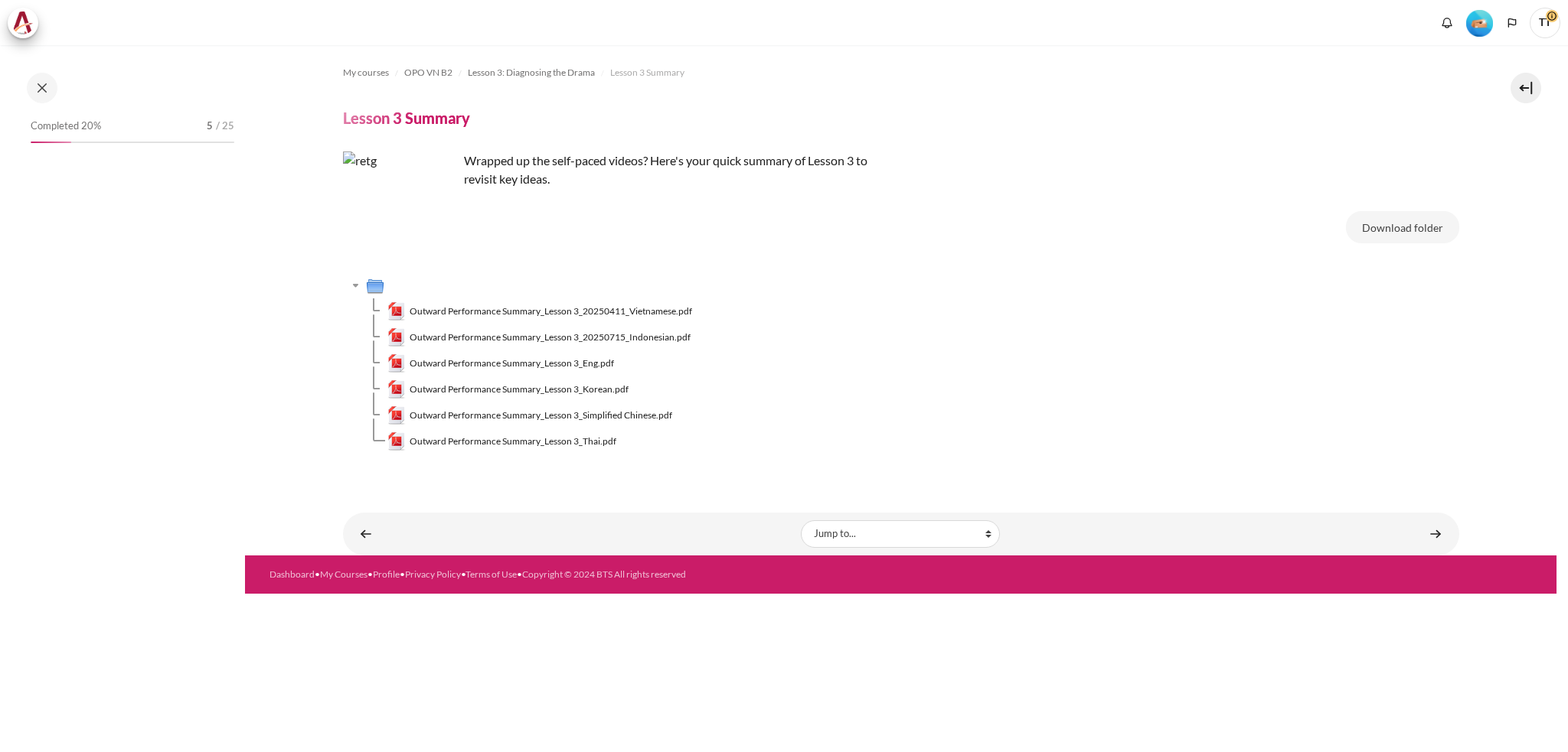
scroll to position [243, 0]
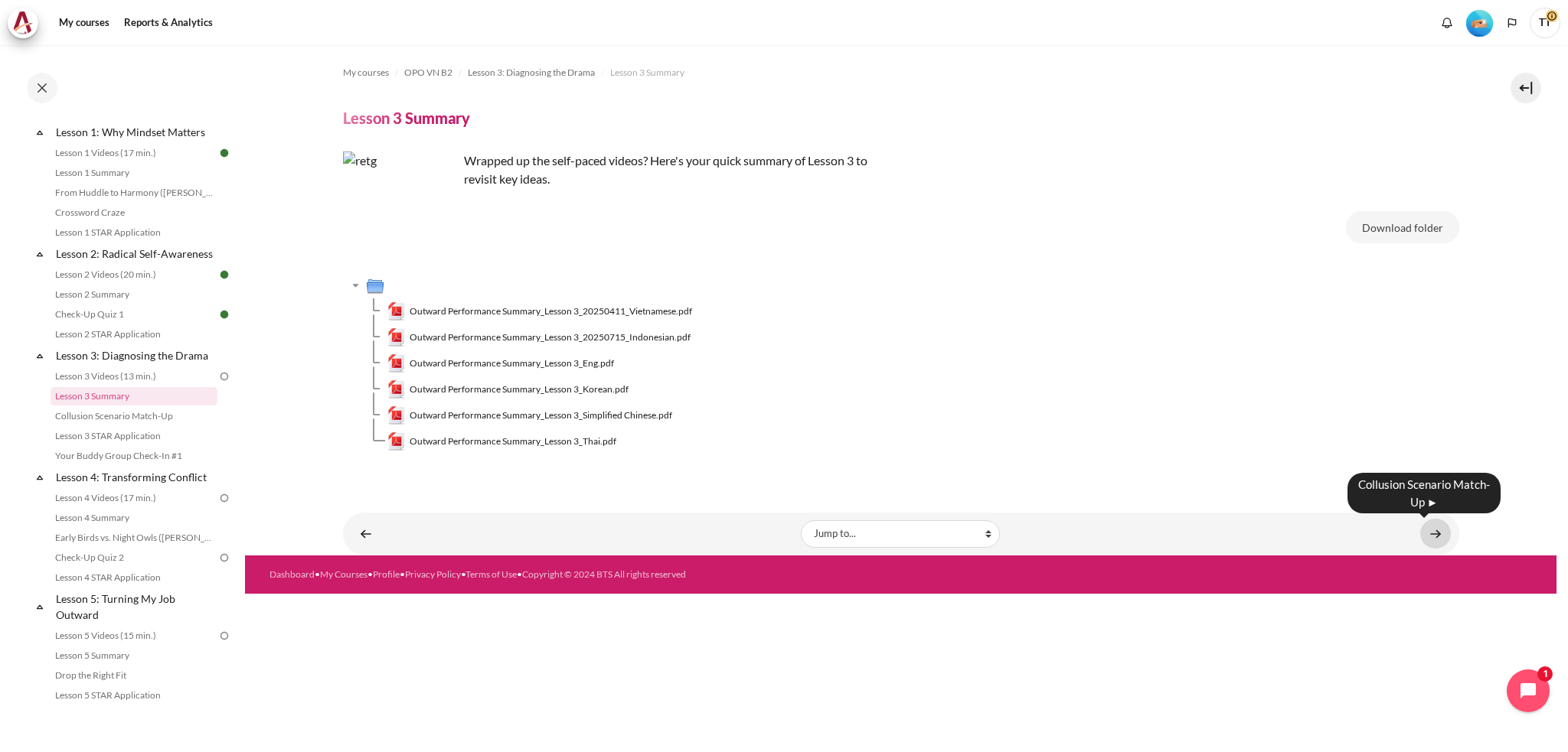
click at [1430, 525] on link "Content" at bounding box center [1436, 533] width 31 height 30
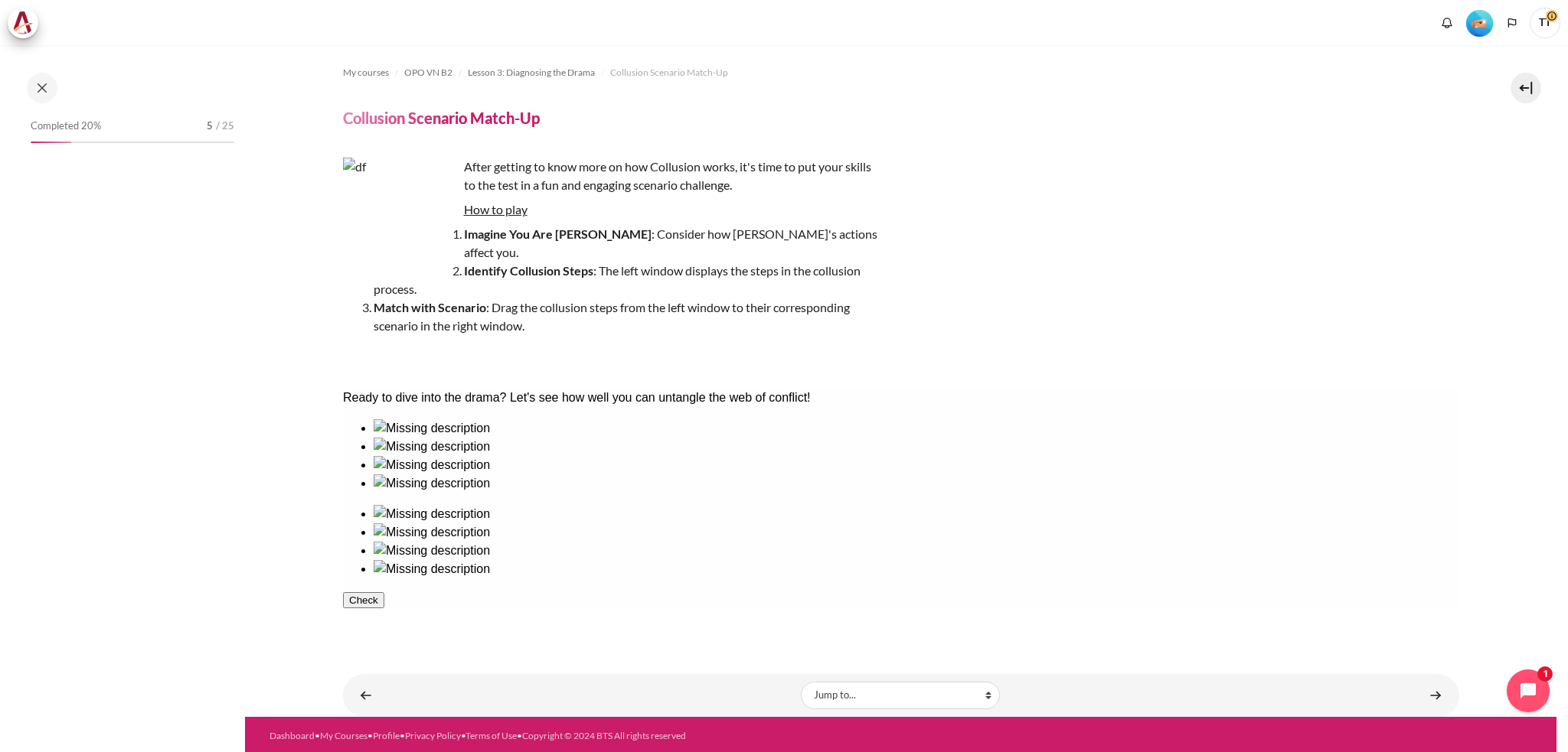
scroll to position [263, 0]
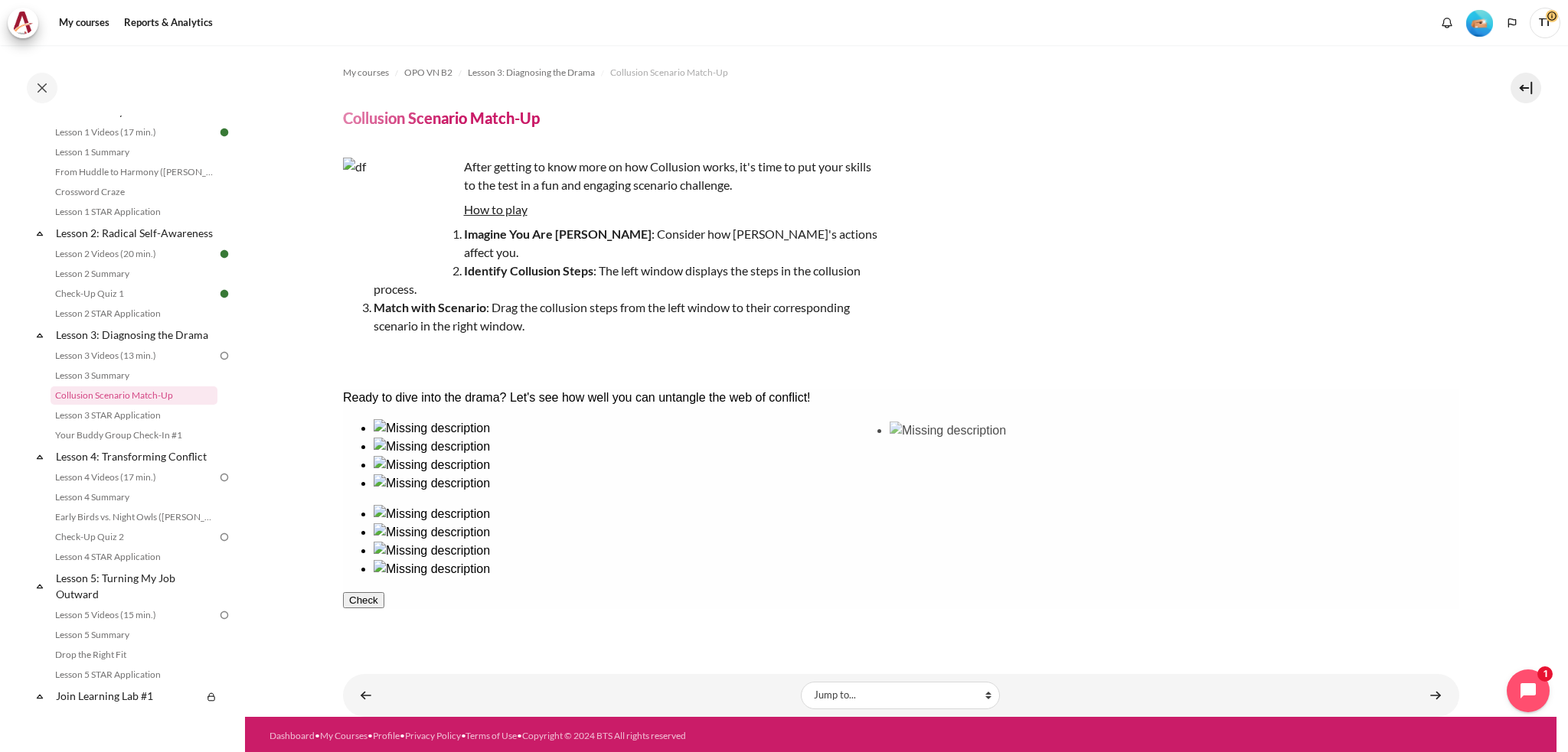
drag, startPoint x: 426, startPoint y: 498, endPoint x: 960, endPoint y: 475, distance: 534.5
drag, startPoint x: 500, startPoint y: 474, endPoint x: 1163, endPoint y: 475, distance: 663.0
drag, startPoint x: 590, startPoint y: 499, endPoint x: 1044, endPoint y: 494, distance: 454.0
drag, startPoint x: 1045, startPoint y: 480, endPoint x: 1091, endPoint y: 608, distance: 136.0
click at [1091, 608] on div "Ready to dive into the drama? Let's see how well you can untangle the web of co…" at bounding box center [900, 527] width 1116 height 276
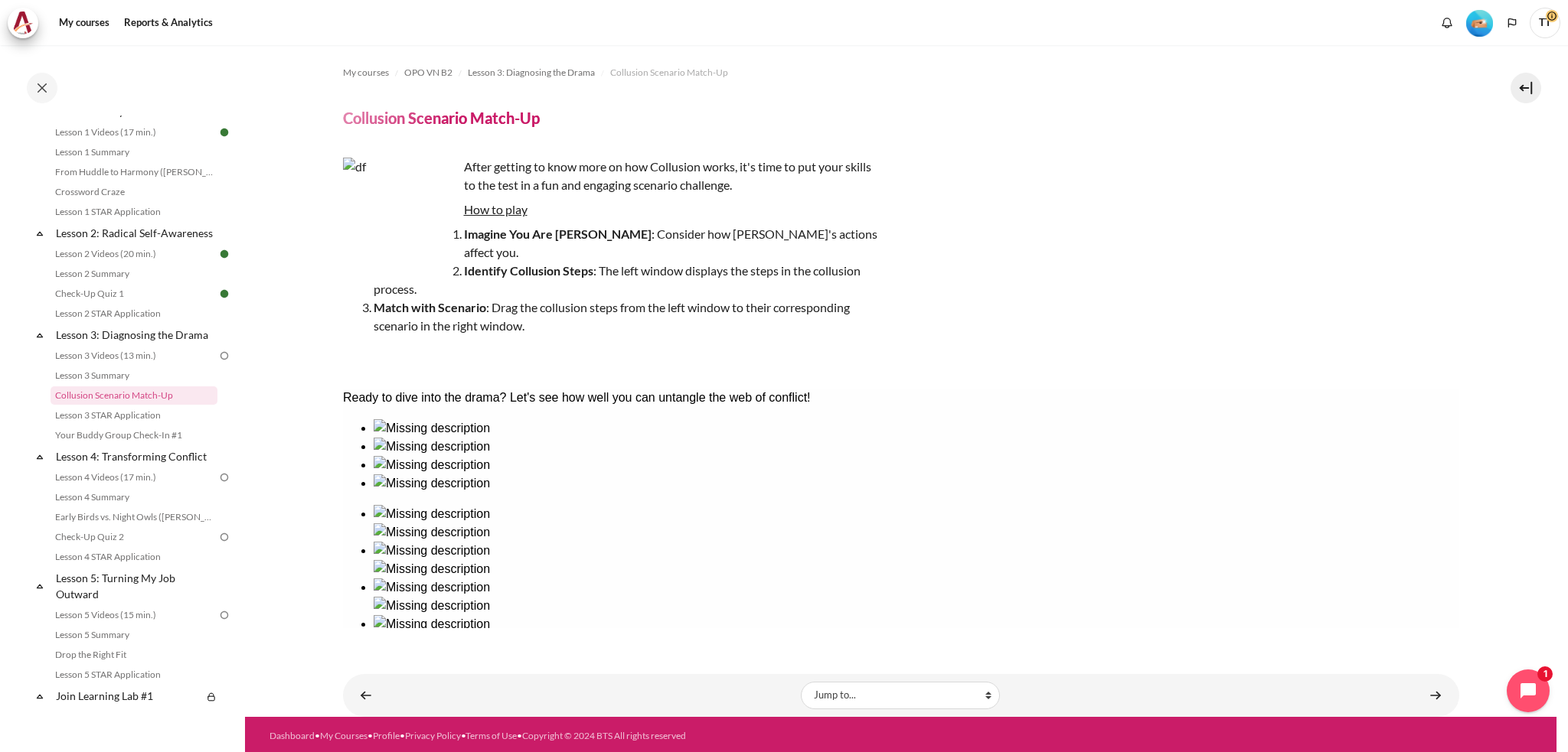
click at [489, 542] on img at bounding box center [430, 551] width 116 height 18
drag, startPoint x: 614, startPoint y: 492, endPoint x: 1271, endPoint y: 474, distance: 657.2
drag, startPoint x: 722, startPoint y: 501, endPoint x: 1067, endPoint y: 497, distance: 345.0
click at [384, 665] on button "Check" at bounding box center [363, 674] width 41 height 16
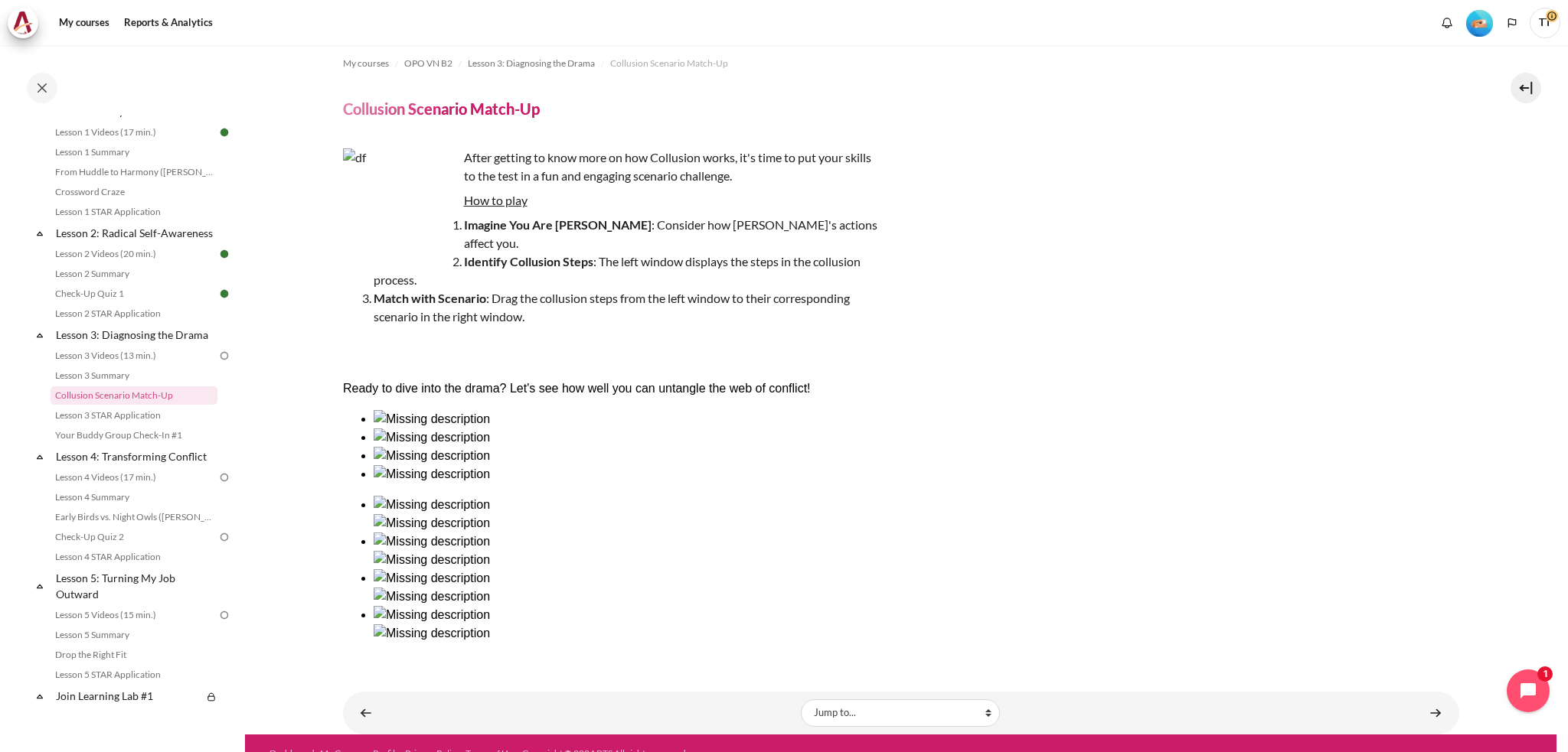
scroll to position [12, 0]
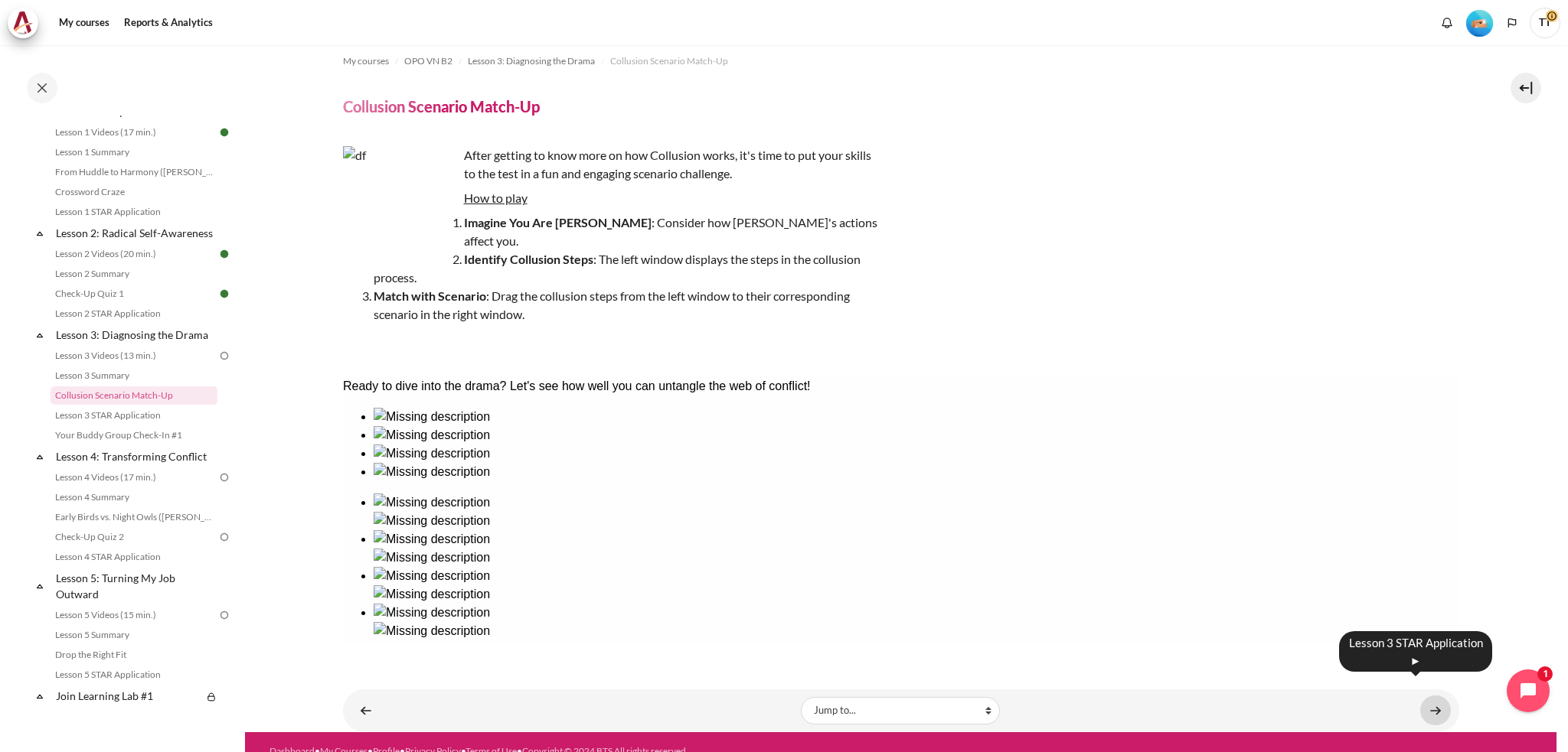
click at [1421, 695] on link "Content" at bounding box center [1436, 710] width 31 height 30
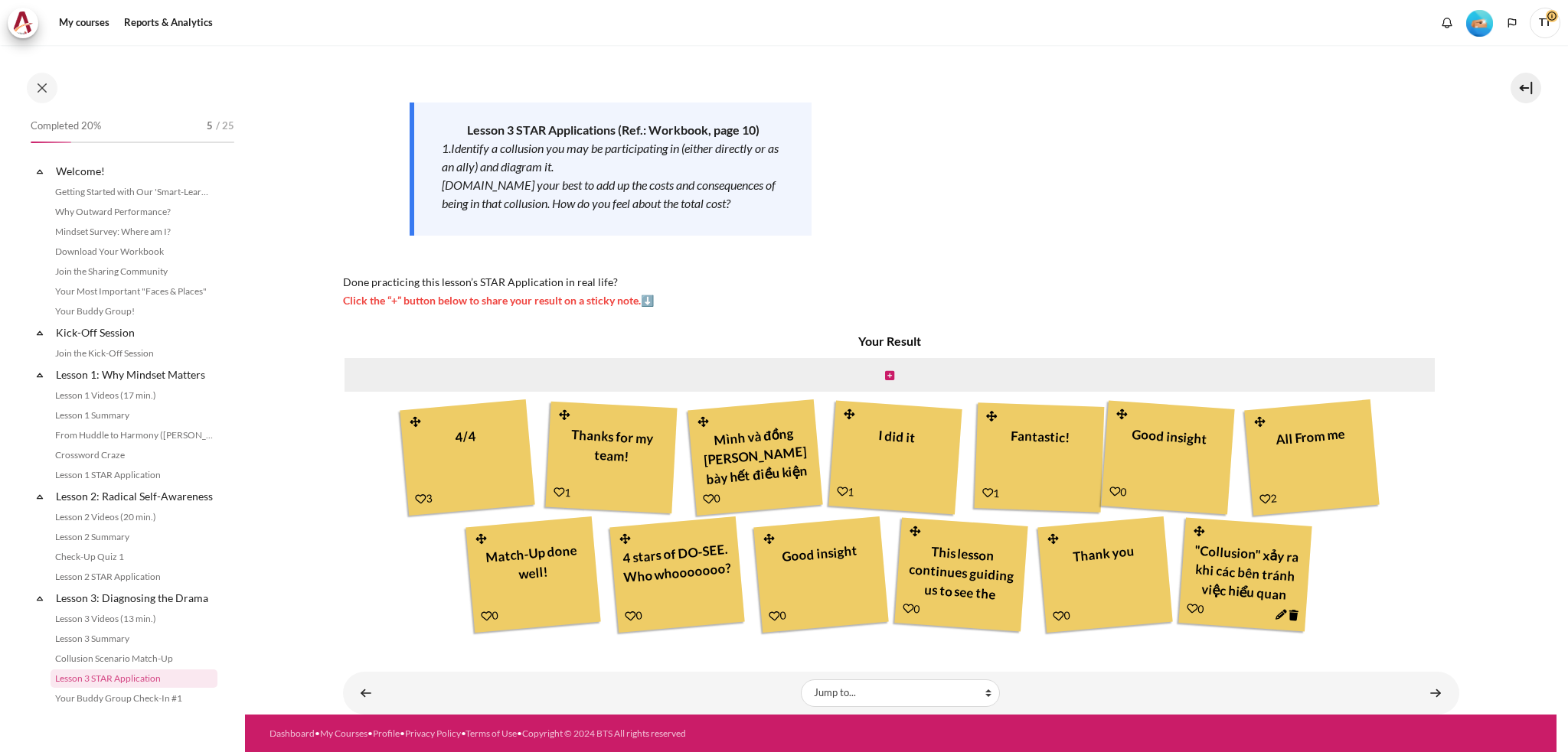
scroll to position [282, 0]
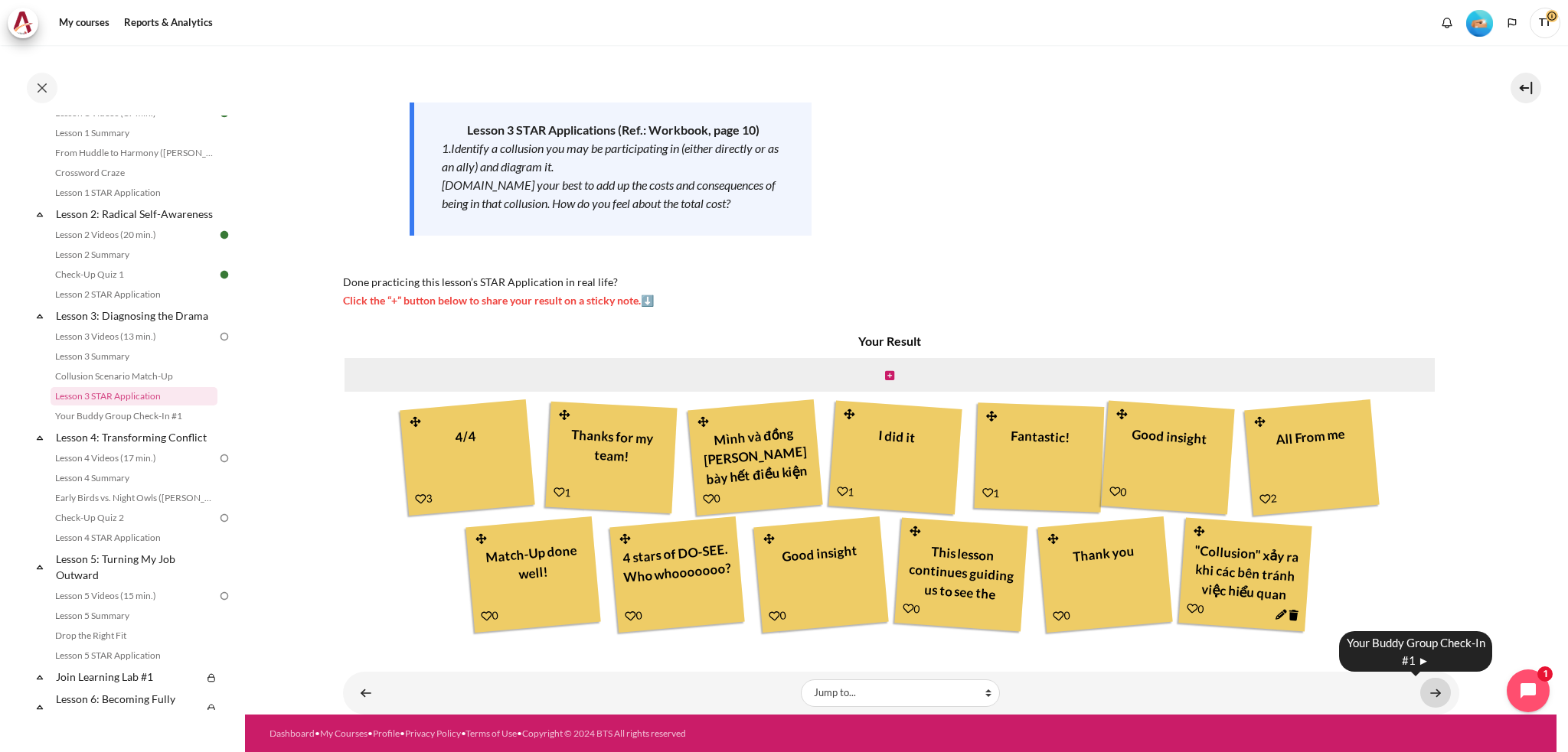
click at [1423, 700] on link "Content" at bounding box center [1436, 693] width 31 height 30
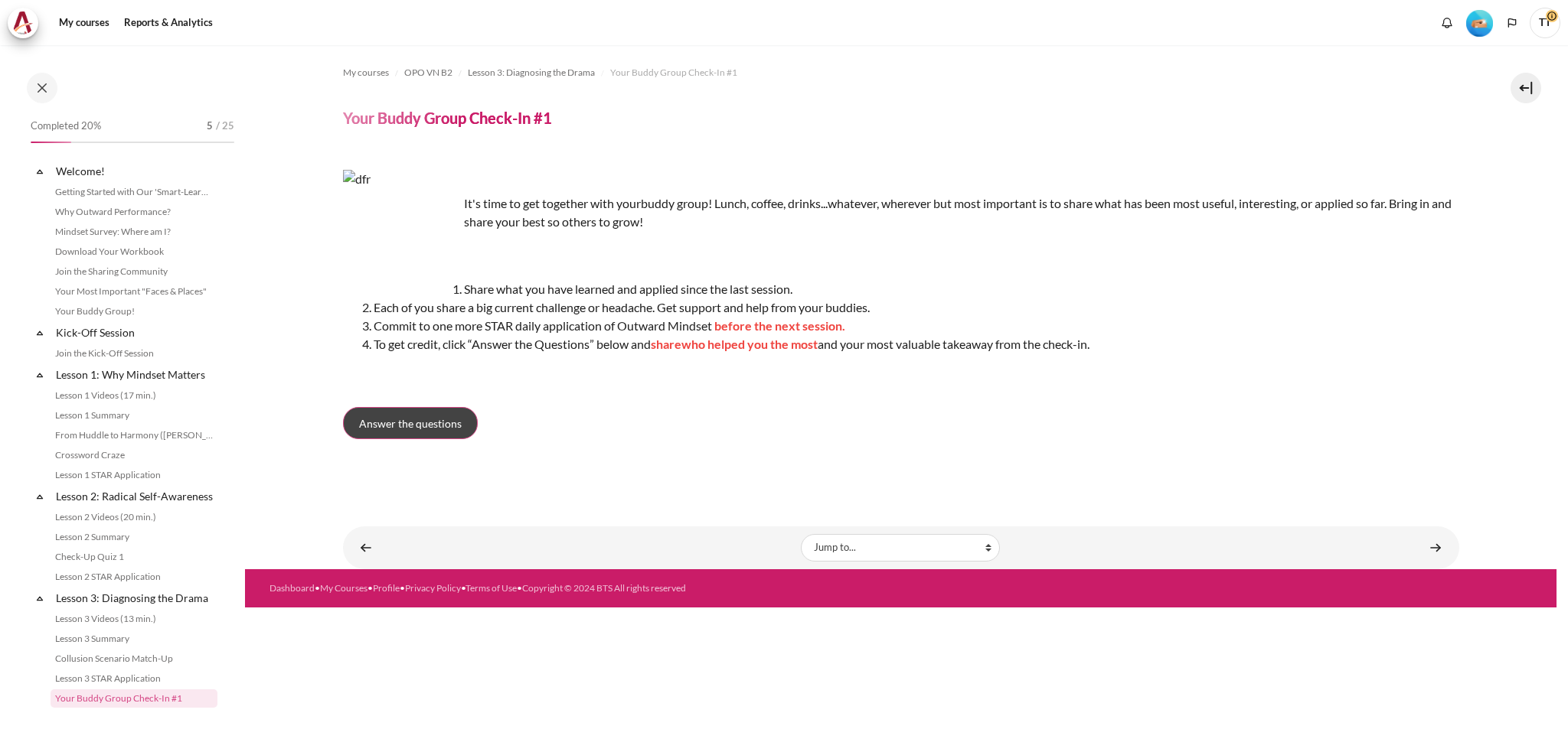
scroll to position [303, 0]
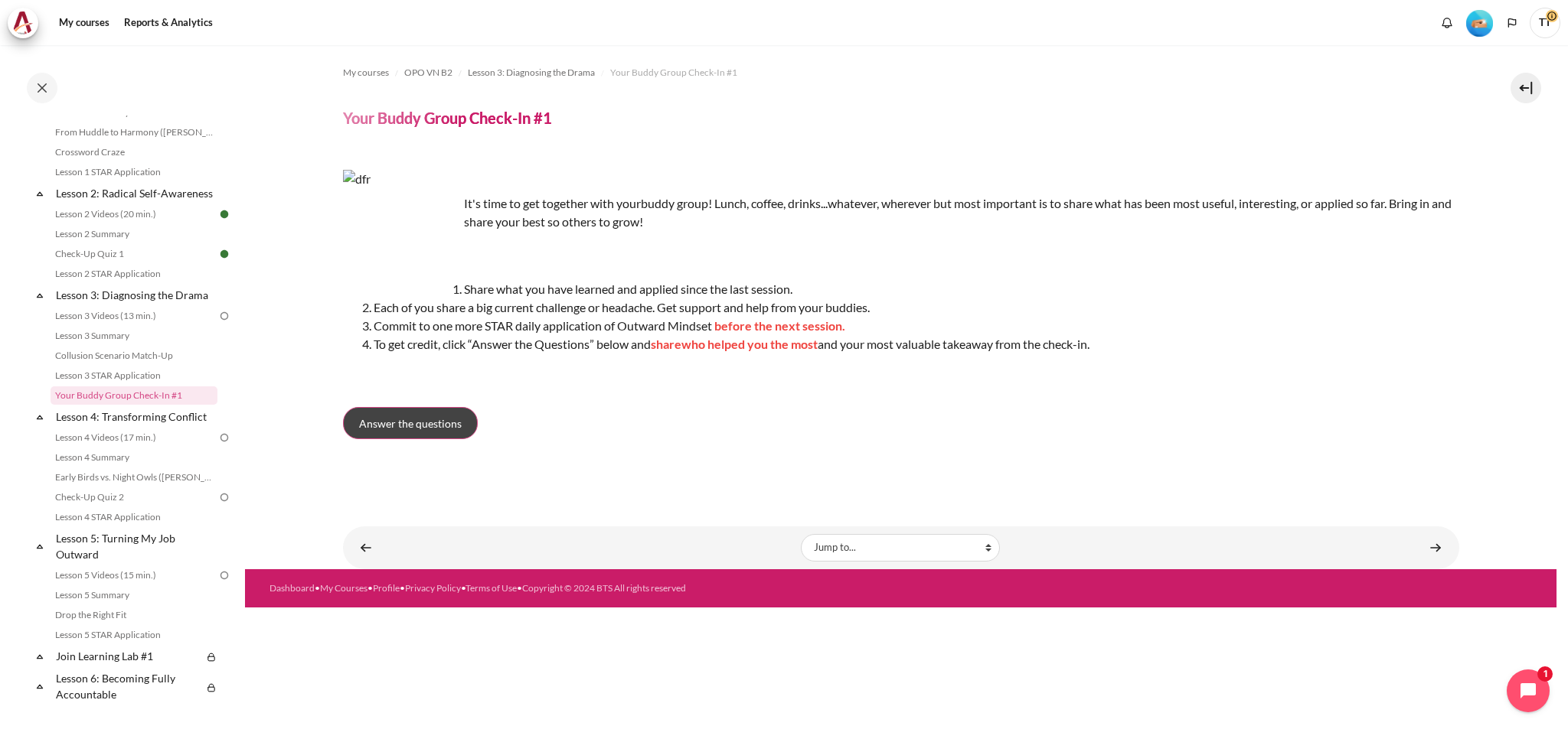
click at [409, 425] on span "Answer the questions" at bounding box center [410, 423] width 102 height 16
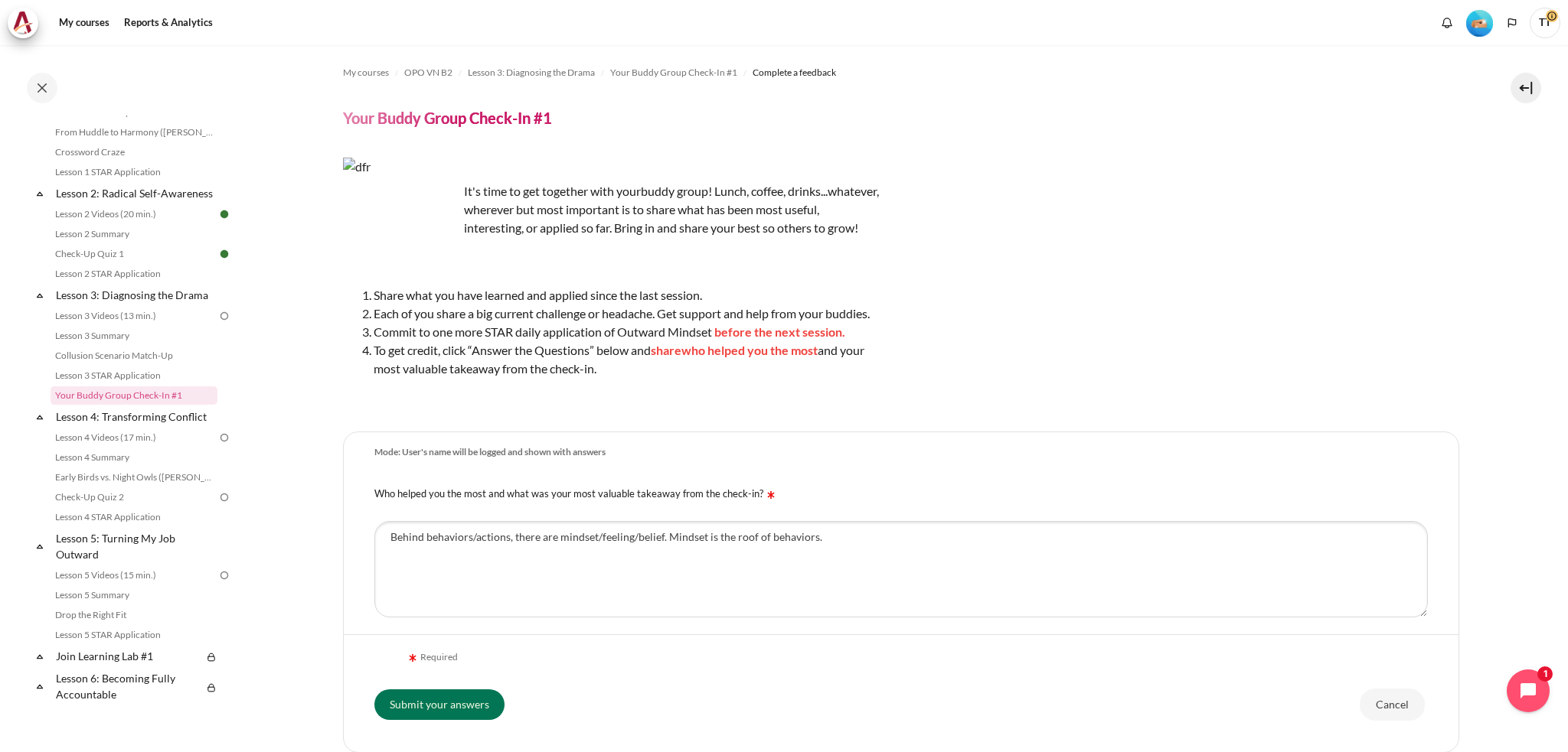
scroll to position [144, 0]
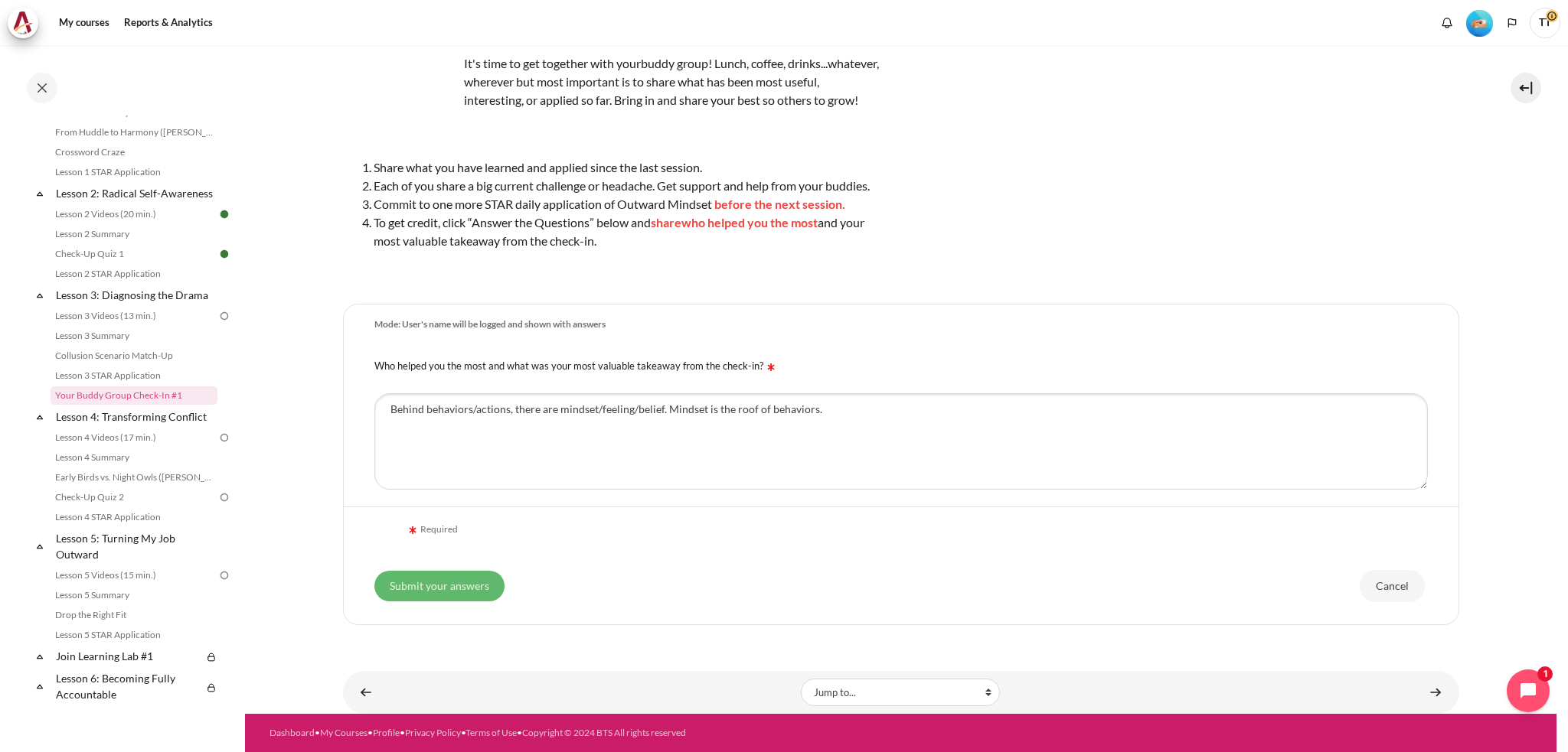
click at [440, 580] on input "Submit your answers" at bounding box center [439, 586] width 131 height 31
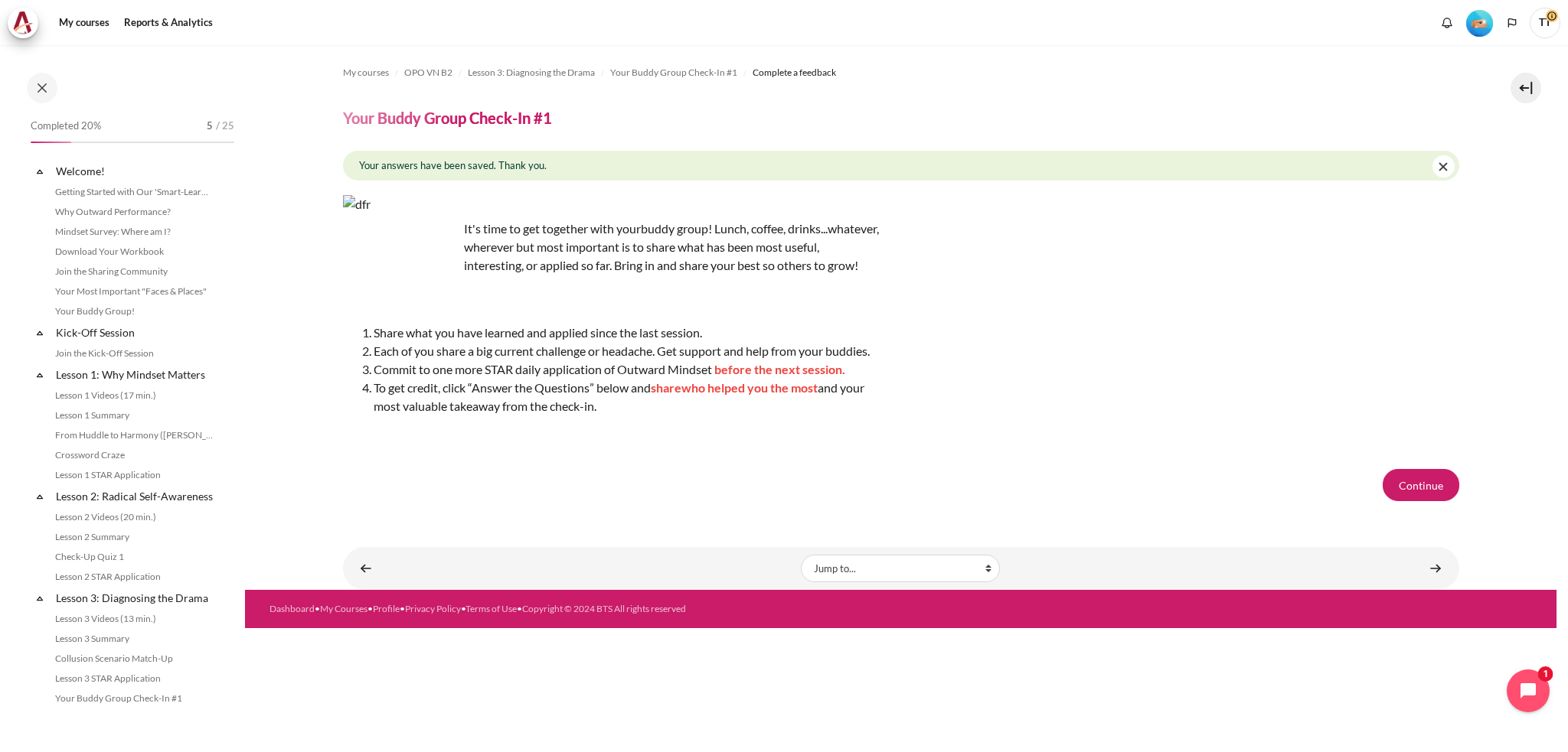
scroll to position [303, 0]
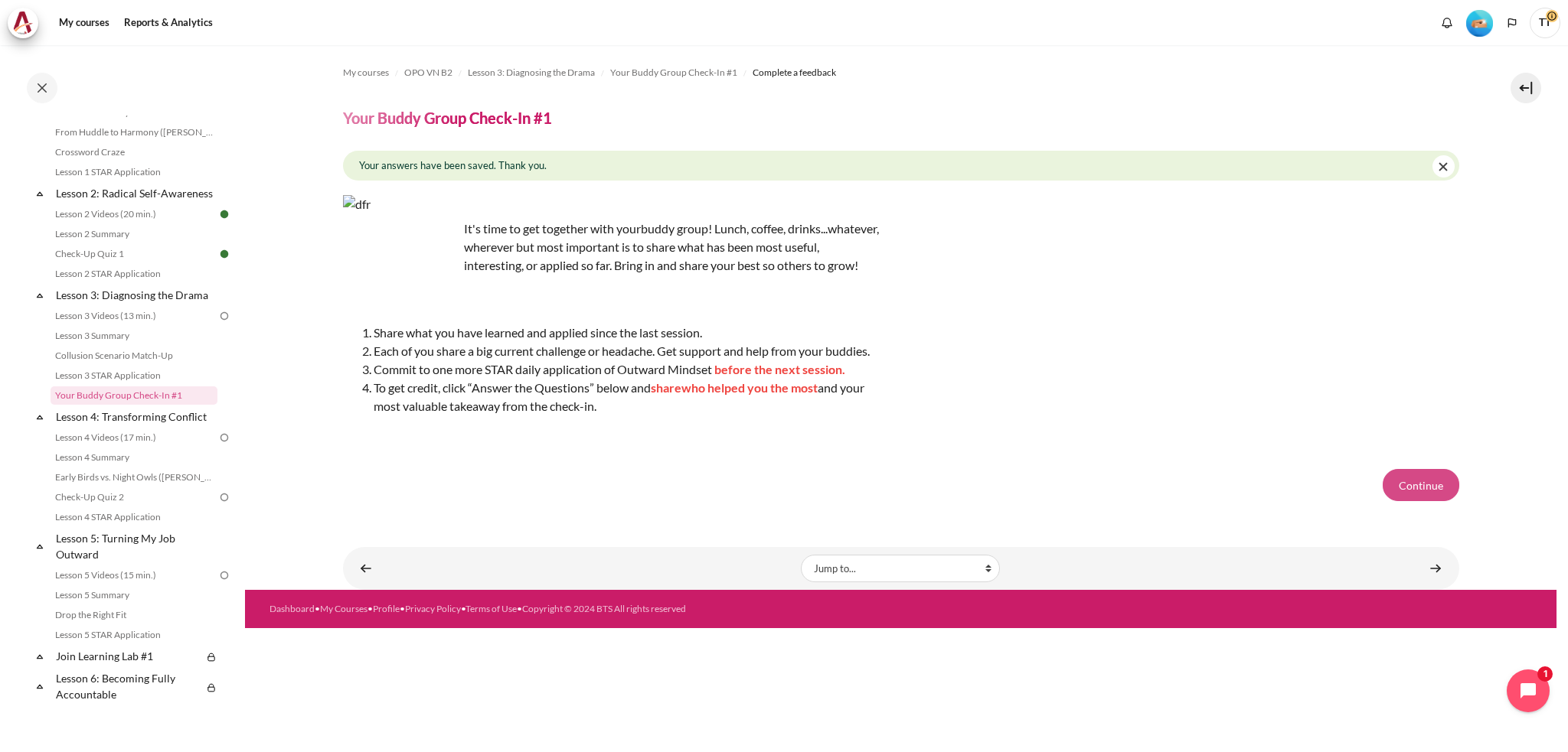
click at [1410, 501] on button "Continue" at bounding box center [1421, 485] width 77 height 32
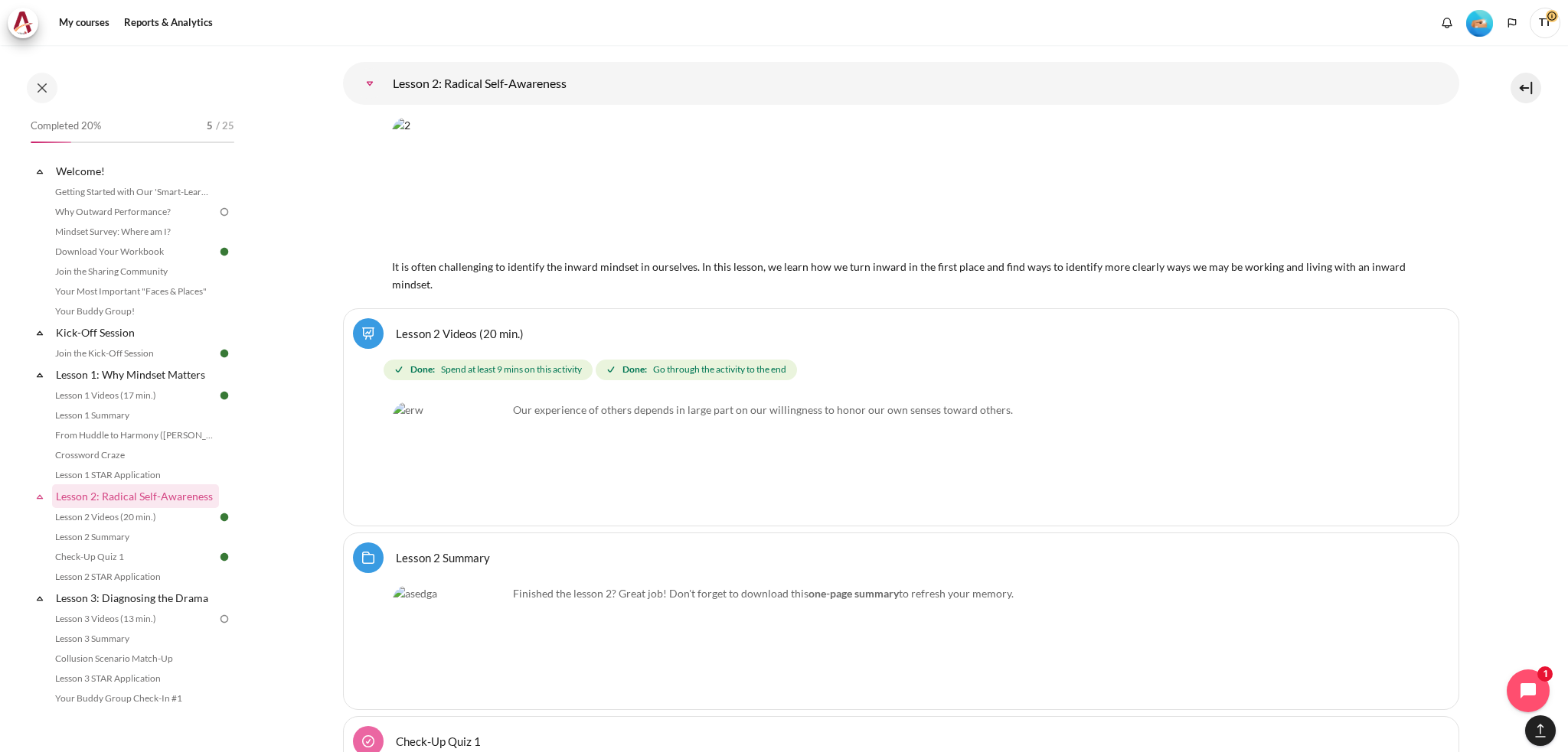
scroll to position [3639, 0]
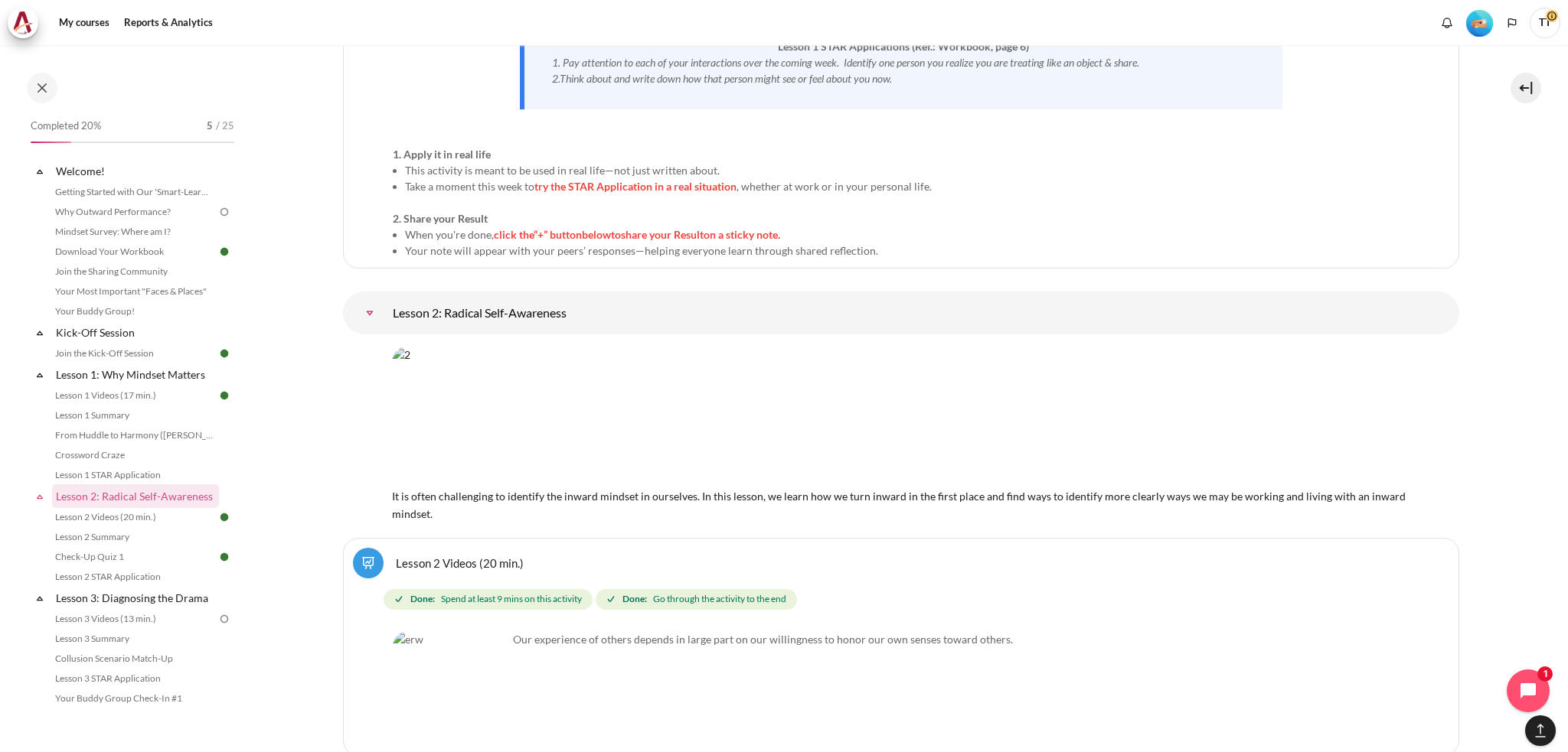
click at [632, 232] on span "share your Result" at bounding box center [662, 235] width 83 height 13
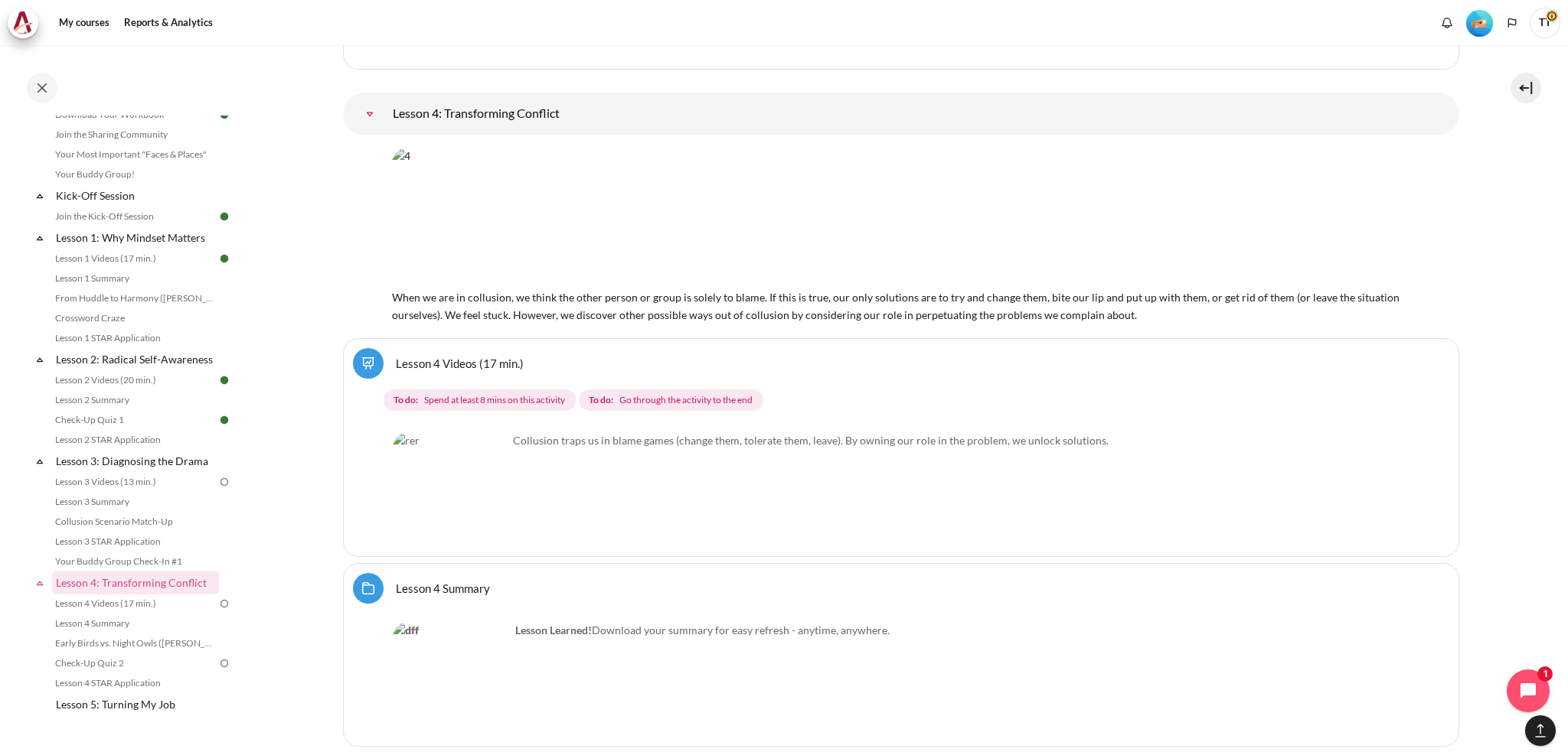
scroll to position [6775, 0]
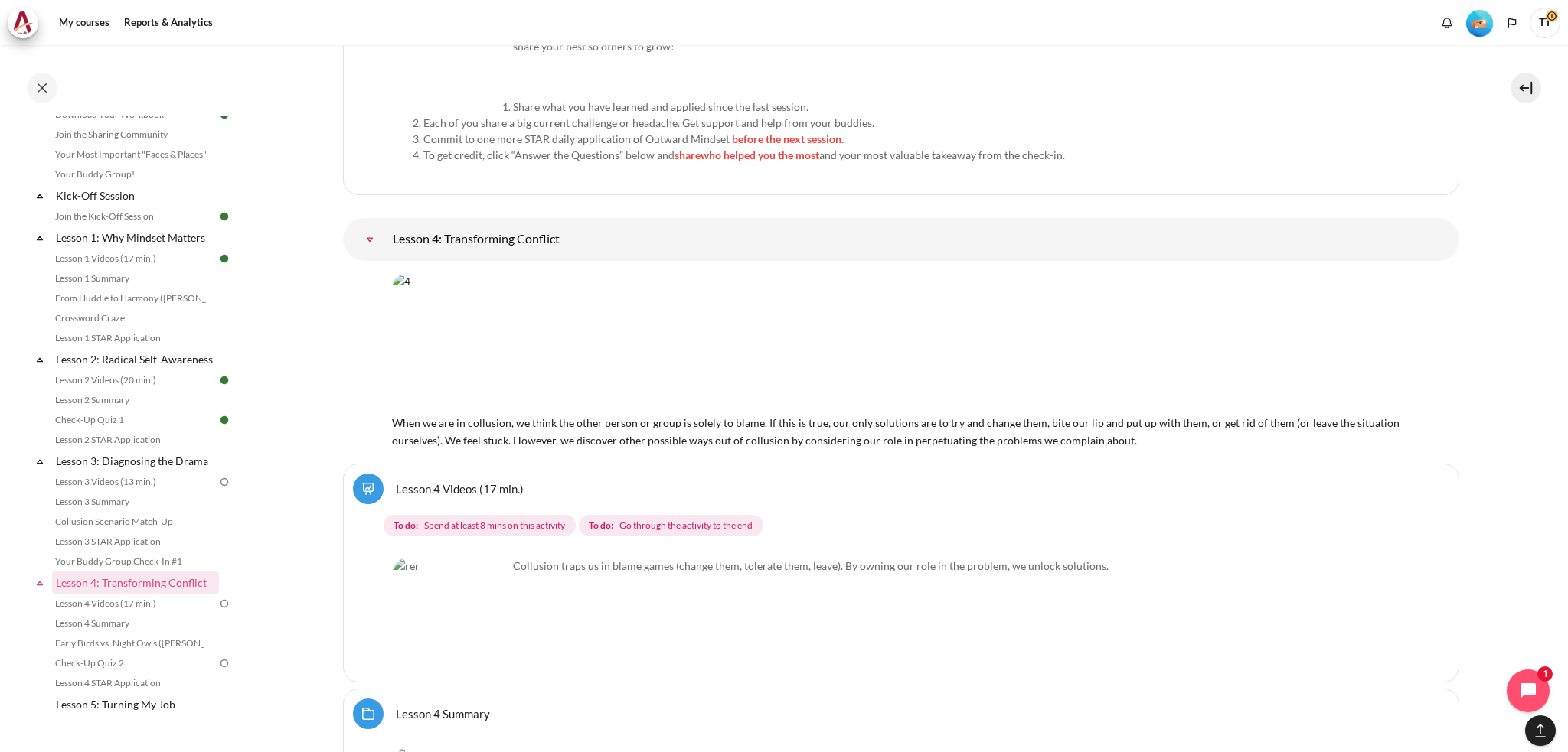
click at [453, 355] on img "Content" at bounding box center [837, 342] width 891 height 140
click at [452, 625] on img "Content" at bounding box center [450, 615] width 115 height 115
click at [494, 641] on img "Content" at bounding box center [450, 615] width 115 height 115
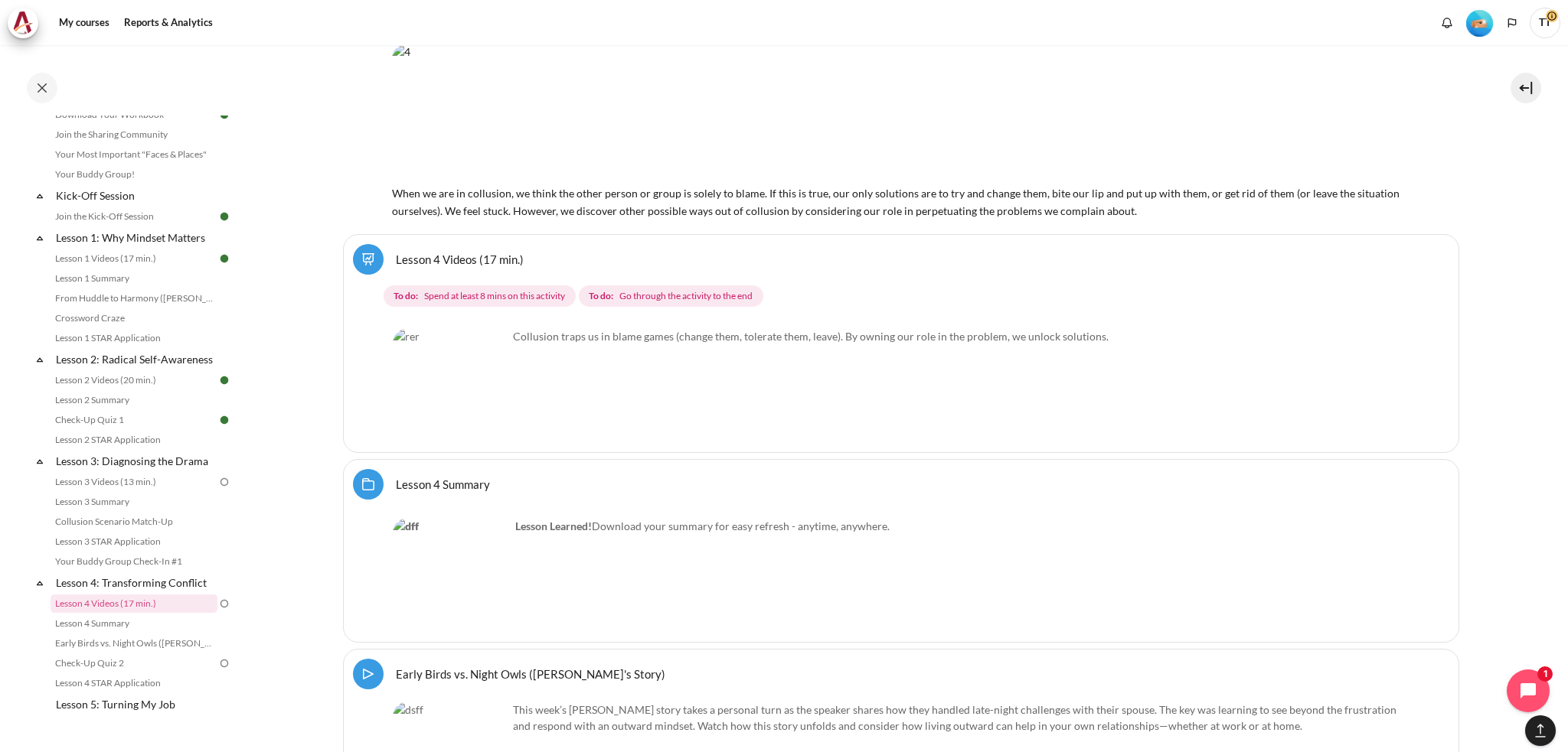
click at [395, 252] on link "Lesson 4 Videos (17 min.)" at bounding box center [459, 259] width 128 height 15
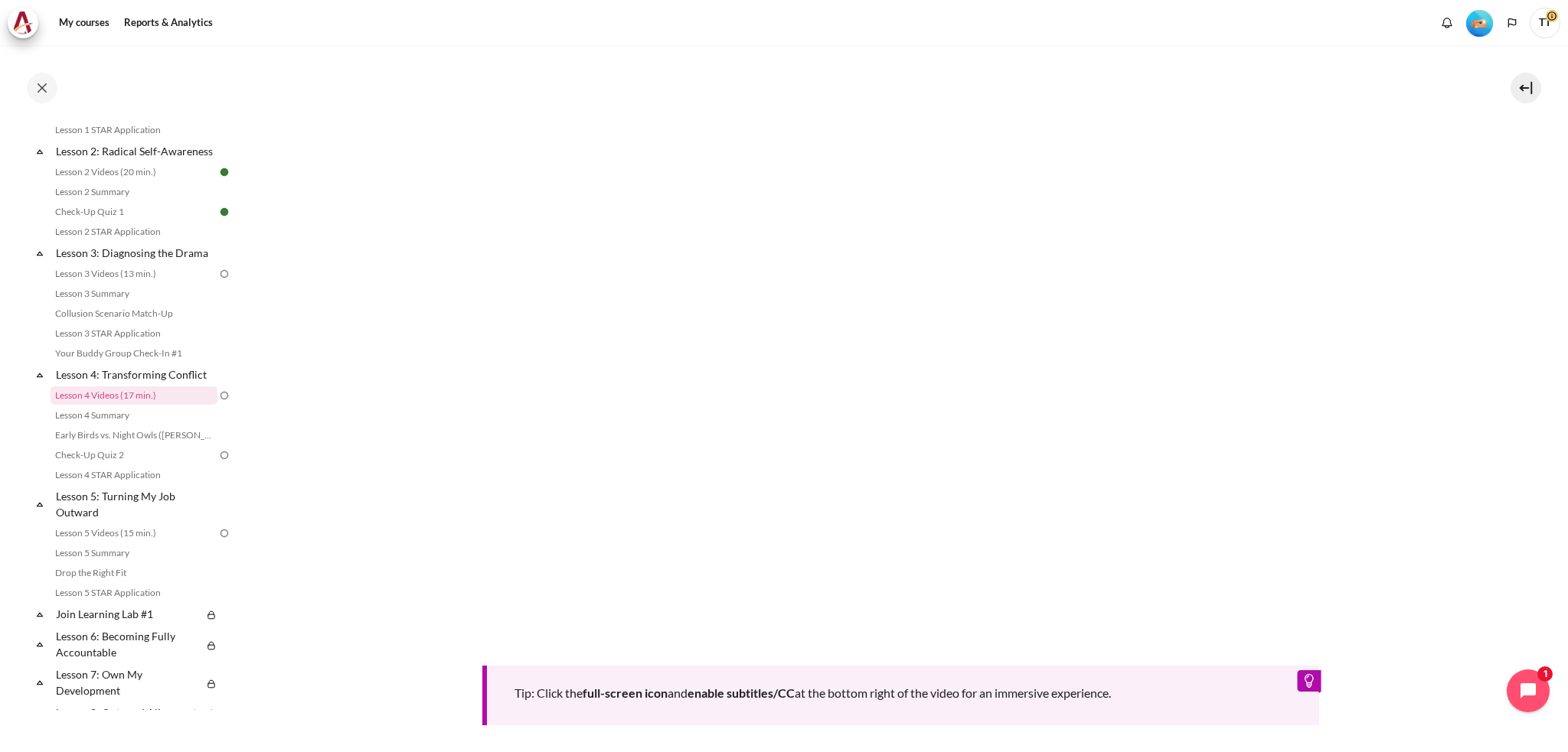
scroll to position [459, 0]
